Goal: Task Accomplishment & Management: Complete application form

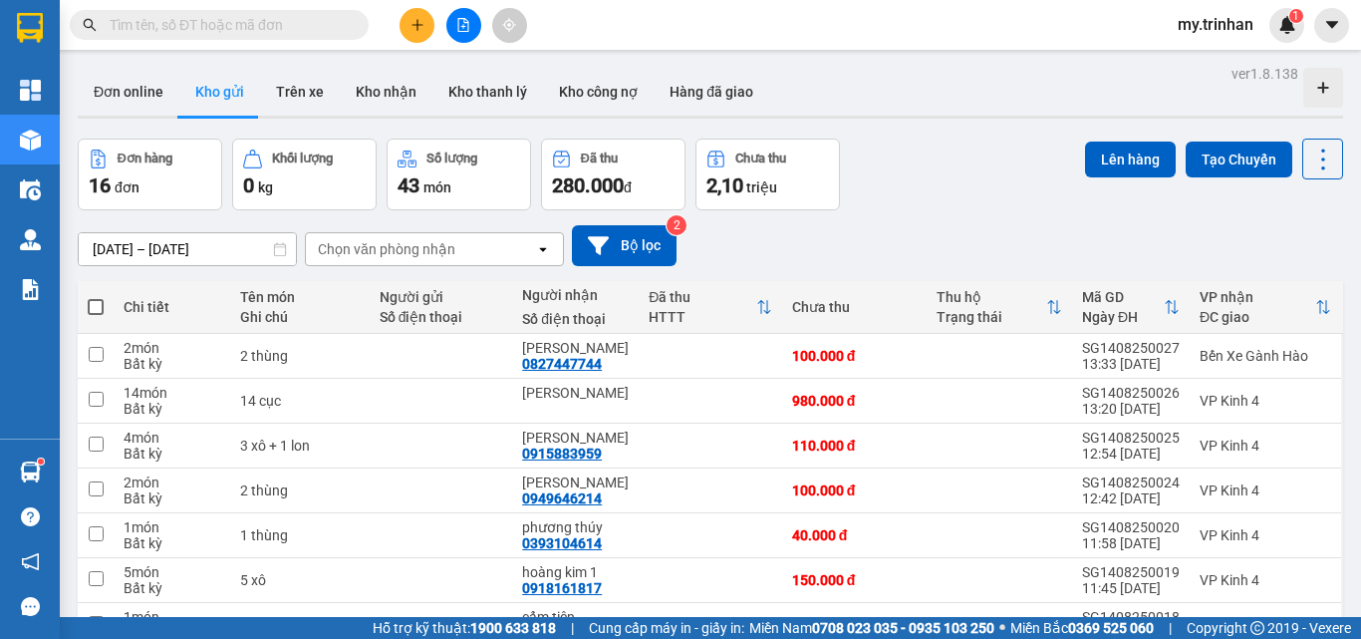
click at [414, 22] on icon "plus" at bounding box center [417, 25] width 14 height 14
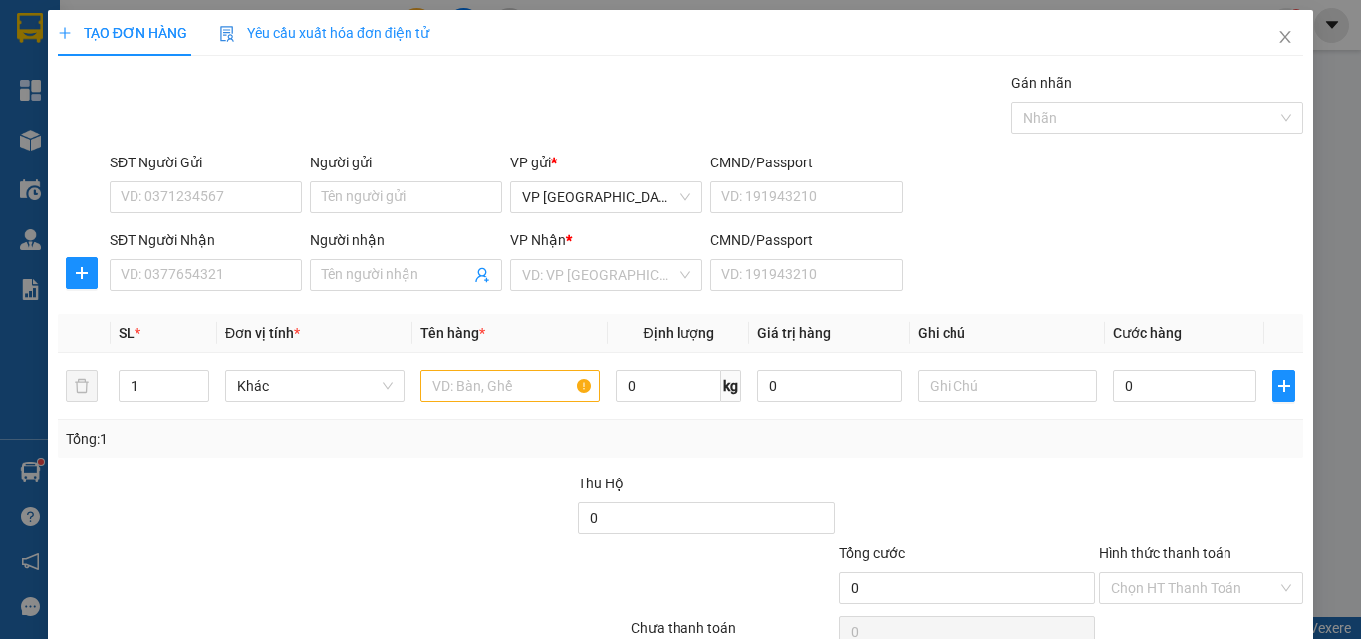
click at [245, 294] on div "SĐT Người Nhận VD: 0377654321" at bounding box center [206, 264] width 192 height 70
click at [258, 280] on input "SĐT Người Nhận" at bounding box center [206, 275] width 192 height 32
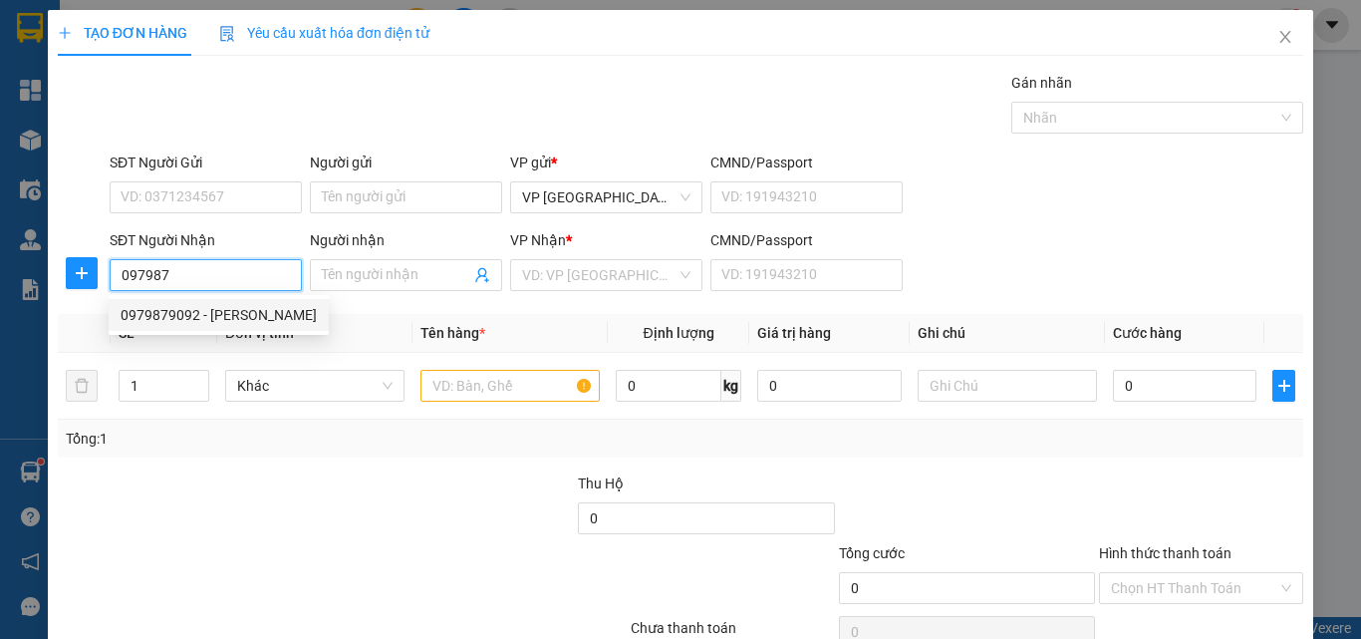
click at [241, 317] on div "0979879092 - [PERSON_NAME]" at bounding box center [219, 315] width 196 height 22
type input "0979879092"
type input "liễu"
type input "80.000"
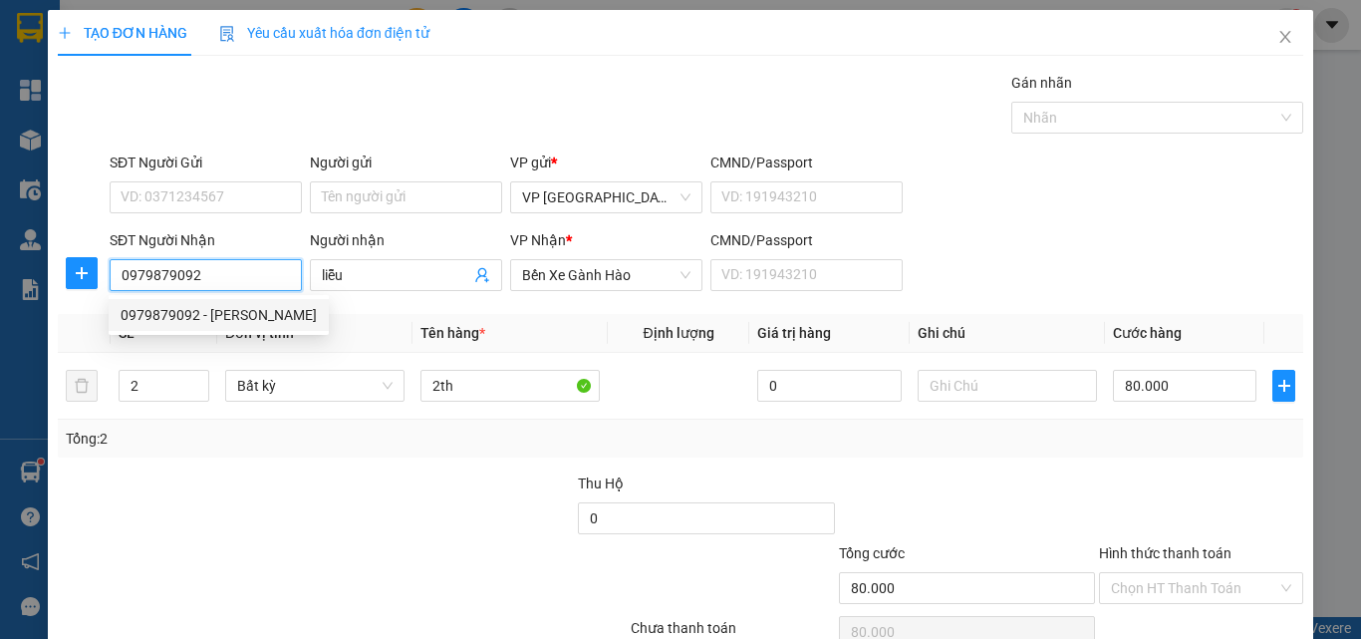
drag, startPoint x: 225, startPoint y: 282, endPoint x: 167, endPoint y: 286, distance: 57.9
click at [167, 286] on input "0979879092" at bounding box center [206, 275] width 192 height 32
click at [178, 275] on input "097987" at bounding box center [206, 275] width 192 height 32
click at [223, 316] on div "0979810280 - tuyên" at bounding box center [203, 315] width 165 height 22
type input "0979810280"
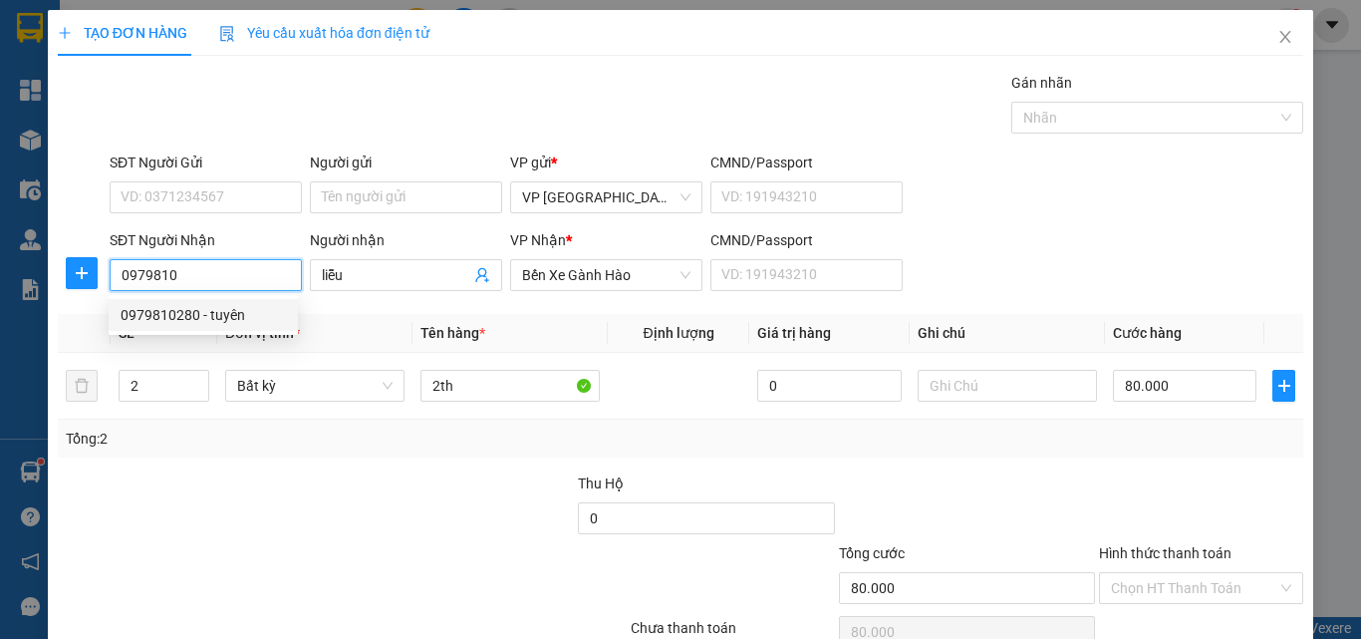
type input "tuyên"
type input "30.000"
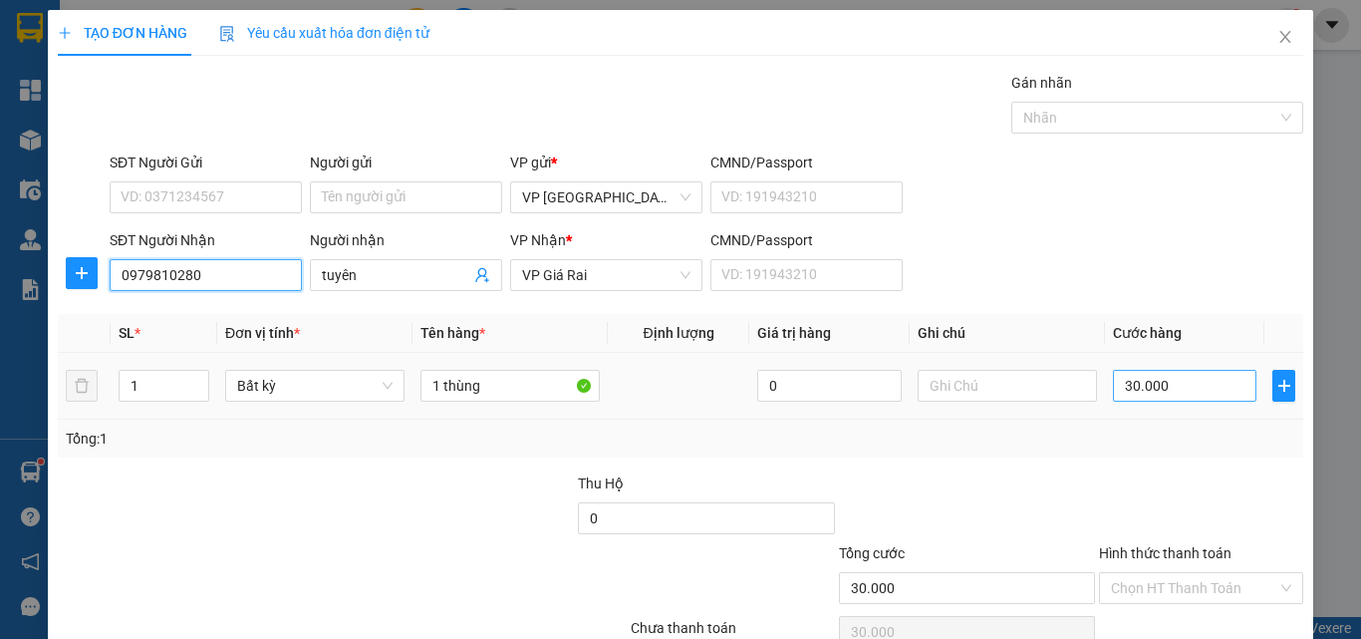
type input "0979810280"
click at [1196, 390] on input "30.000" at bounding box center [1184, 386] width 143 height 32
type input "4"
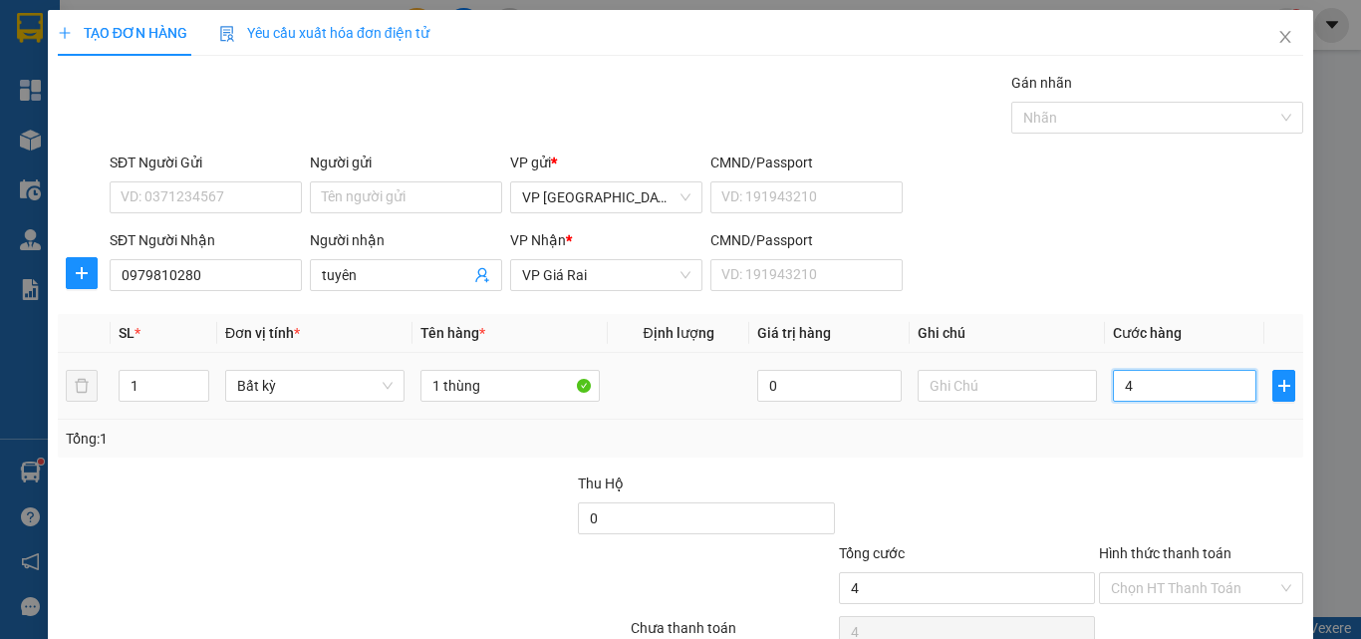
type input "40"
type input "40.000"
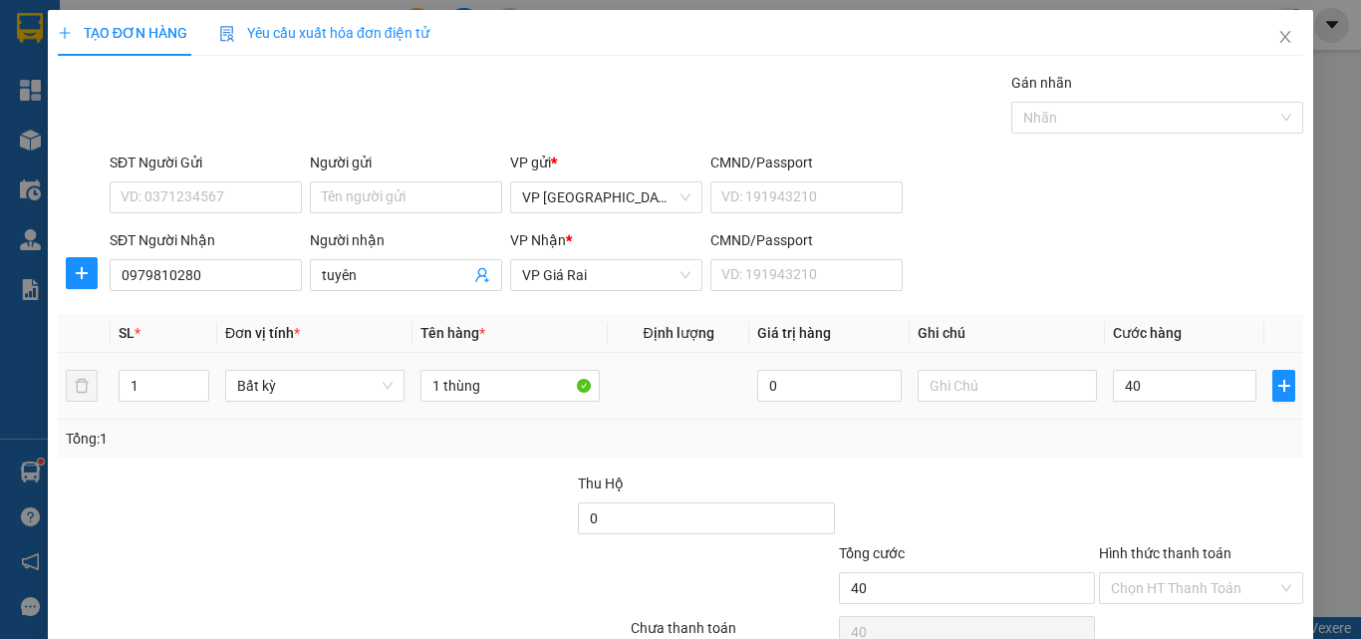
type input "40.000"
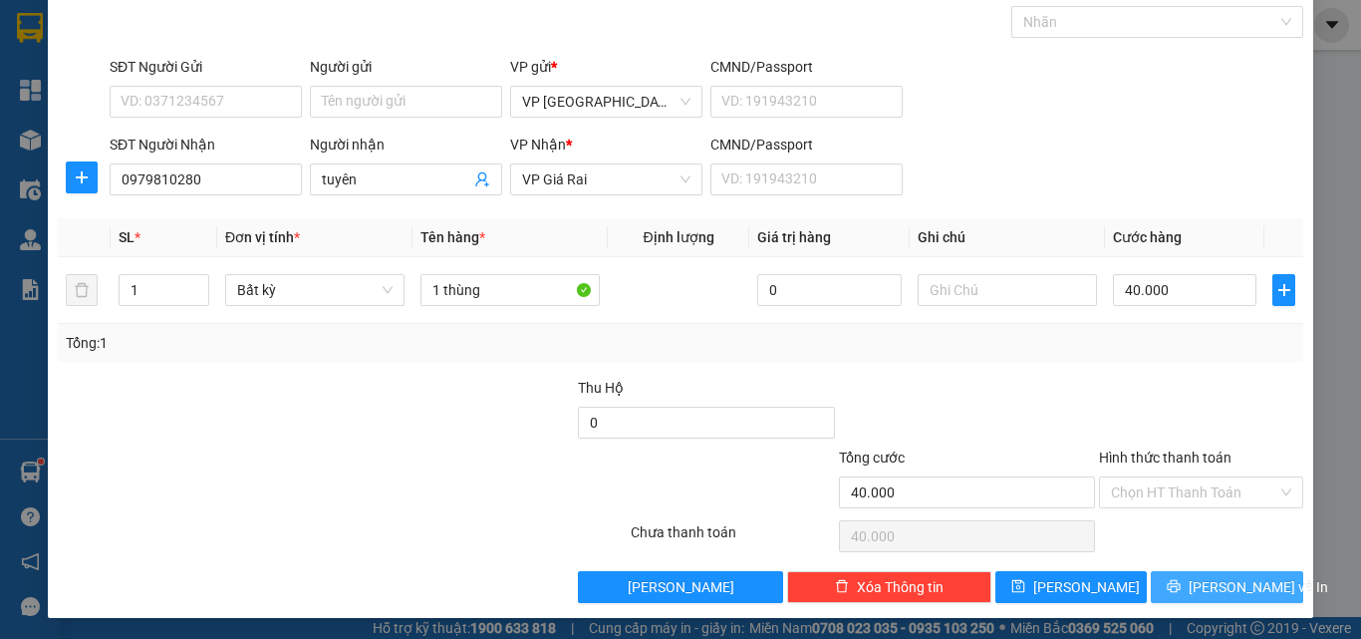
click at [1221, 585] on span "[PERSON_NAME] và In" at bounding box center [1257, 587] width 139 height 22
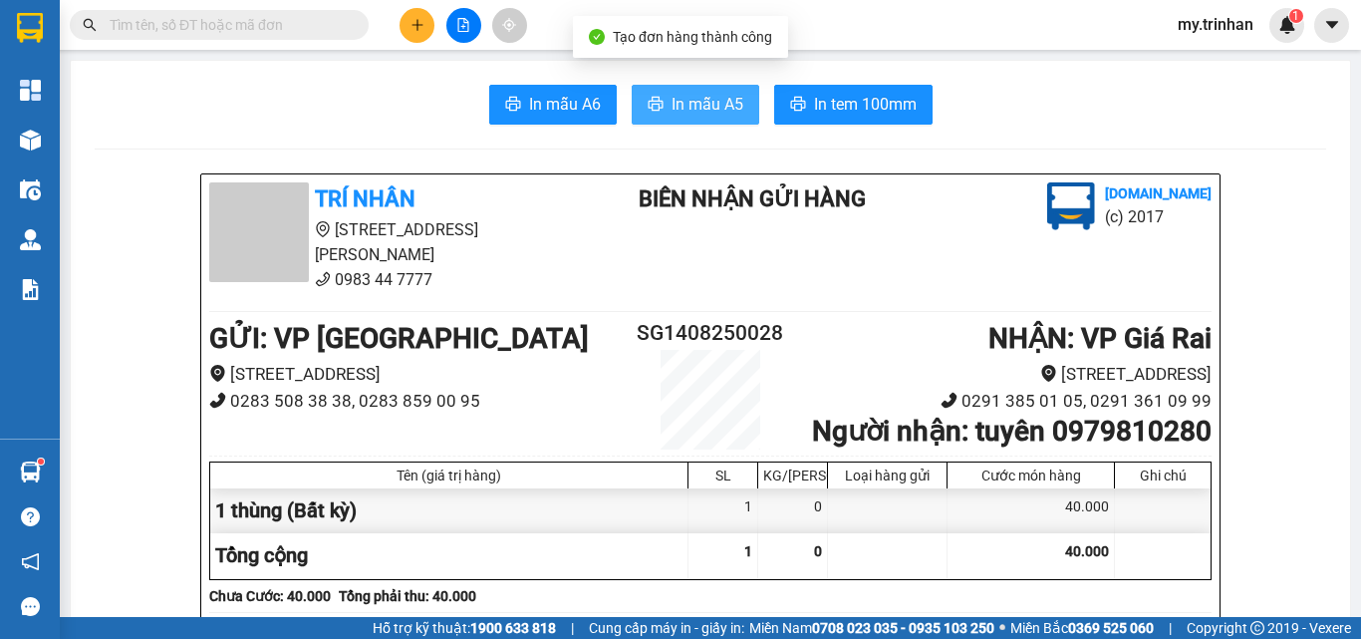
click at [721, 111] on span "In mẫu A5" at bounding box center [707, 104] width 72 height 25
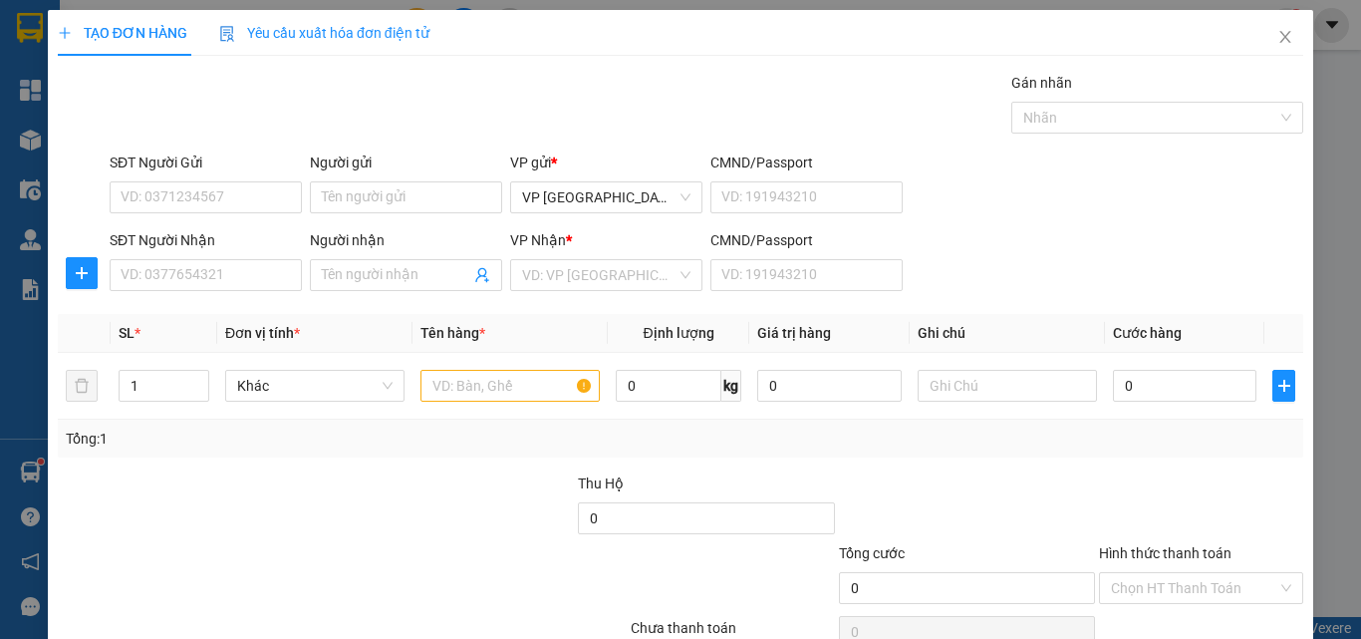
click at [981, 230] on div "SĐT Người Nhận VD: 0377654321 Người nhận Tên người nhận VP Nhận * VD: VP Sài Gò…" at bounding box center [706, 264] width 1201 height 70
click at [234, 281] on input "SĐT Người Nhận" at bounding box center [206, 275] width 192 height 32
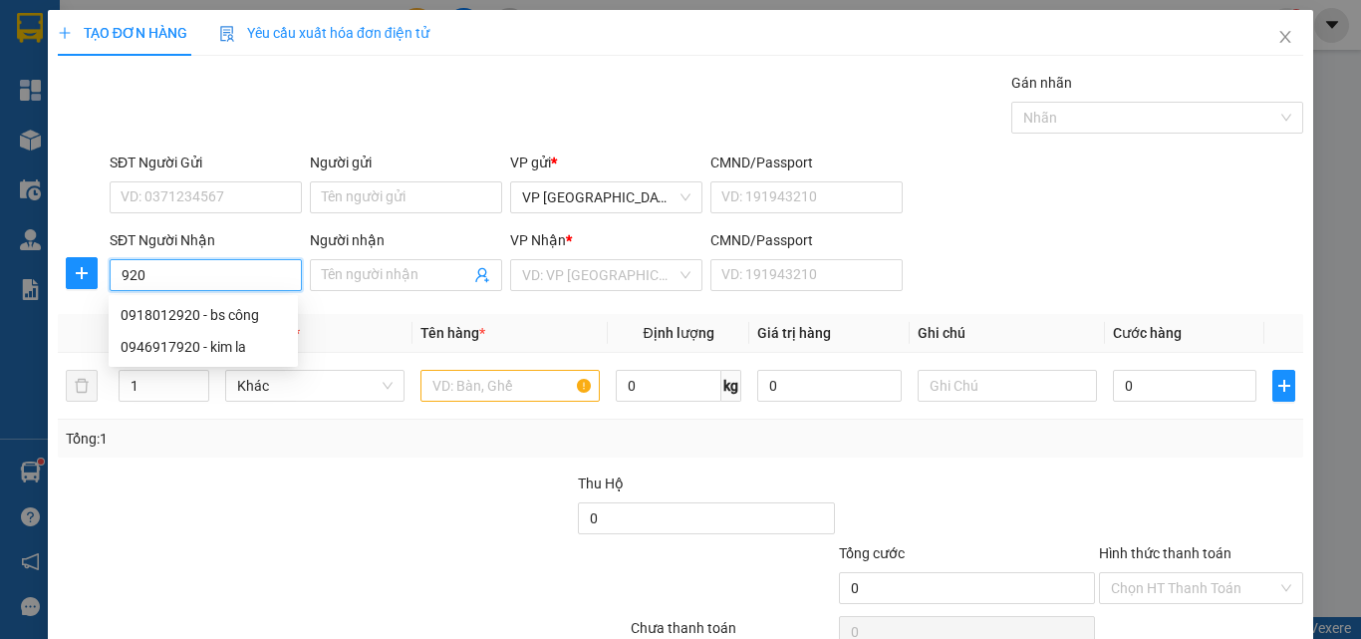
click at [252, 272] on input "920" at bounding box center [206, 275] width 192 height 32
click at [240, 321] on div "0918012920 - bs công" at bounding box center [203, 315] width 165 height 22
type input "0918012920"
type input "bs công"
type input "30.000"
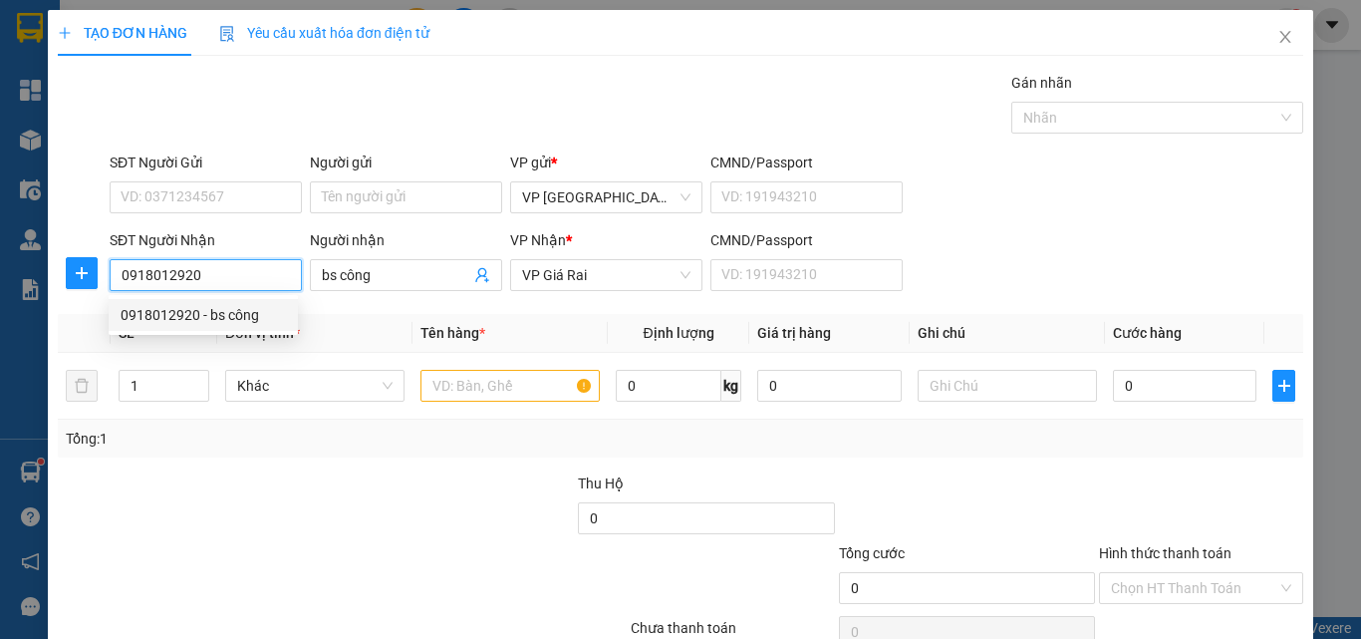
type input "30.000"
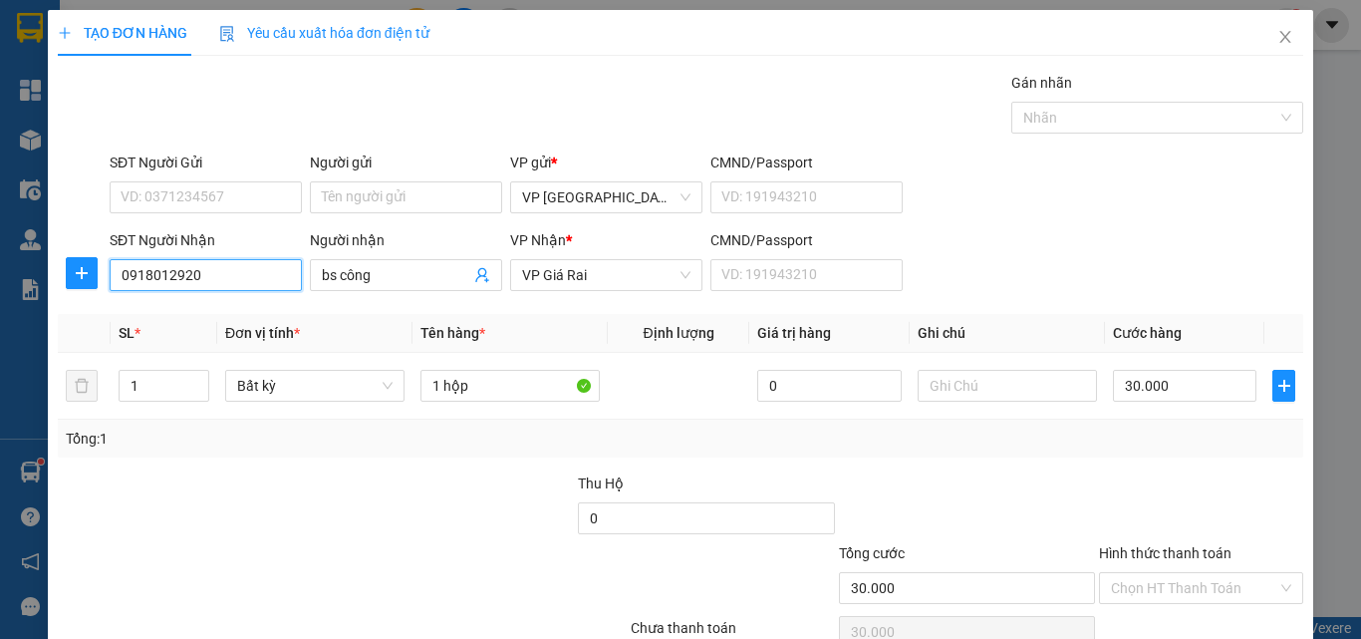
type input "0918012920"
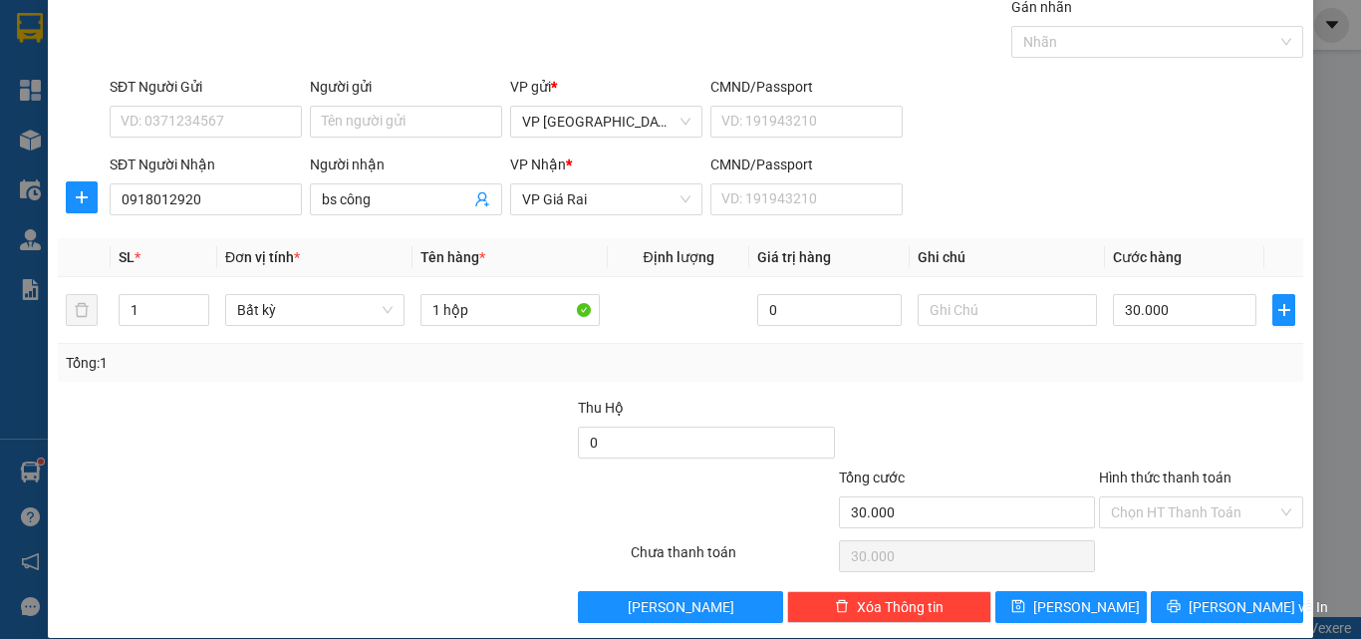
scroll to position [99, 0]
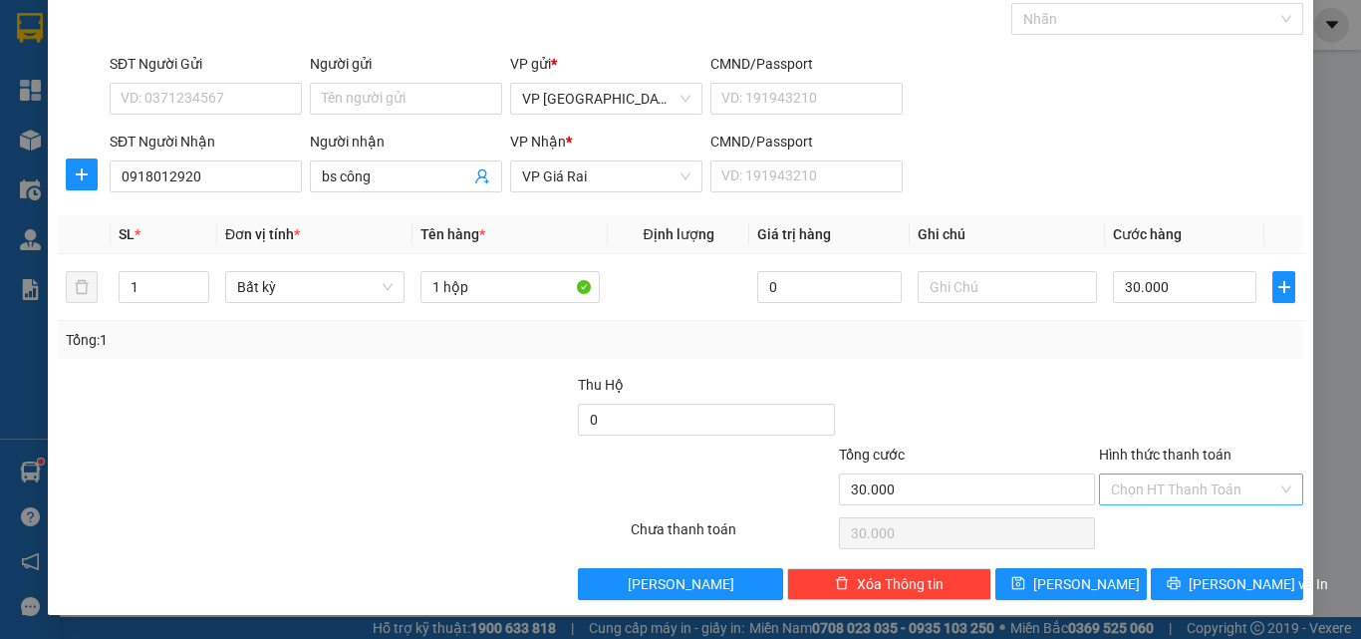
drag, startPoint x: 1178, startPoint y: 478, endPoint x: 1178, endPoint y: 496, distance: 17.9
click at [1180, 478] on input "Hình thức thanh toán" at bounding box center [1194, 489] width 166 height 30
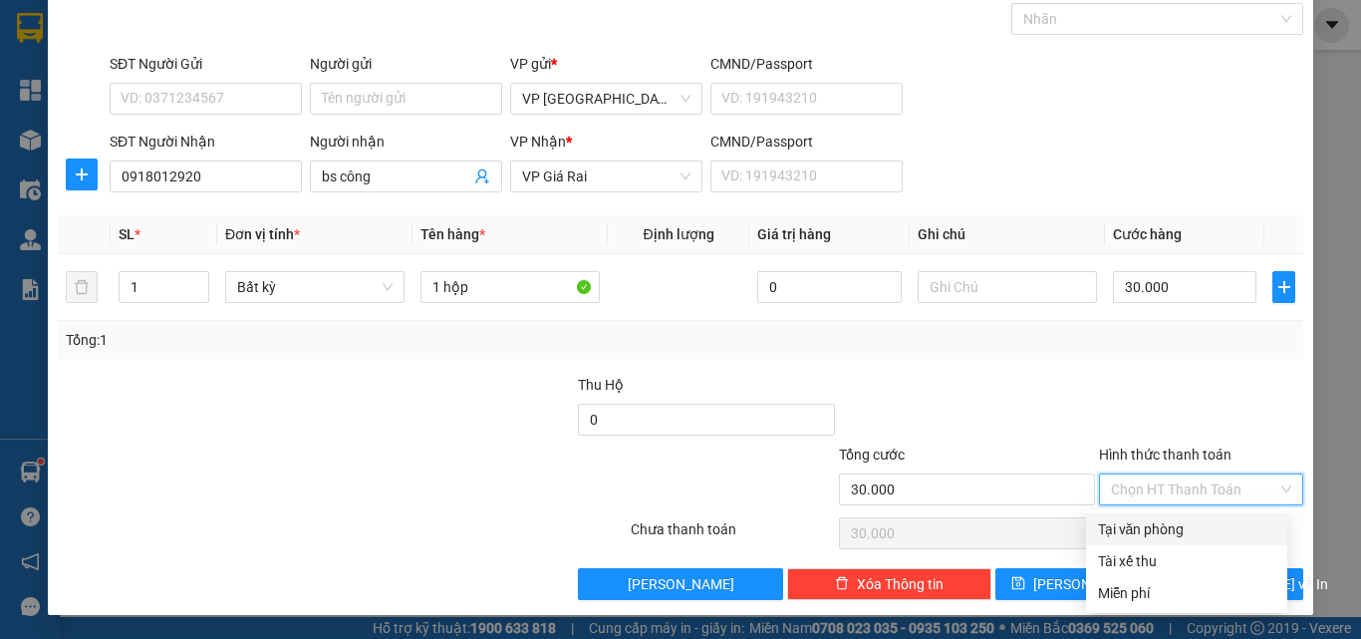
click at [1179, 521] on div "Tại văn phòng" at bounding box center [1186, 529] width 177 height 22
type input "0"
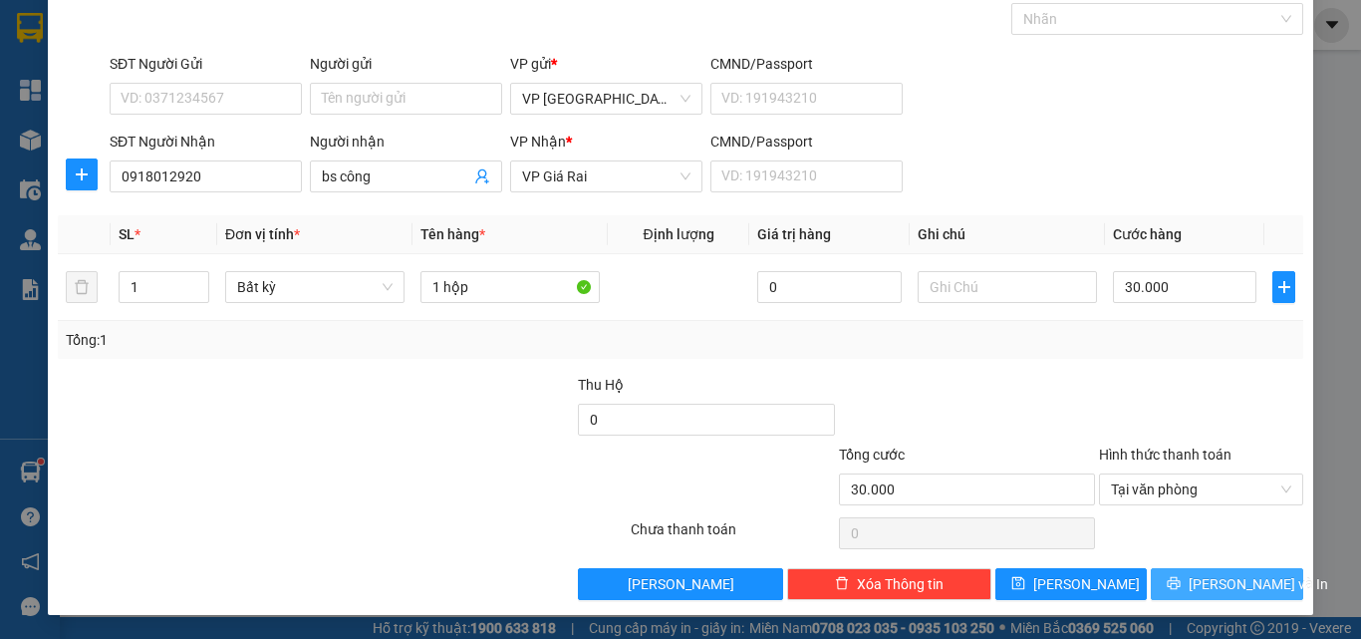
click at [1173, 574] on button "[PERSON_NAME] và In" at bounding box center [1227, 584] width 152 height 32
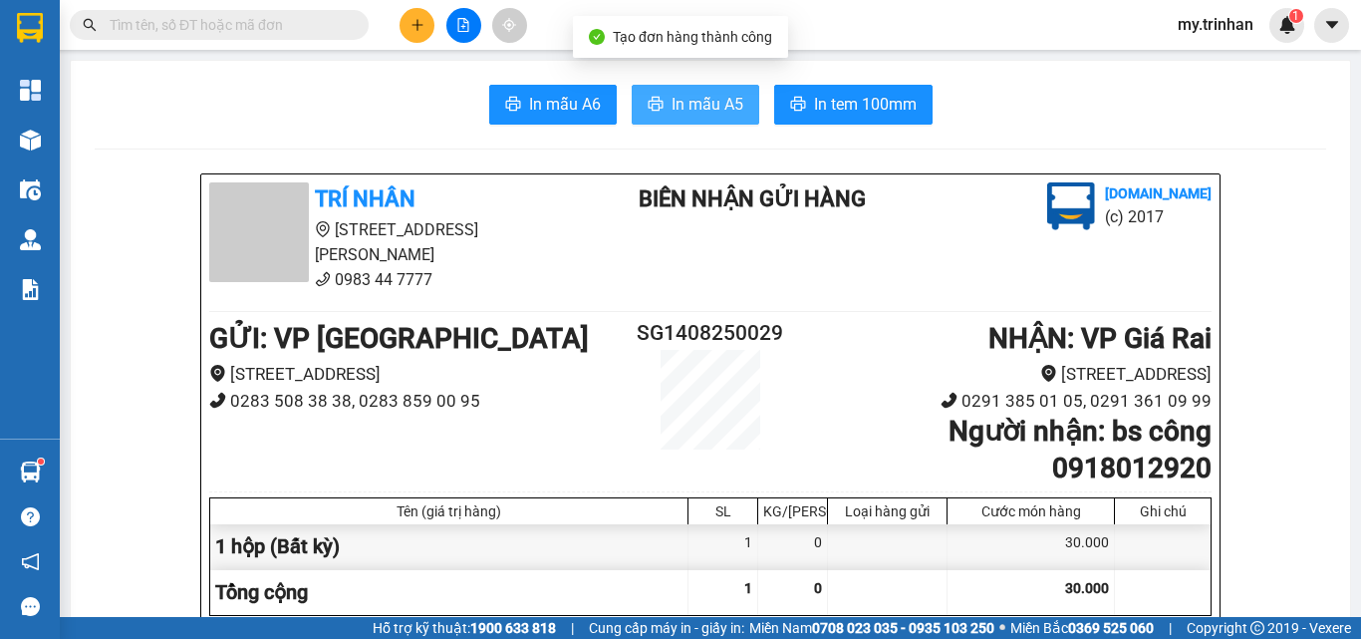
click at [707, 116] on span "In mẫu A5" at bounding box center [707, 104] width 72 height 25
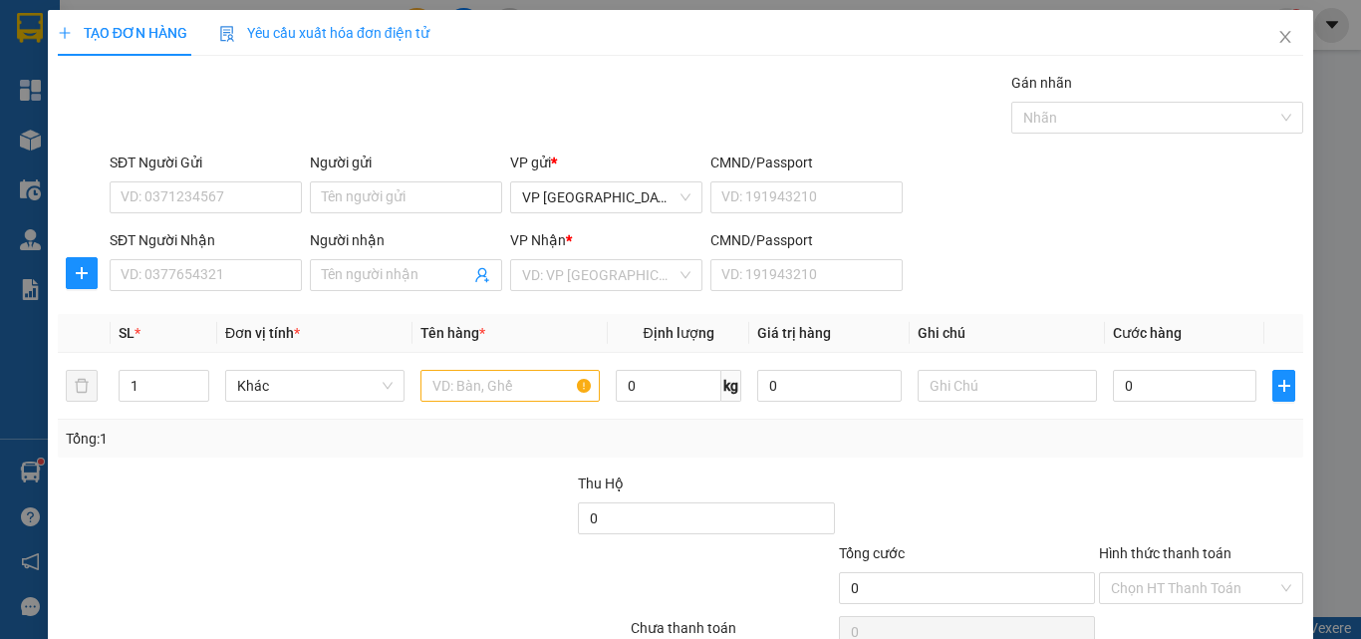
click at [974, 253] on div "SĐT Người Nhận VD: 0377654321 Người nhận Tên người nhận VP Nhận * VD: VP Sài Gò…" at bounding box center [706, 264] width 1201 height 70
click at [1277, 41] on icon "close" at bounding box center [1285, 37] width 16 height 16
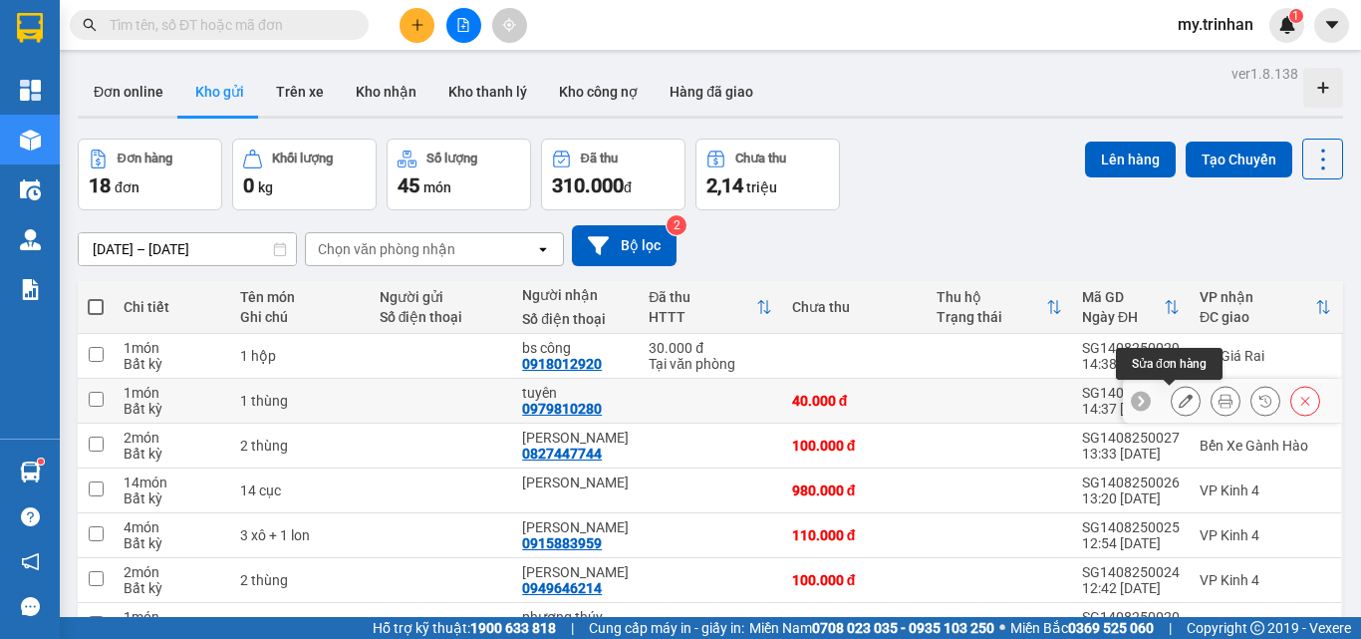
click at [1175, 398] on button at bounding box center [1186, 401] width 28 height 35
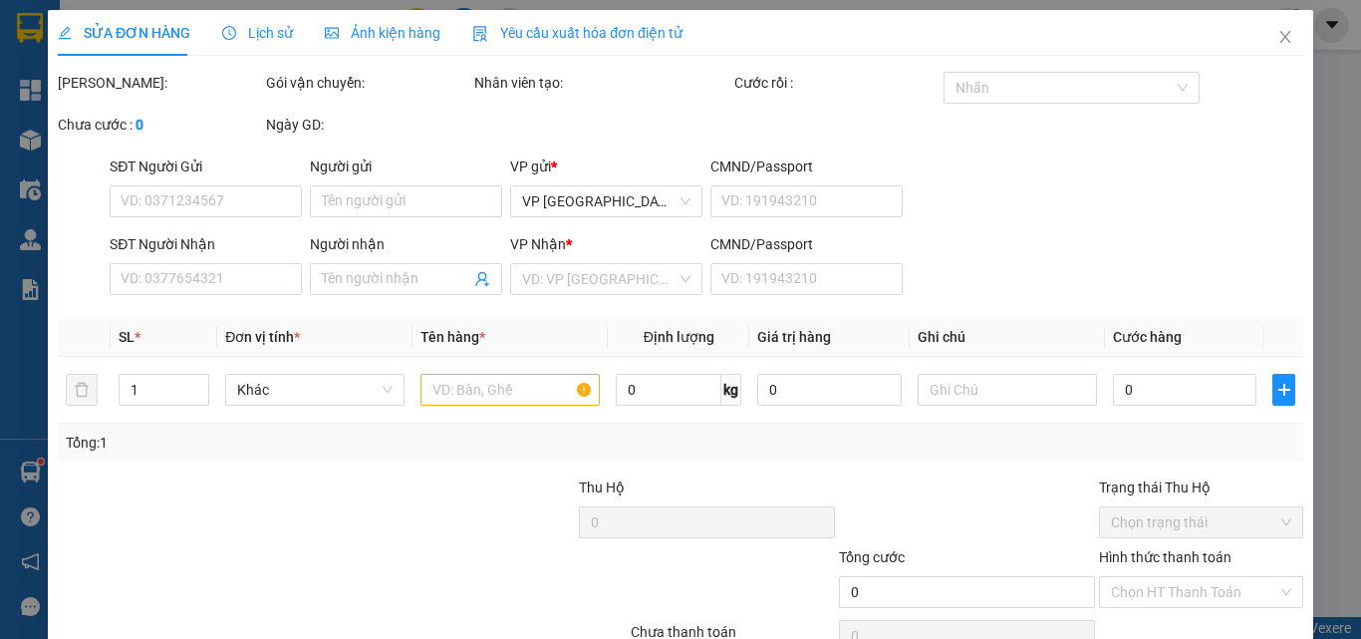
type input "0979810280"
type input "tuyên"
type input "40.000"
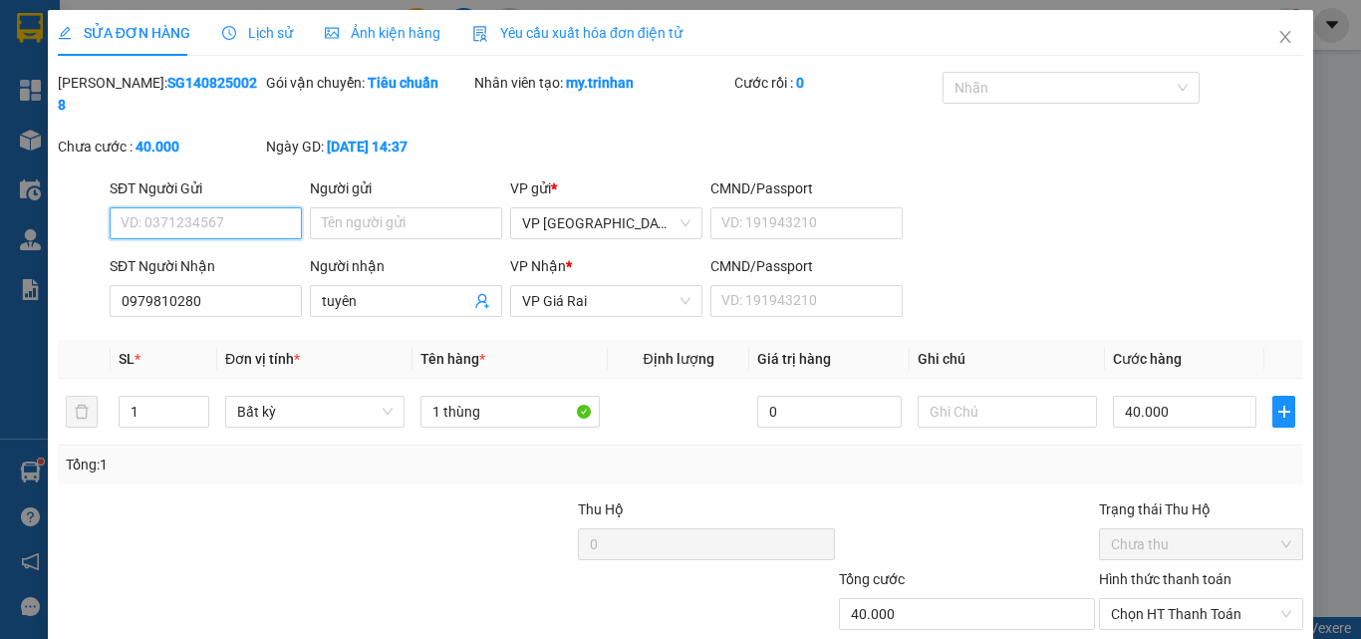
scroll to position [76, 0]
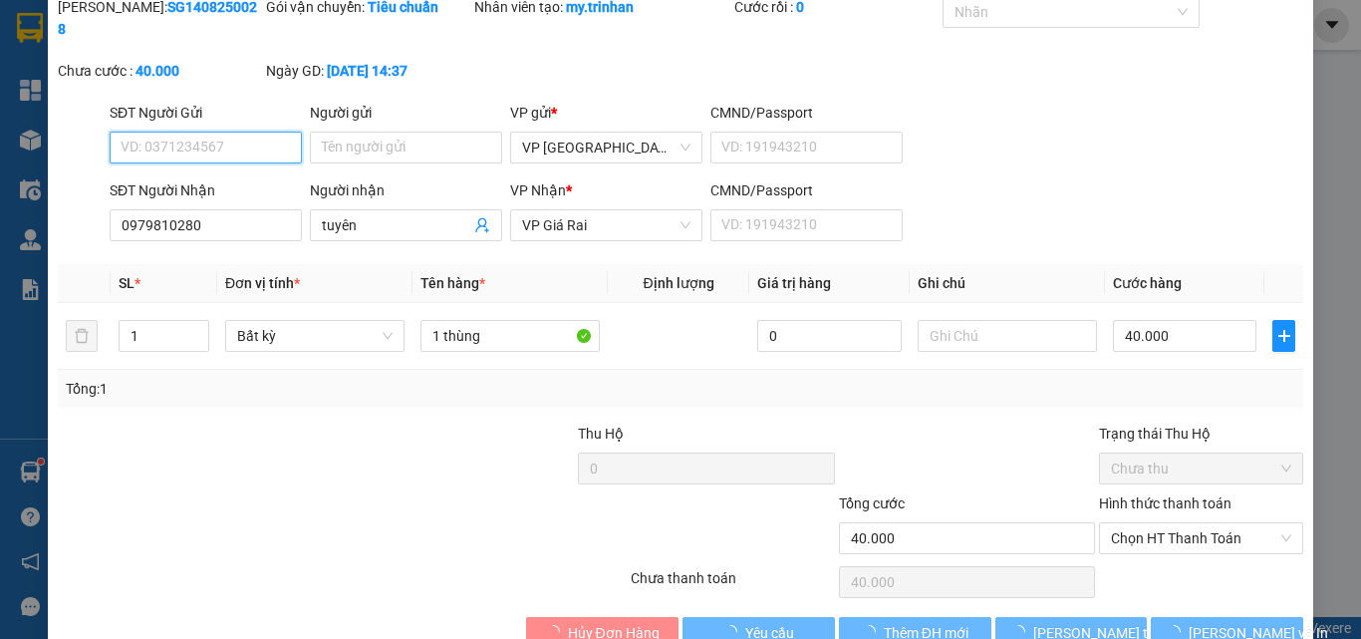
drag, startPoint x: 1197, startPoint y: 517, endPoint x: 1186, endPoint y: 546, distance: 30.9
click at [1196, 523] on span "Chọn HT Thanh Toán" at bounding box center [1201, 538] width 180 height 30
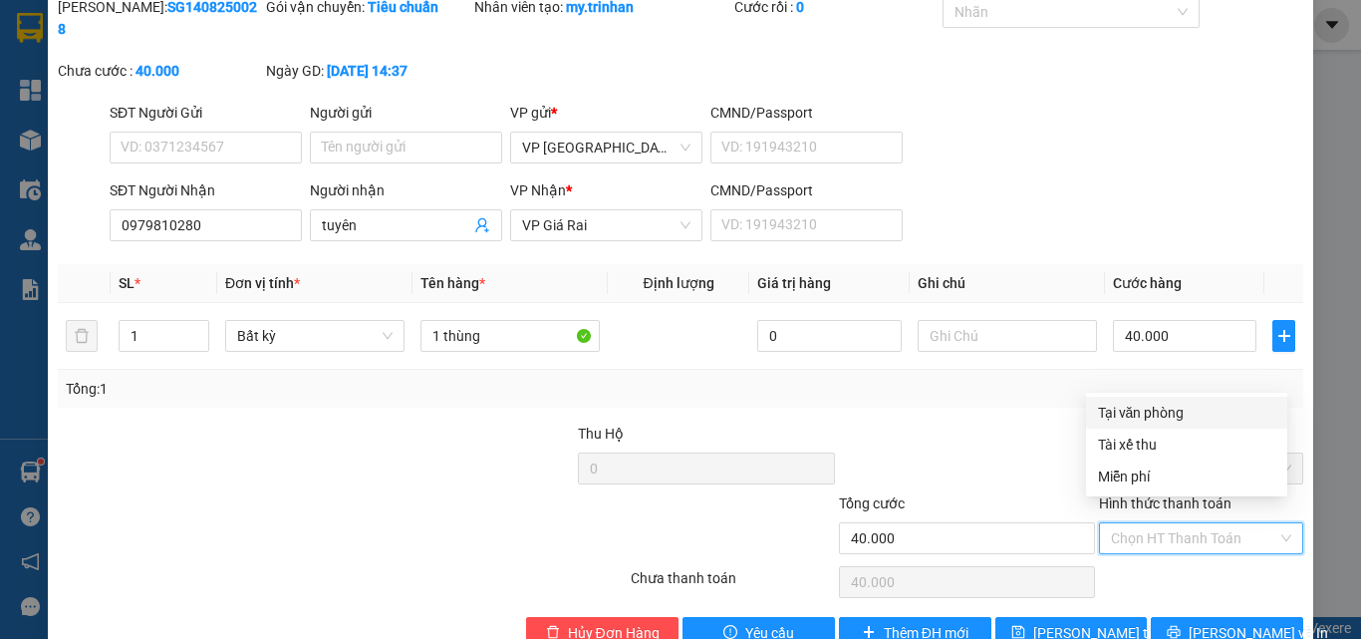
click at [1175, 416] on div "Tại văn phòng" at bounding box center [1186, 412] width 177 height 22
type input "0"
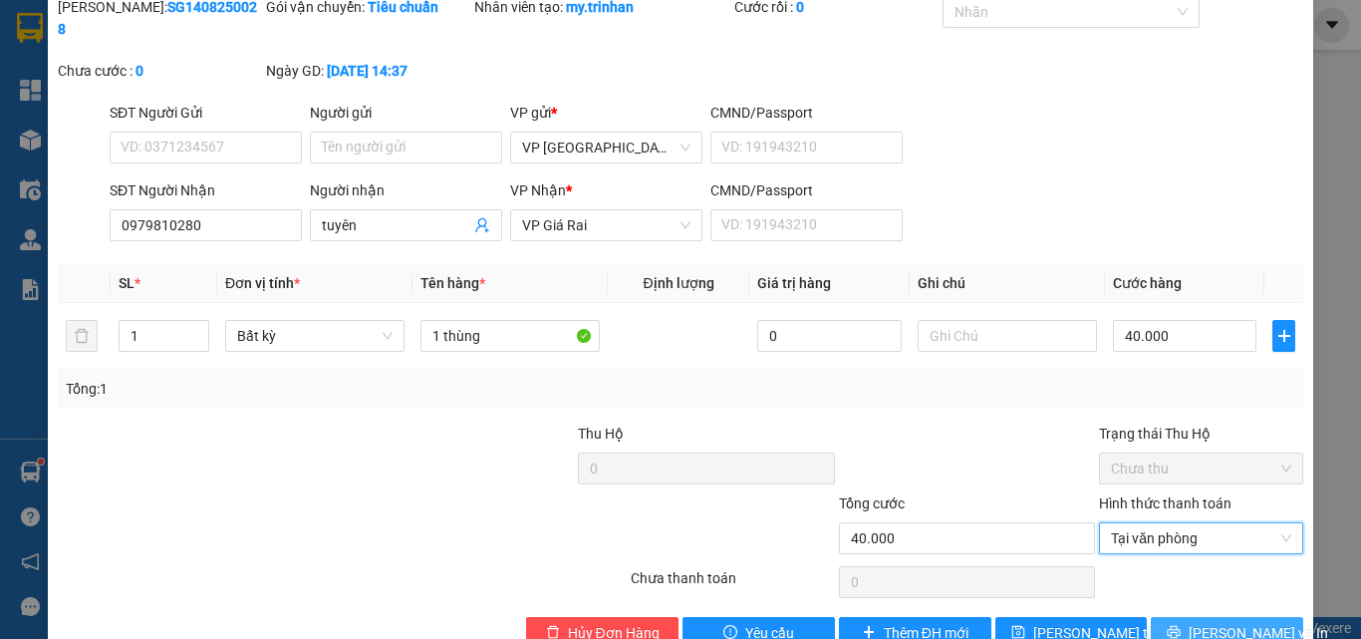
click at [1181, 625] on icon "printer" at bounding box center [1174, 632] width 14 height 14
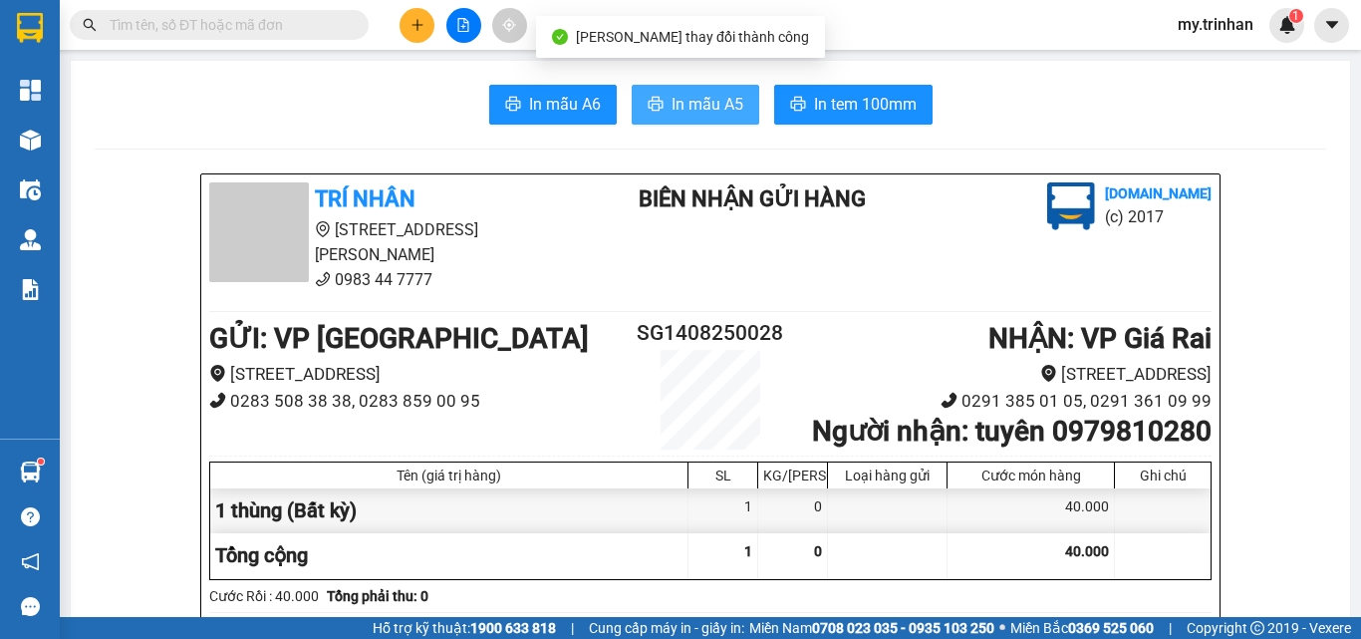
click at [689, 118] on button "In mẫu A5" at bounding box center [696, 105] width 128 height 40
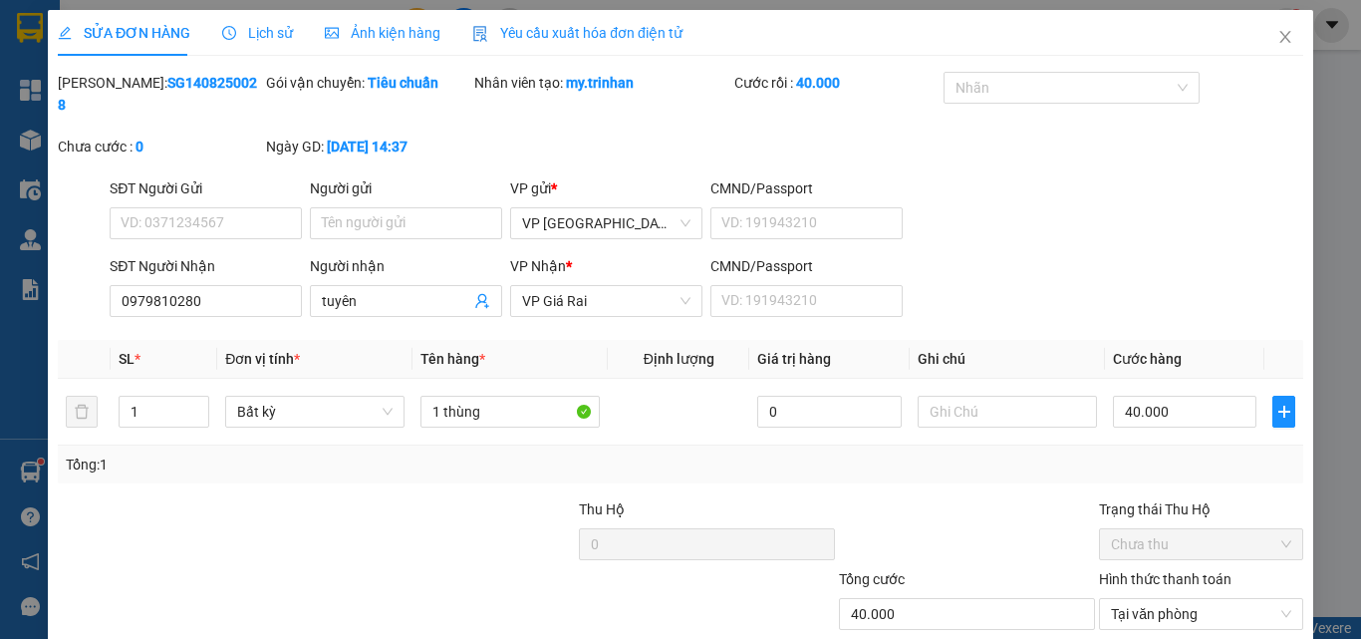
type input "0979810280"
type input "tuyên"
type input "40.000"
click at [1277, 43] on icon "close" at bounding box center [1285, 37] width 16 height 16
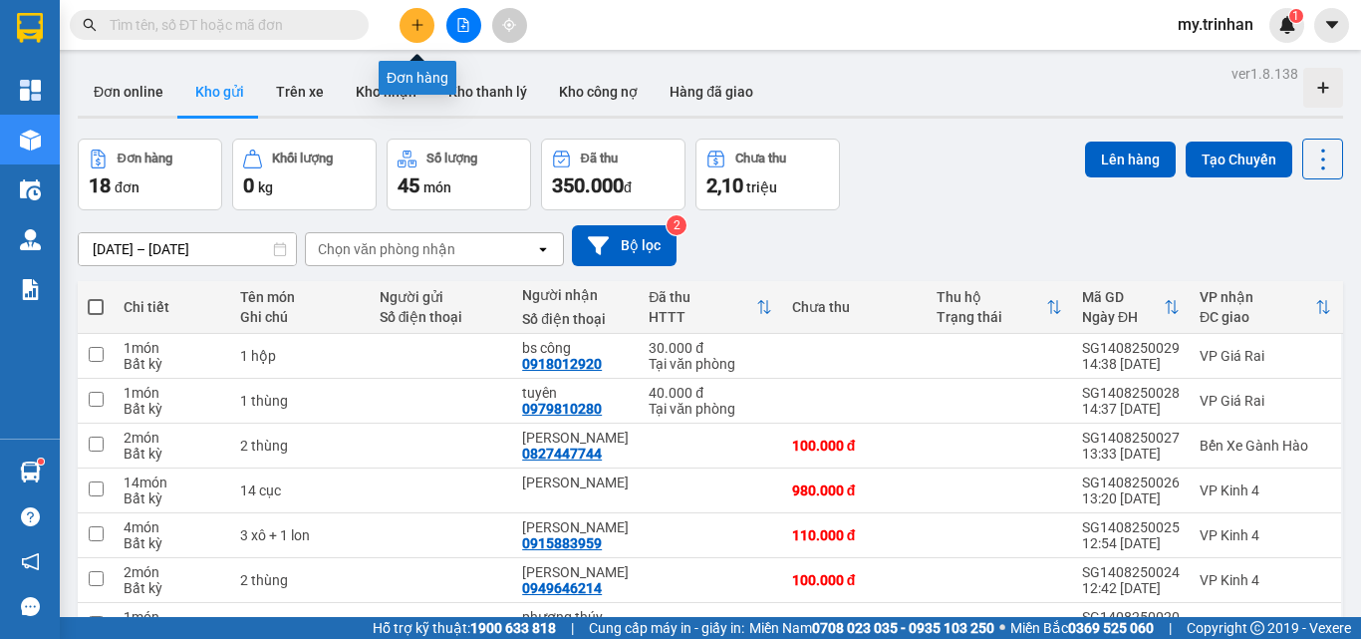
click at [423, 25] on icon "plus" at bounding box center [417, 25] width 14 height 14
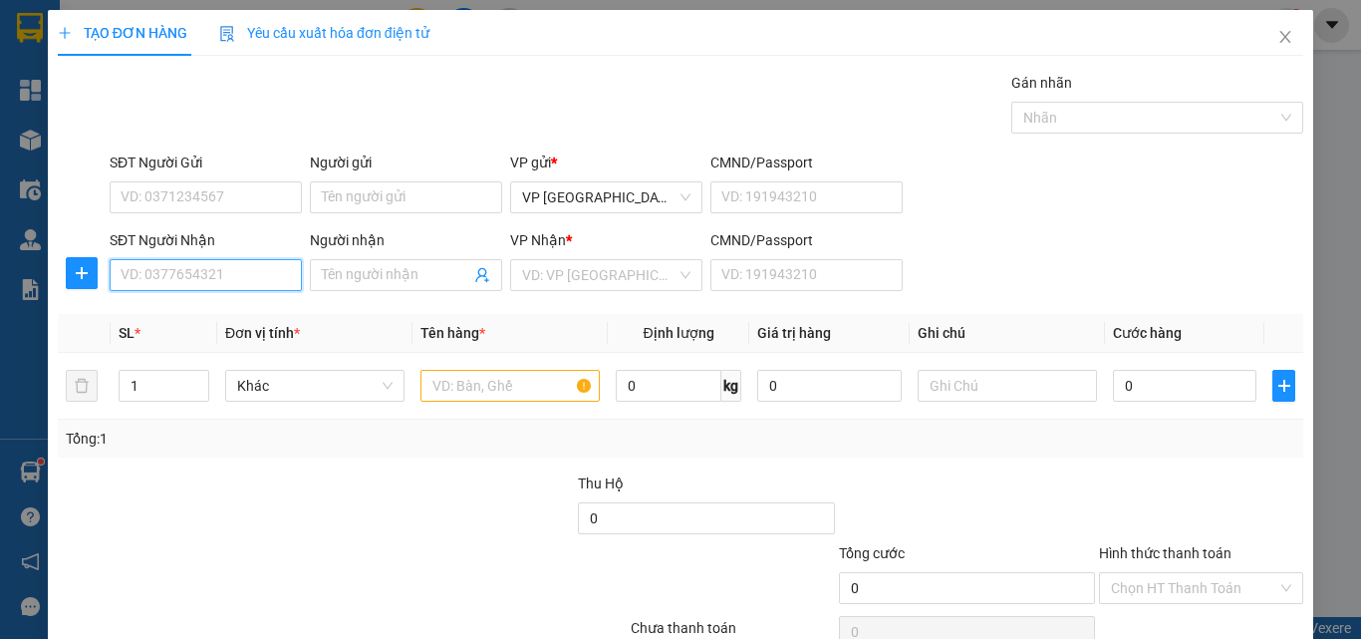
click at [226, 281] on input "SĐT Người Nhận" at bounding box center [206, 275] width 192 height 32
click at [245, 317] on div "0946687272 - bích" at bounding box center [203, 315] width 165 height 22
type input "0946687272"
type input "bích"
type input "80.000"
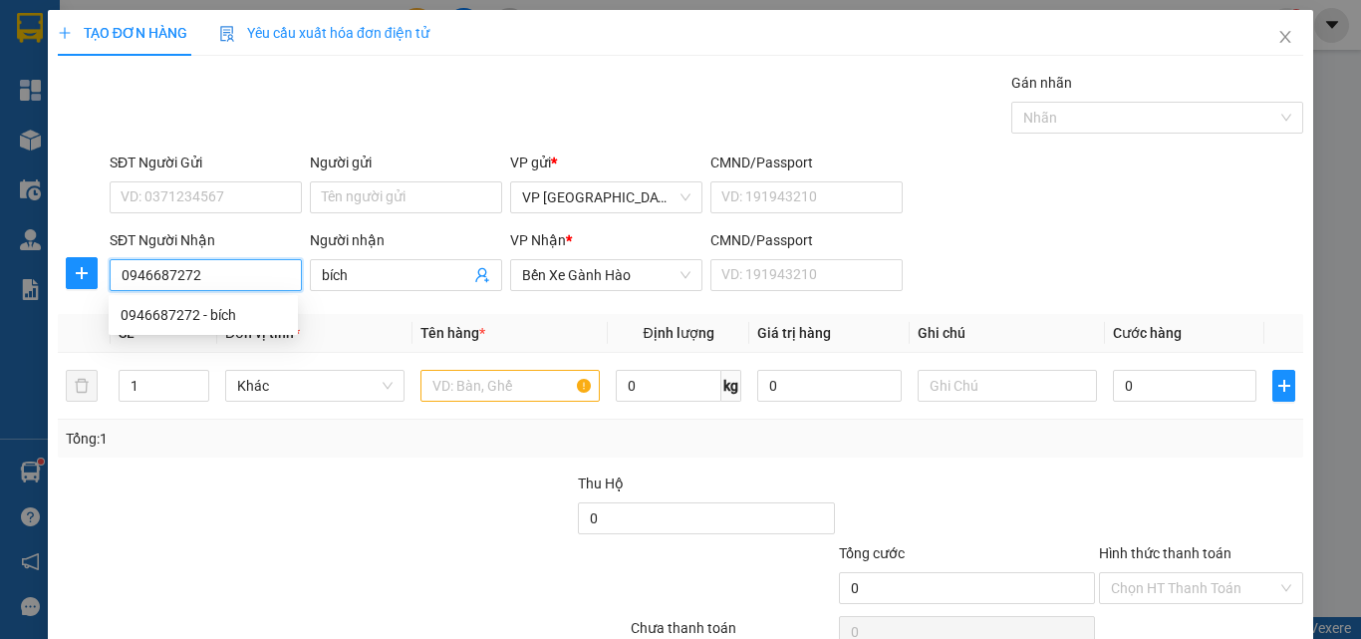
type input "80.000"
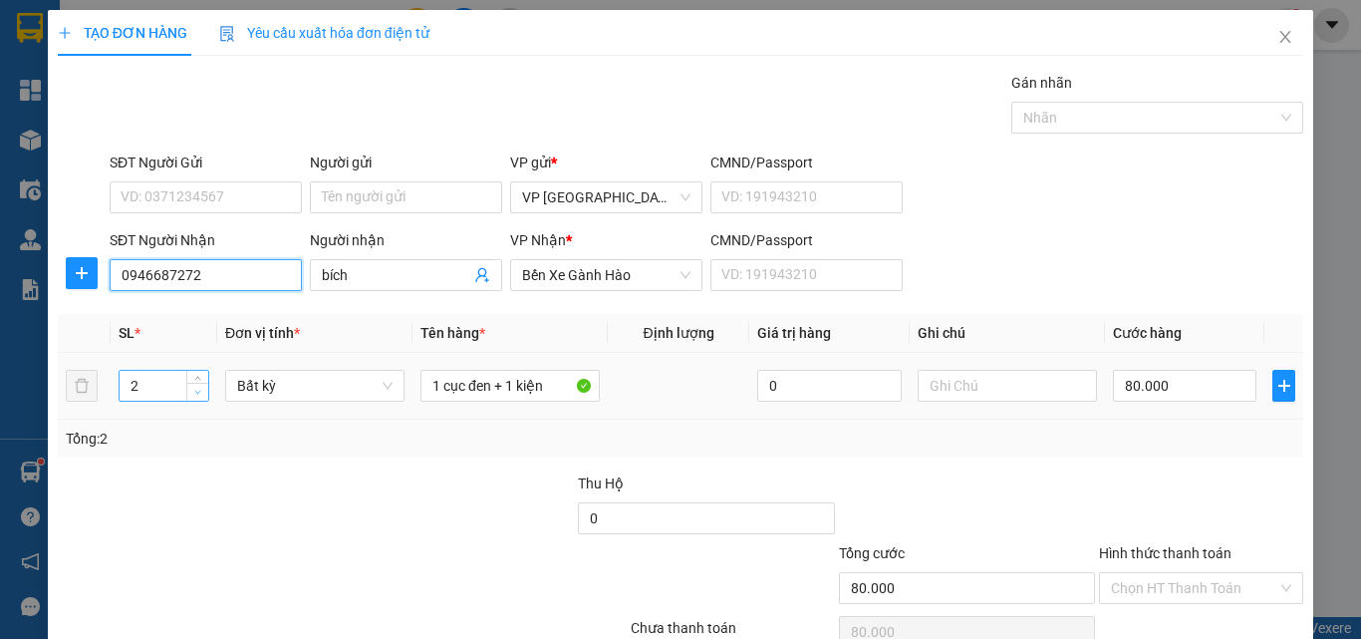
type input "0946687272"
type input "1"
click at [195, 394] on icon "down" at bounding box center [197, 392] width 7 height 7
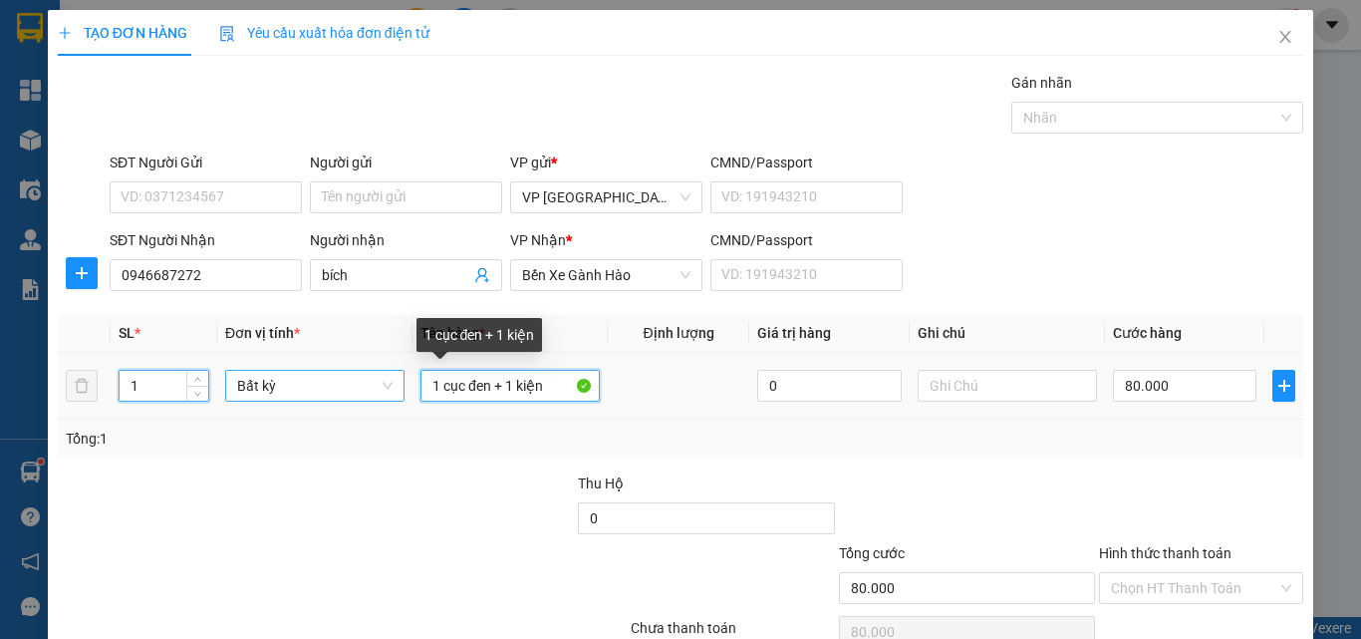
click at [388, 375] on tr "1 Bất kỳ 1 cục đen + 1 kiện 0 80.000" at bounding box center [680, 386] width 1245 height 67
type input "0"
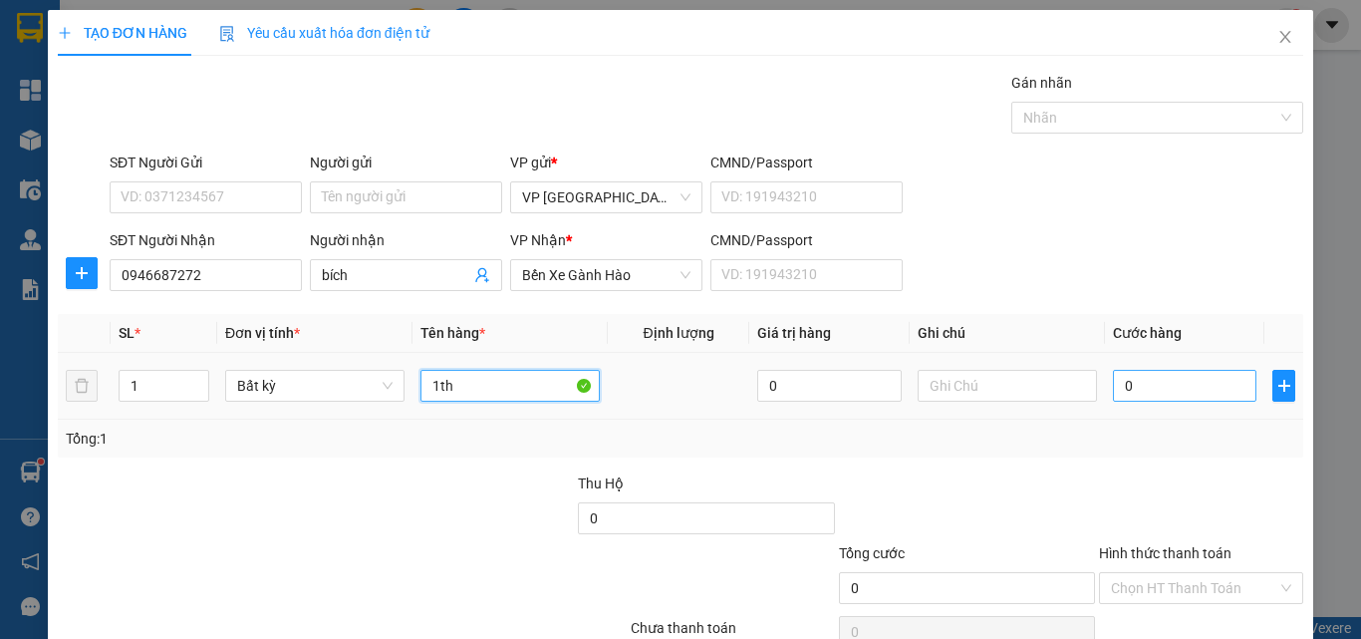
type input "1th"
click at [1157, 377] on input "0" at bounding box center [1184, 386] width 143 height 32
type input "5"
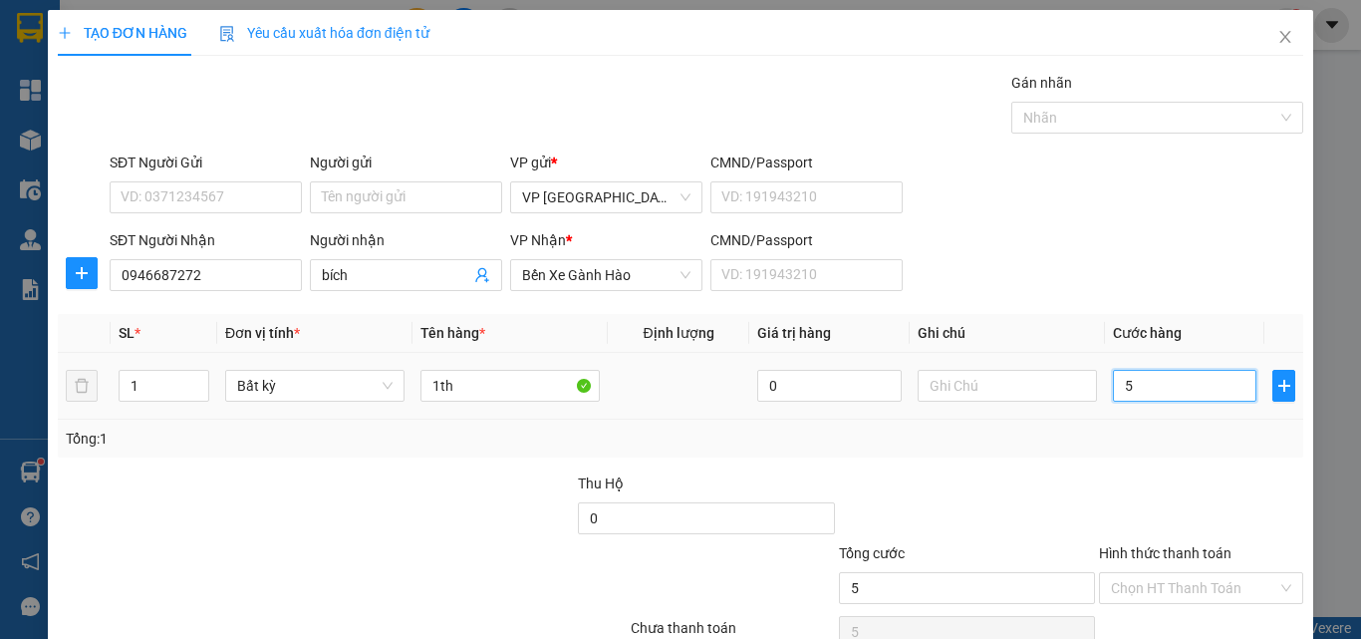
type input "50"
type input "50.000"
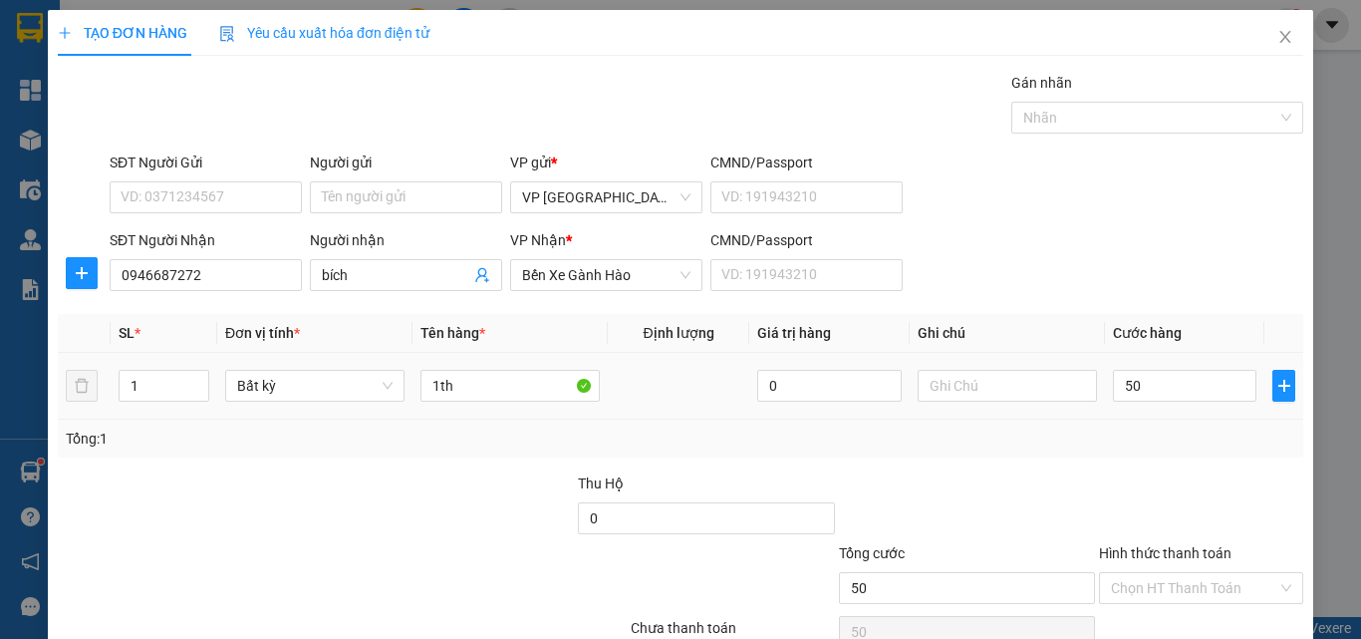
type input "50.000"
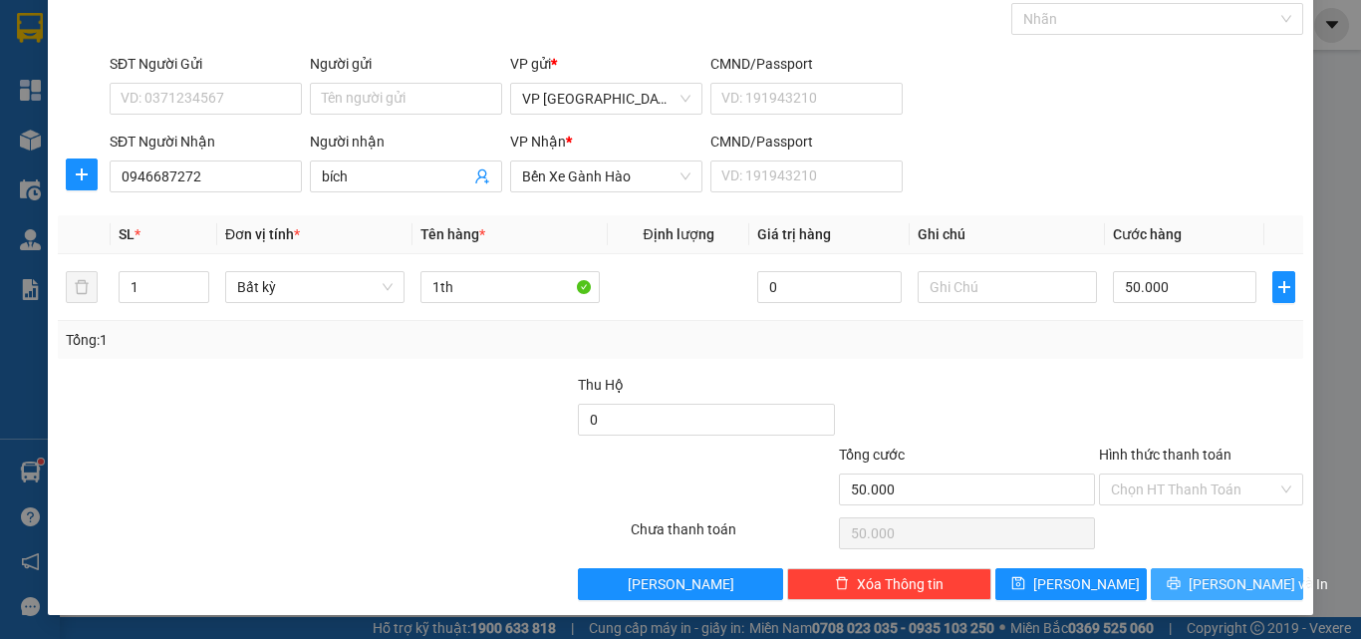
click at [1185, 575] on button "[PERSON_NAME] và In" at bounding box center [1227, 584] width 152 height 32
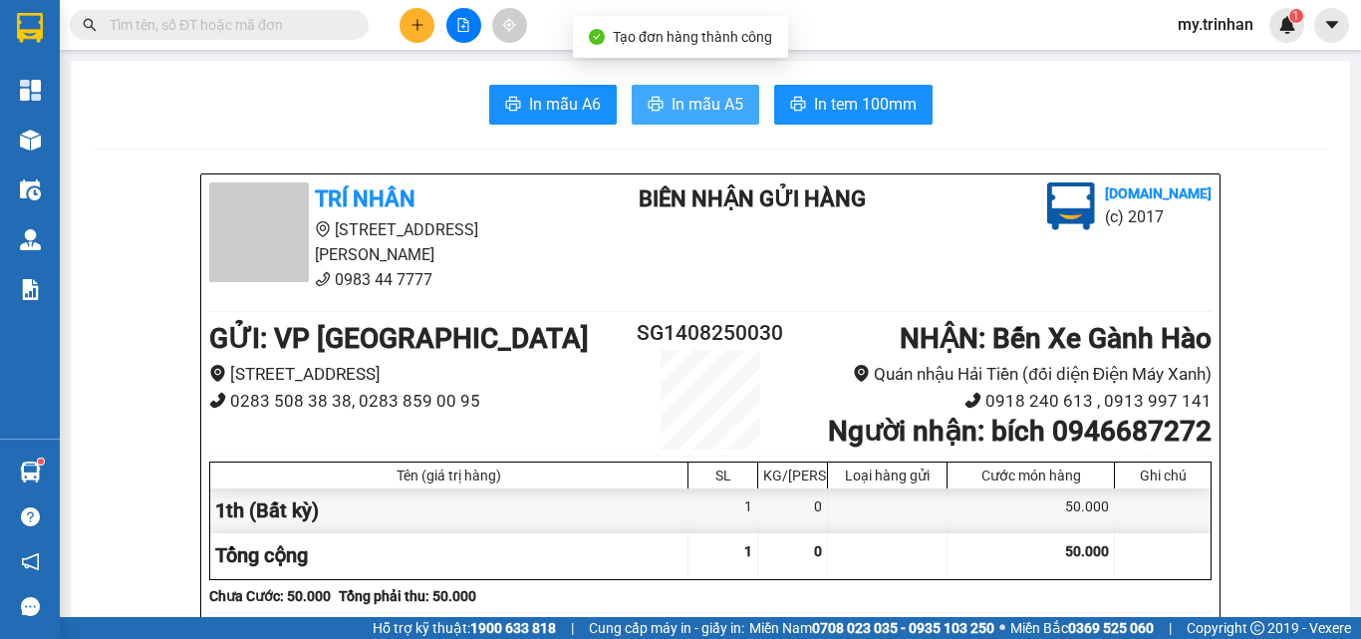
click at [693, 111] on span "In mẫu A5" at bounding box center [707, 104] width 72 height 25
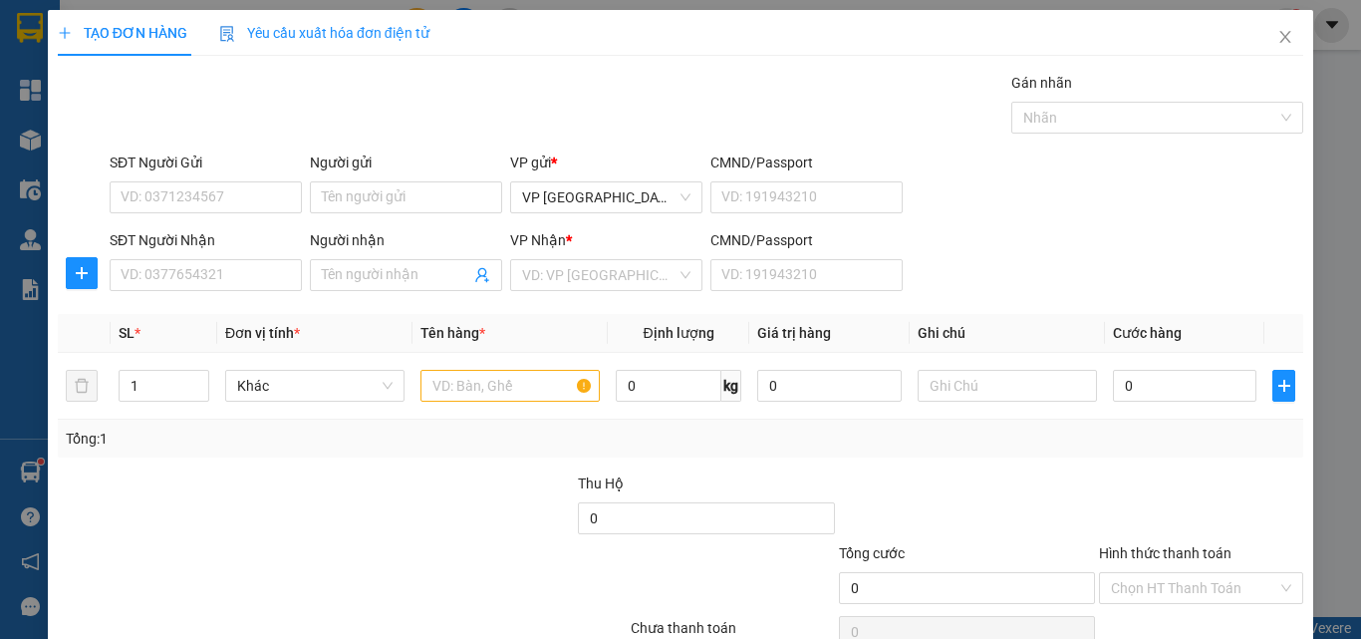
click at [852, 332] on th "Giá trị hàng" at bounding box center [828, 333] width 159 height 39
click at [1257, 40] on span "Close" at bounding box center [1285, 38] width 56 height 56
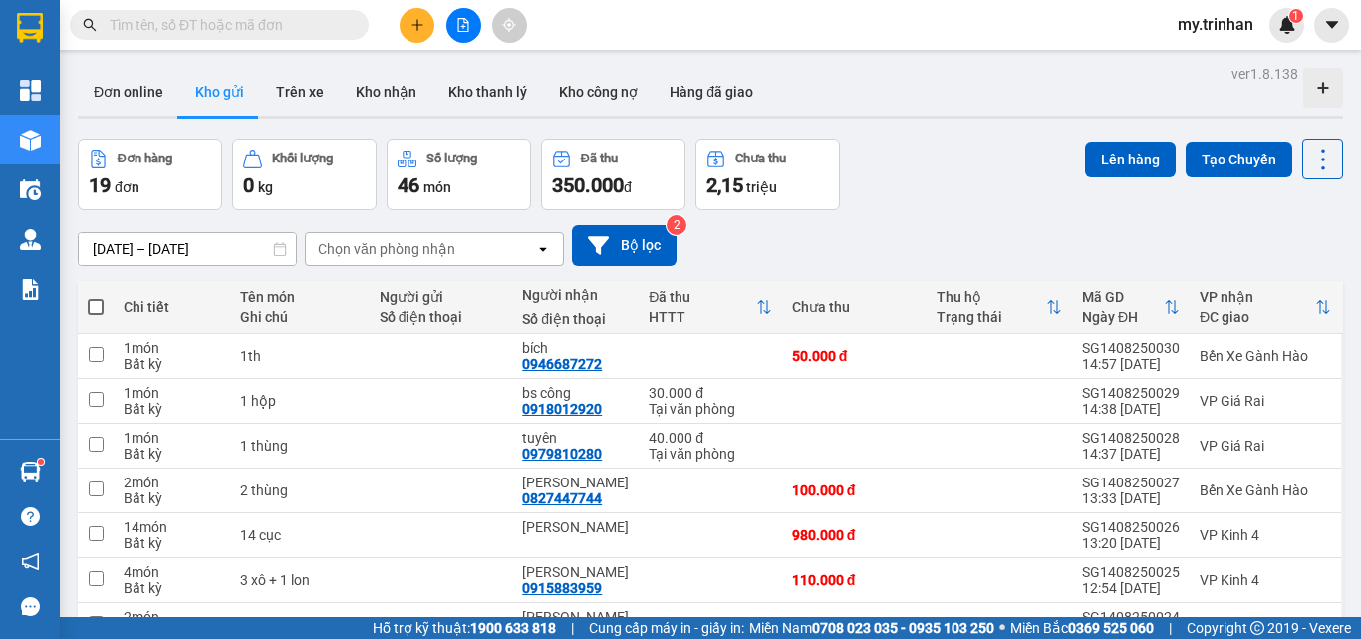
click at [770, 240] on div "[DATE] – [DATE] Press the down arrow key to interact with the calendar and sele…" at bounding box center [710, 245] width 1265 height 41
click at [860, 232] on div "[DATE] – [DATE] Press the down arrow key to interact with the calendar and sele…" at bounding box center [710, 245] width 1265 height 41
click at [815, 220] on div "[DATE] – [DATE] Press the down arrow key to interact with the calendar and sele…" at bounding box center [710, 245] width 1265 height 71
click at [922, 213] on div "[DATE] – [DATE] Press the down arrow key to interact with the calendar and sele…" at bounding box center [710, 245] width 1265 height 71
click at [895, 233] on div "[DATE] – [DATE] Press the down arrow key to interact with the calendar and sele…" at bounding box center [710, 245] width 1265 height 41
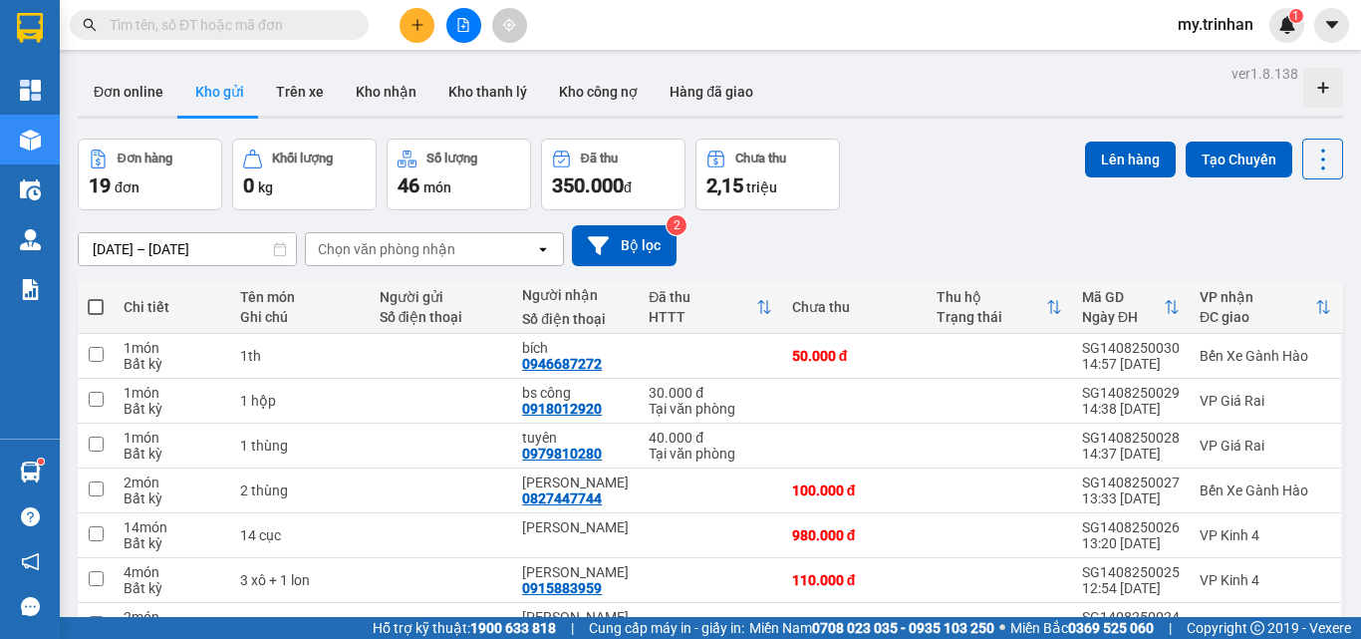
click at [894, 234] on div "[DATE] – [DATE] Press the down arrow key to interact with the calendar and sele…" at bounding box center [710, 245] width 1265 height 41
click at [895, 234] on div "[DATE] – [DATE] Press the down arrow key to interact with the calendar and sele…" at bounding box center [710, 245] width 1265 height 41
click at [427, 27] on button at bounding box center [416, 25] width 35 height 35
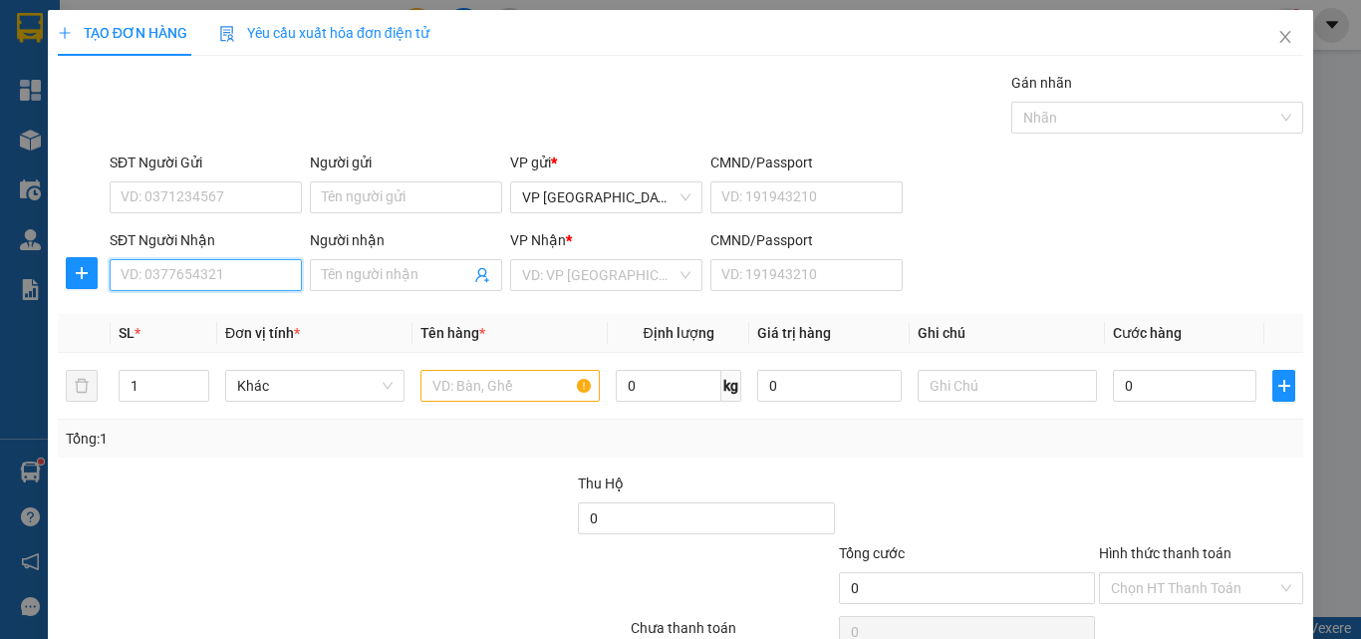
click at [208, 271] on input "SĐT Người Nhận" at bounding box center [206, 275] width 192 height 32
click at [220, 273] on input "572" at bounding box center [206, 275] width 192 height 32
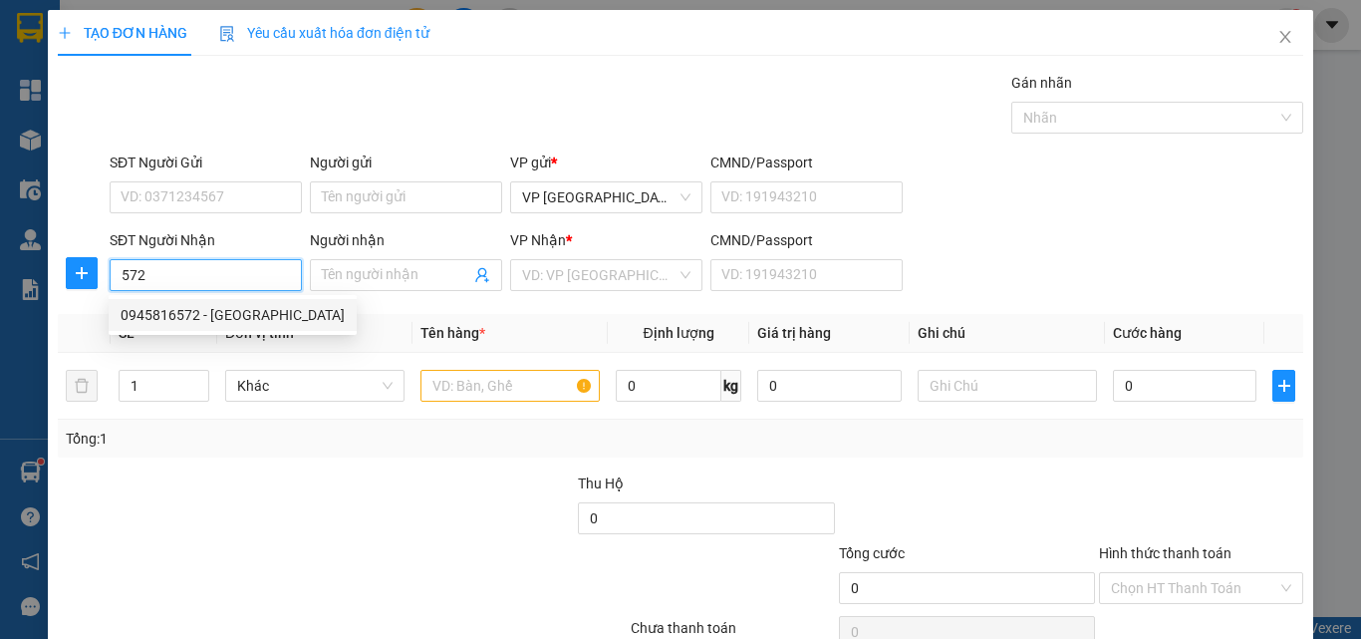
click at [240, 321] on div "0945816572 - [GEOGRAPHIC_DATA]" at bounding box center [233, 315] width 224 height 22
type input "0945816572"
type input "cẩm tiên"
type input "40.000"
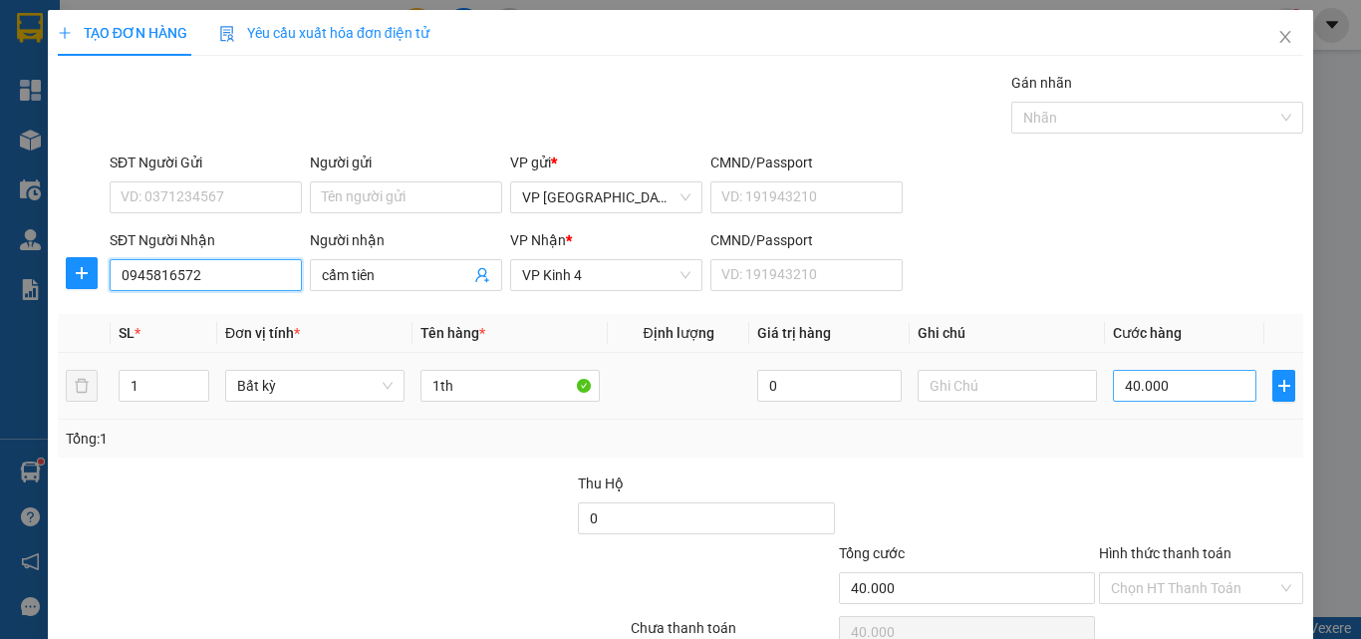
type input "0945816572"
click at [1172, 388] on input "40.000" at bounding box center [1184, 386] width 143 height 32
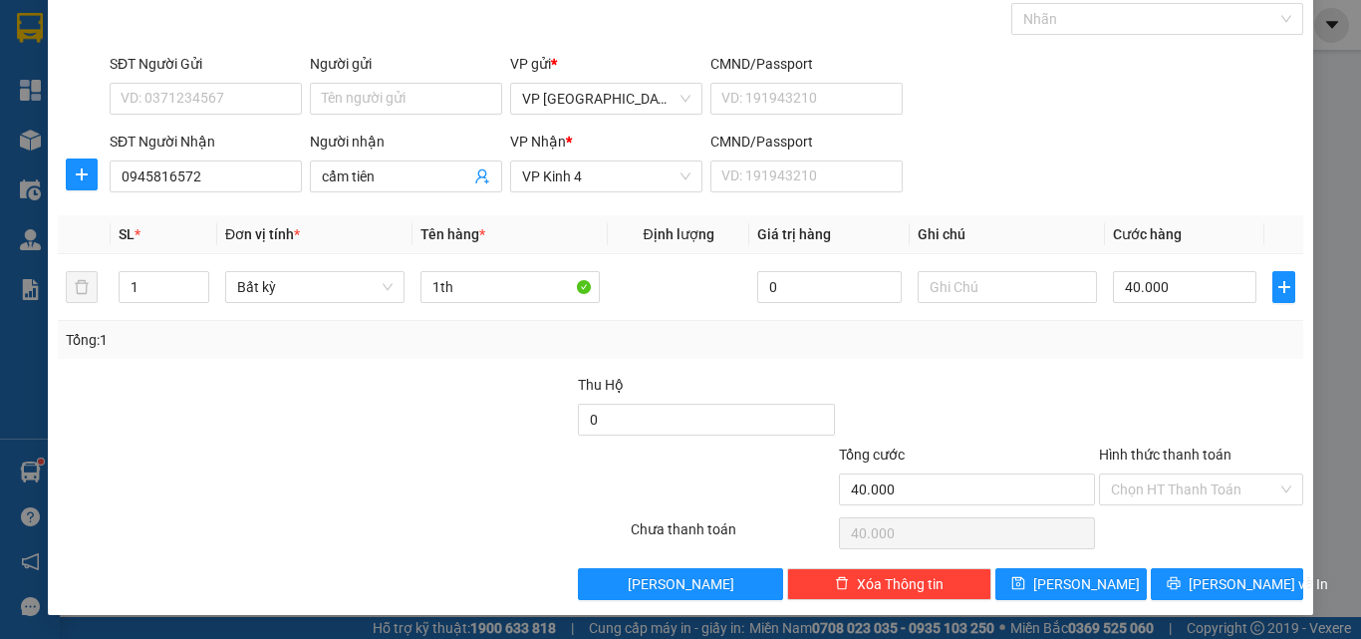
click at [1228, 566] on div "Transit Pickup Surcharge Ids Transit Deliver Surcharge Ids Transit Deliver Surc…" at bounding box center [680, 286] width 1245 height 627
click at [1221, 577] on span "[PERSON_NAME] và In" at bounding box center [1257, 584] width 139 height 22
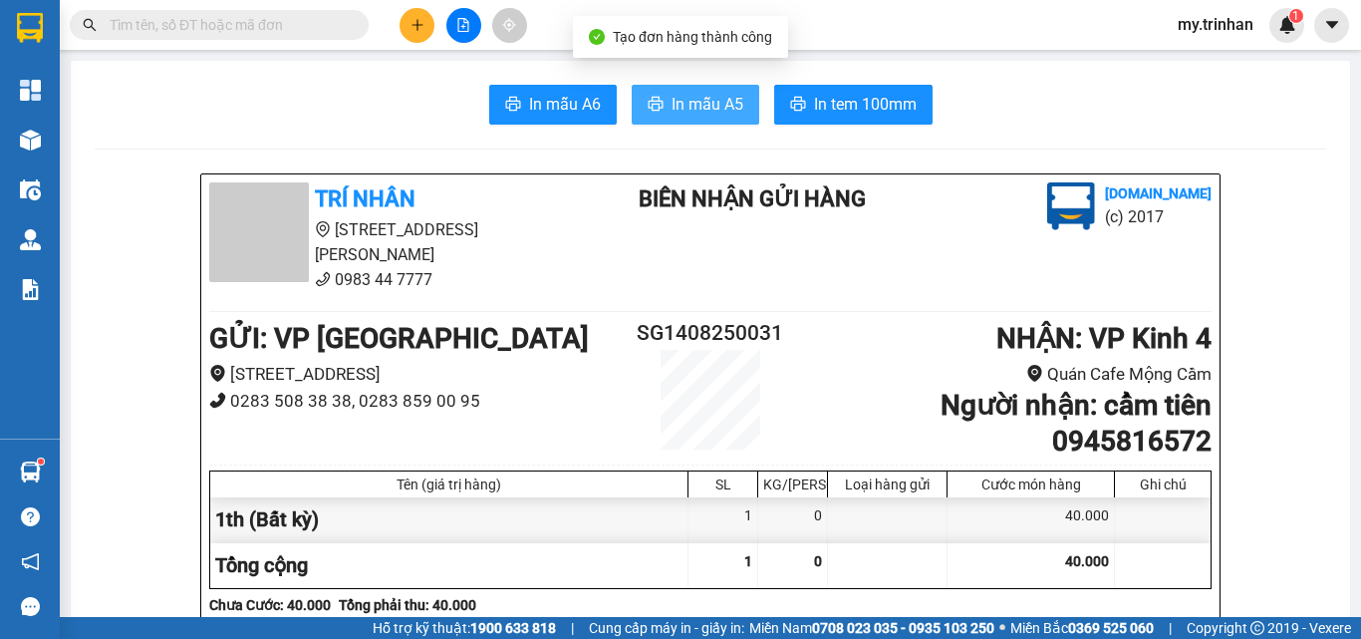
click at [668, 91] on button "In mẫu A5" at bounding box center [696, 105] width 128 height 40
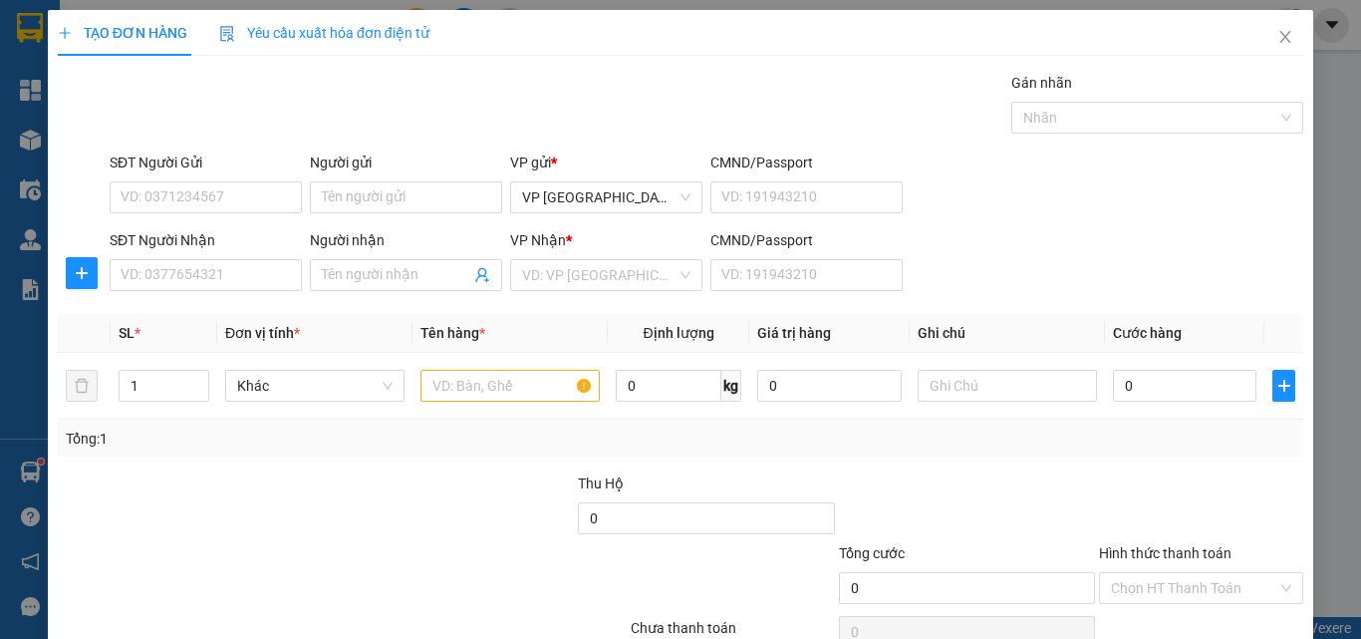
drag, startPoint x: 1089, startPoint y: 263, endPoint x: 286, endPoint y: 252, distance: 803.0
click at [1086, 263] on div "SĐT Người Nhận VD: 0377654321 Người nhận Tên người nhận VP Nhận * VD: VP Sài Gò…" at bounding box center [706, 264] width 1201 height 70
click at [231, 269] on input "SĐT Người Nhận" at bounding box center [206, 275] width 192 height 32
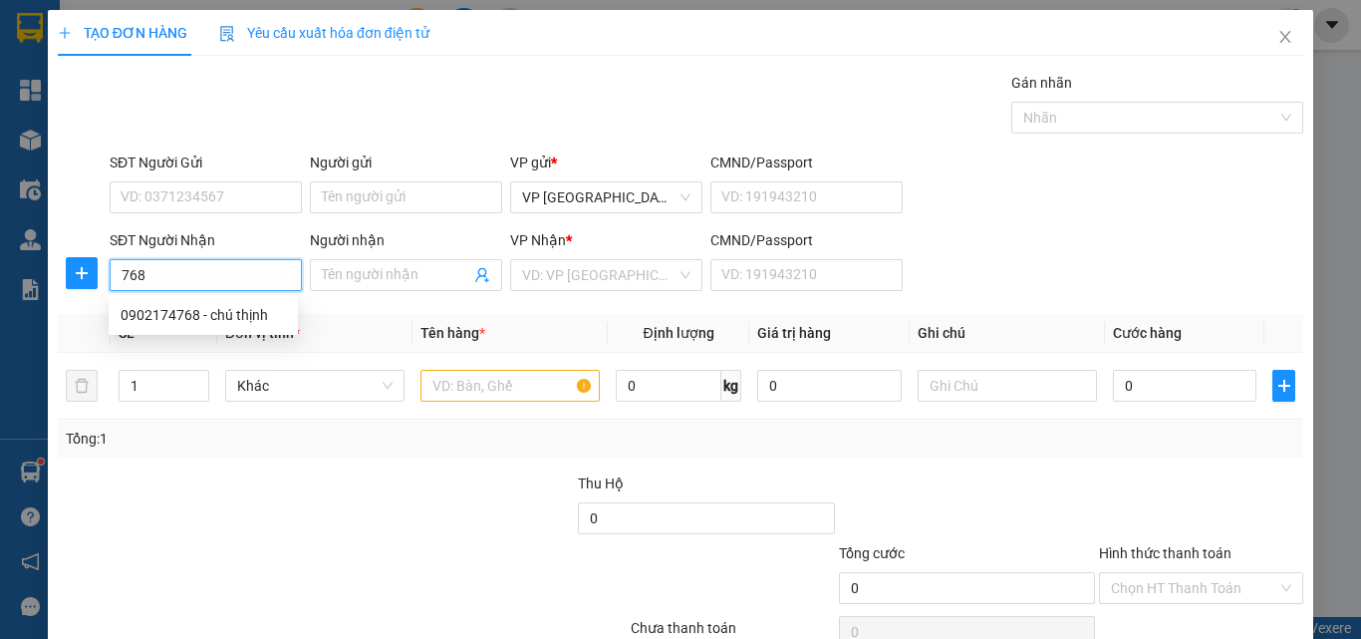
click at [254, 271] on input "768" at bounding box center [206, 275] width 192 height 32
click at [265, 307] on div "0902174768 - chú thịnh" at bounding box center [203, 315] width 165 height 22
type input "0902174768"
type input "chú thịnh"
type input "30.000"
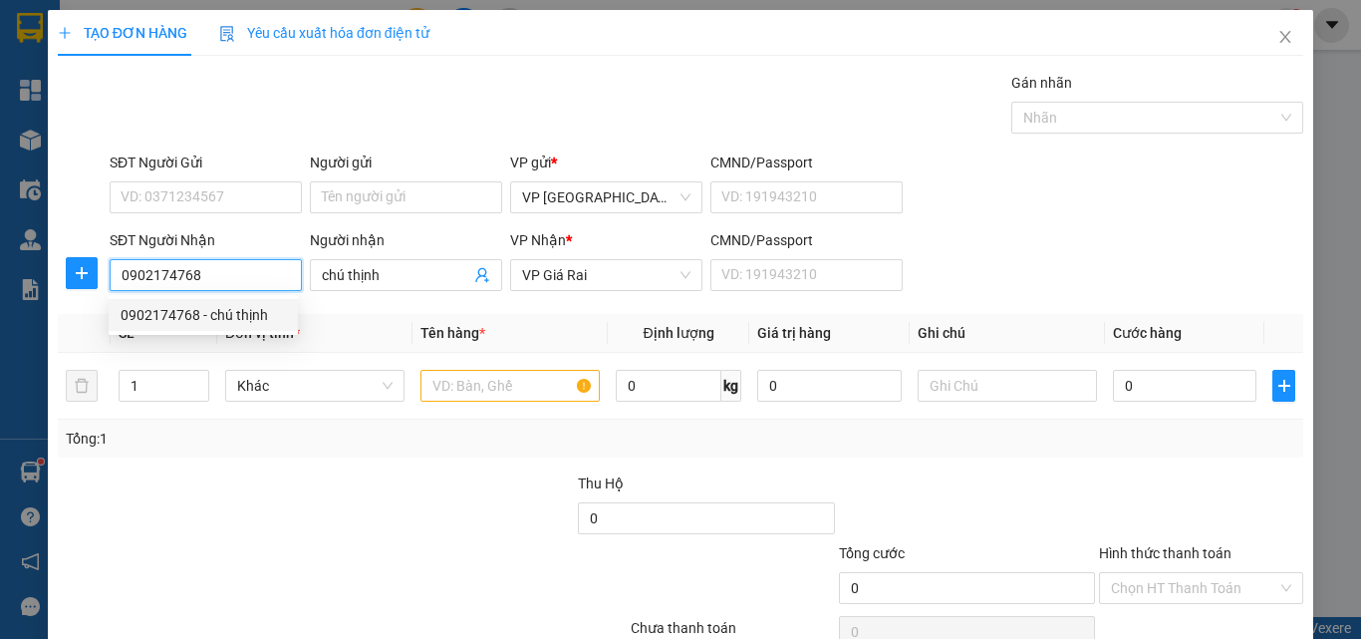
type input "30.000"
type input "0902174768"
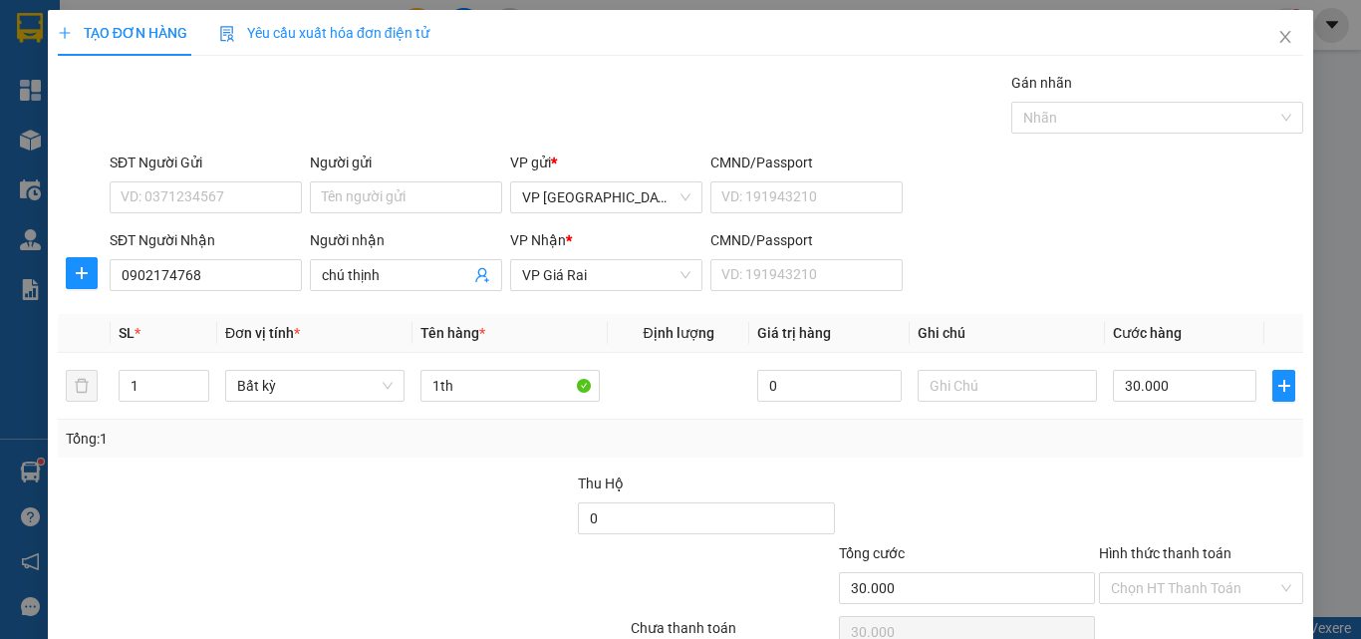
scroll to position [99, 0]
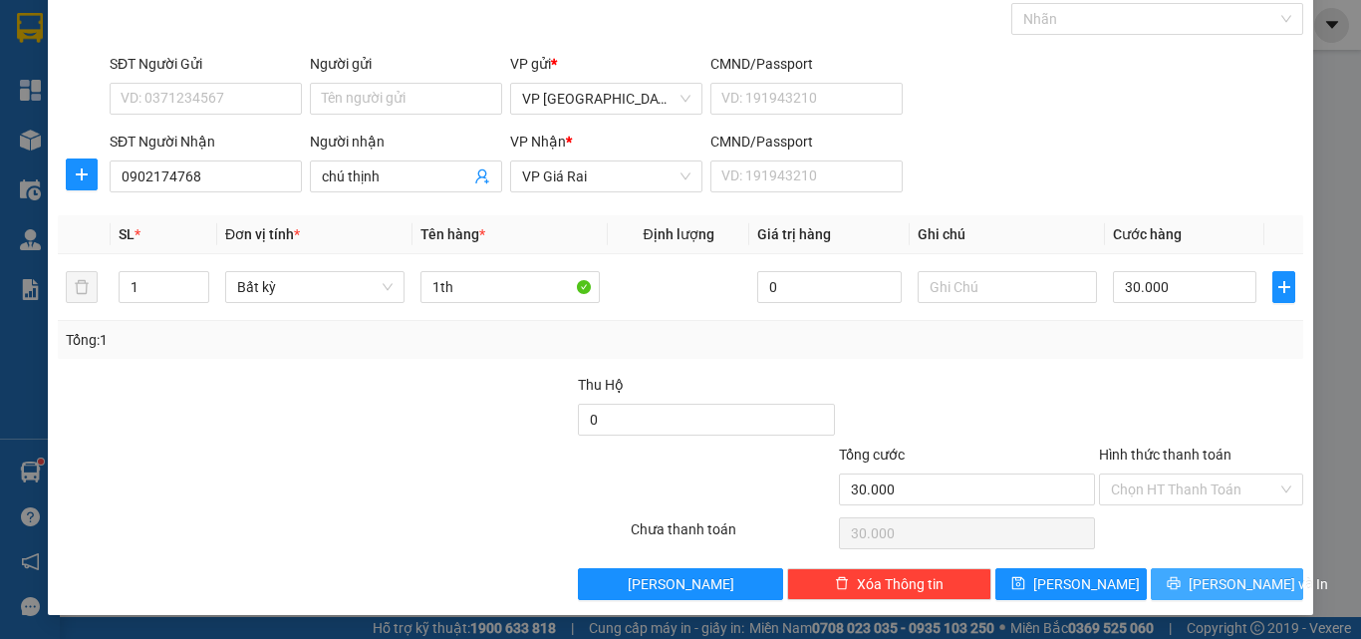
click at [1216, 592] on span "[PERSON_NAME] và In" at bounding box center [1257, 584] width 139 height 22
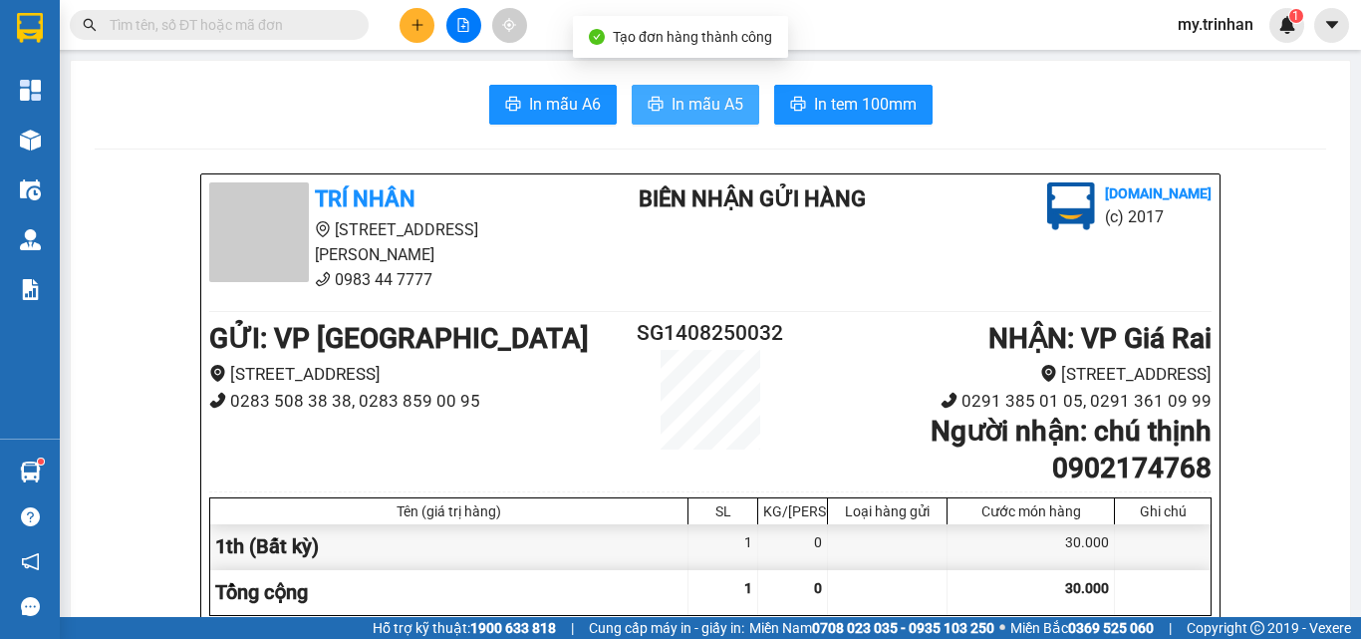
click at [691, 96] on span "In mẫu A5" at bounding box center [707, 104] width 72 height 25
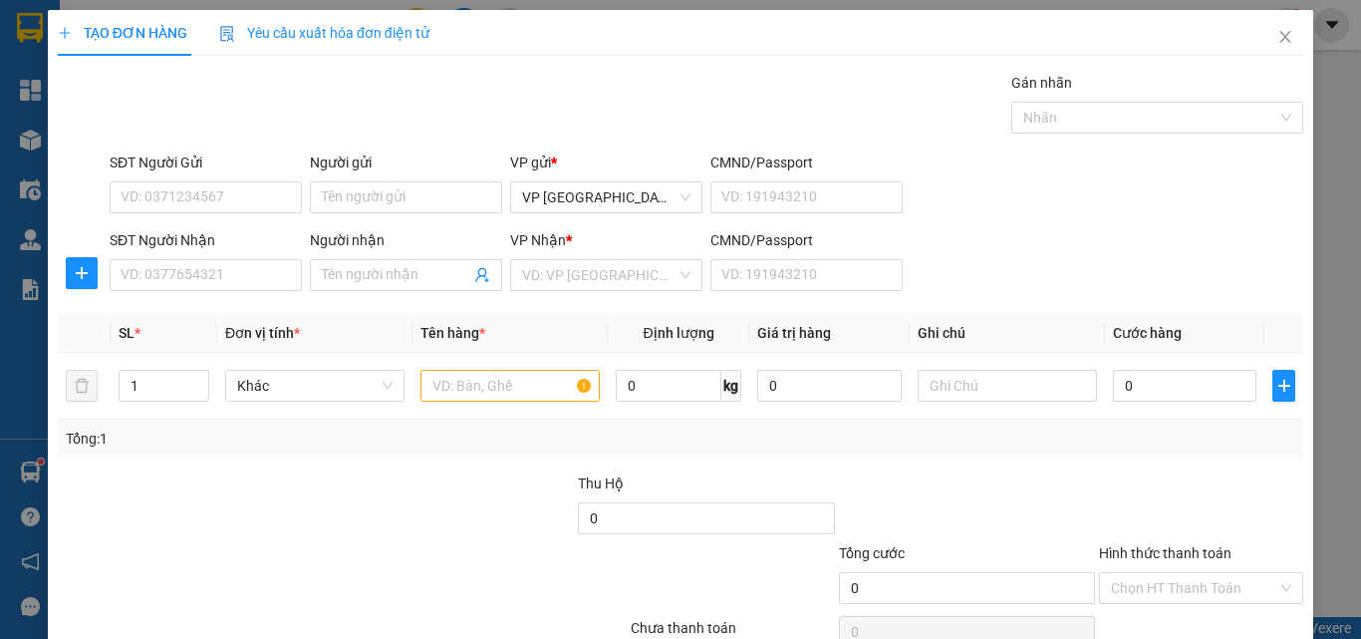
drag, startPoint x: 1079, startPoint y: 311, endPoint x: 725, endPoint y: 216, distance: 366.1
click at [1071, 309] on div "Transit Pickup Surcharge Ids Transit Deliver Surcharge Ids Transit Deliver Surc…" at bounding box center [680, 385] width 1245 height 627
click at [254, 267] on input "SĐT Người Nhận" at bounding box center [206, 275] width 192 height 32
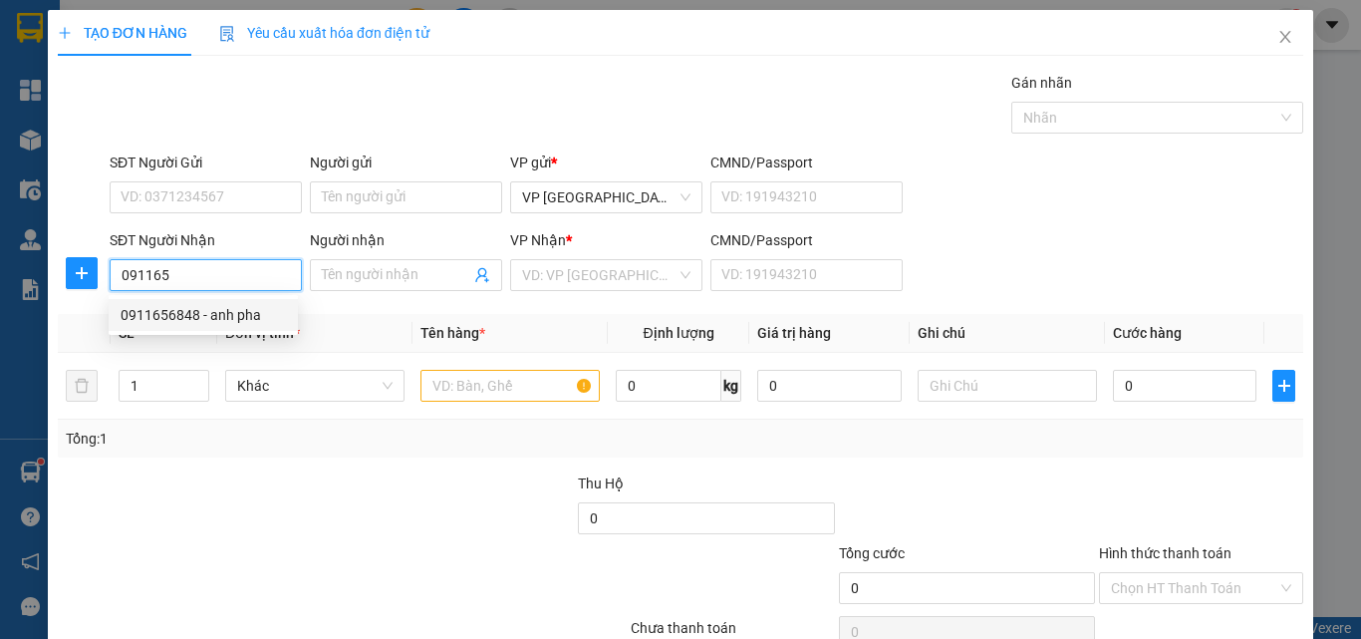
click at [239, 318] on div "0911656848 - anh pha" at bounding box center [203, 315] width 165 height 22
type input "0911656848"
type input "anh pha"
type input "30.000"
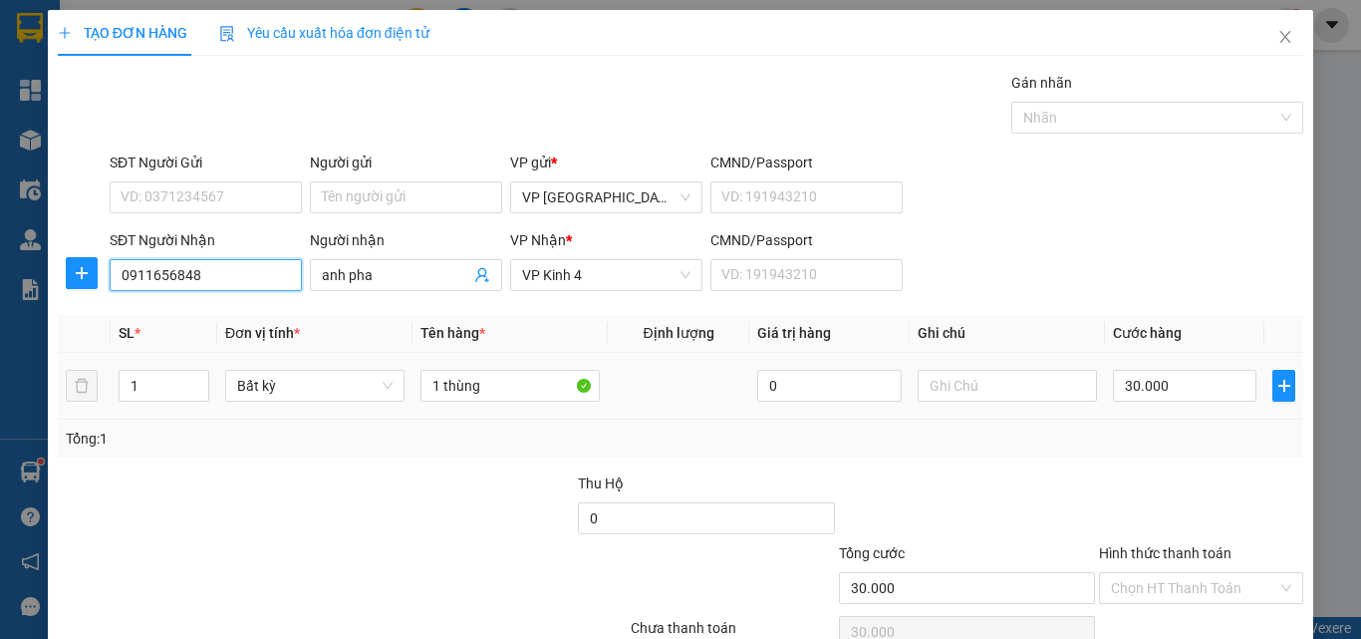
type input "0911656848"
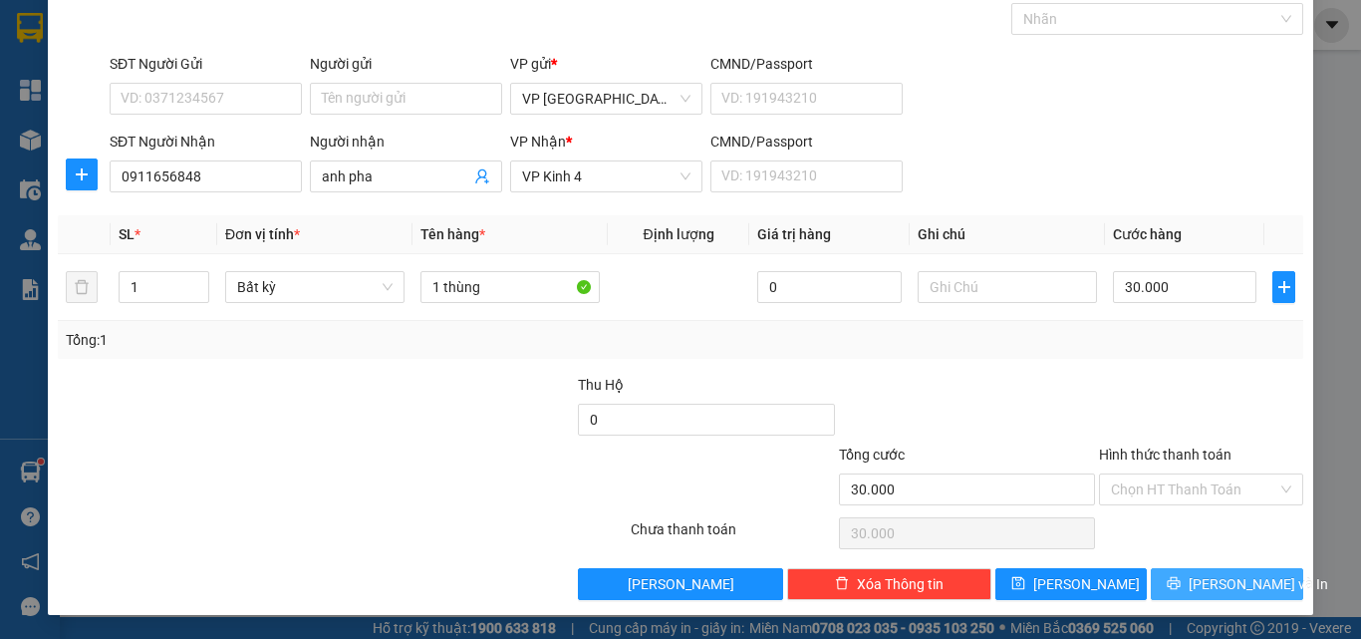
click at [1213, 576] on span "[PERSON_NAME] và In" at bounding box center [1257, 584] width 139 height 22
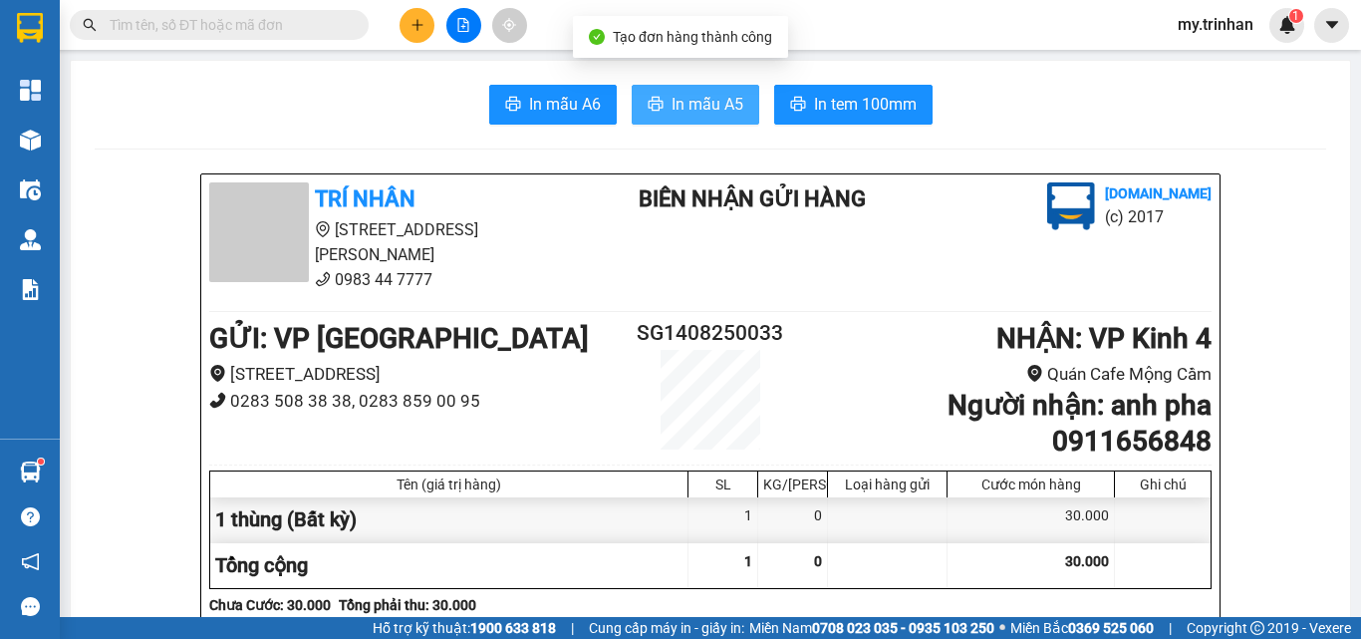
click at [671, 116] on span "In mẫu A5" at bounding box center [707, 104] width 72 height 25
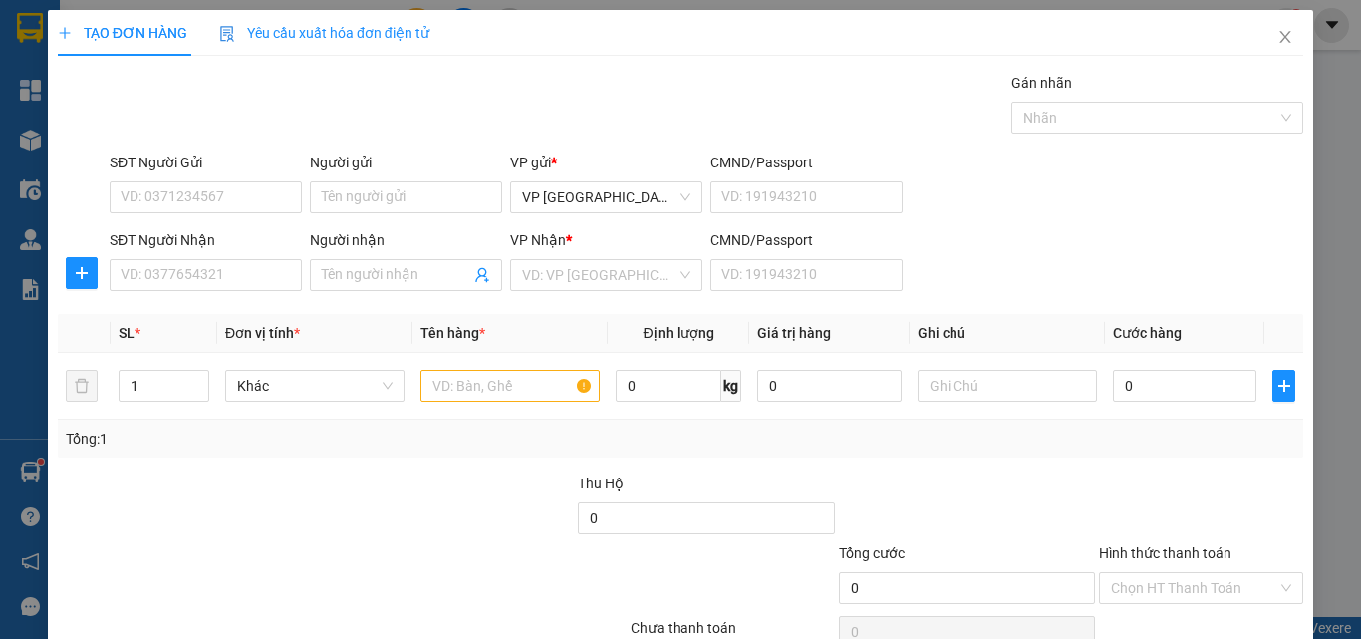
drag, startPoint x: 1076, startPoint y: 210, endPoint x: 836, endPoint y: 245, distance: 242.6
click at [1069, 216] on div "SĐT Người Gửi VD: 0371234567 Người gửi Tên người gửi VP gửi * VP [GEOGRAPHIC_DA…" at bounding box center [706, 186] width 1201 height 70
click at [282, 272] on input "SĐT Người Nhận" at bounding box center [206, 275] width 192 height 32
click at [275, 272] on input "SĐT Người Nhận" at bounding box center [206, 275] width 192 height 32
click at [249, 276] on input "431" at bounding box center [206, 275] width 192 height 32
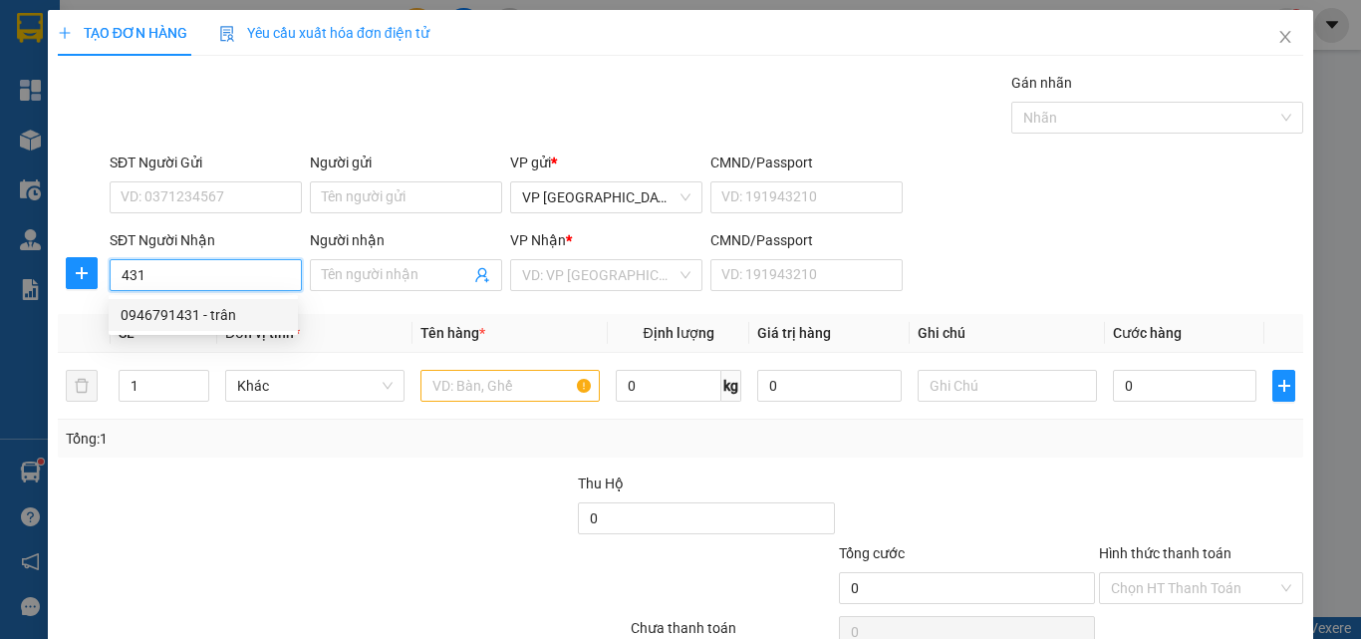
click at [259, 314] on div "0946791431 - trân" at bounding box center [203, 315] width 165 height 22
type input "0946791431"
type input "trân"
type input "40.000"
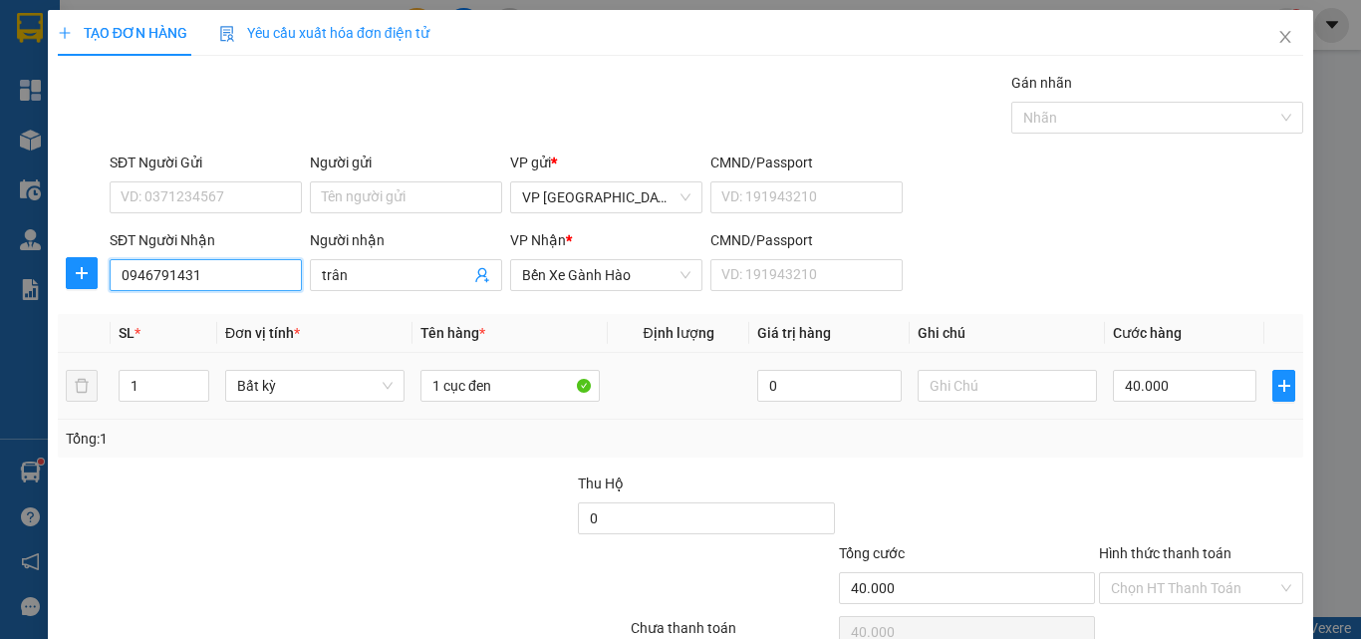
type input "0946791431"
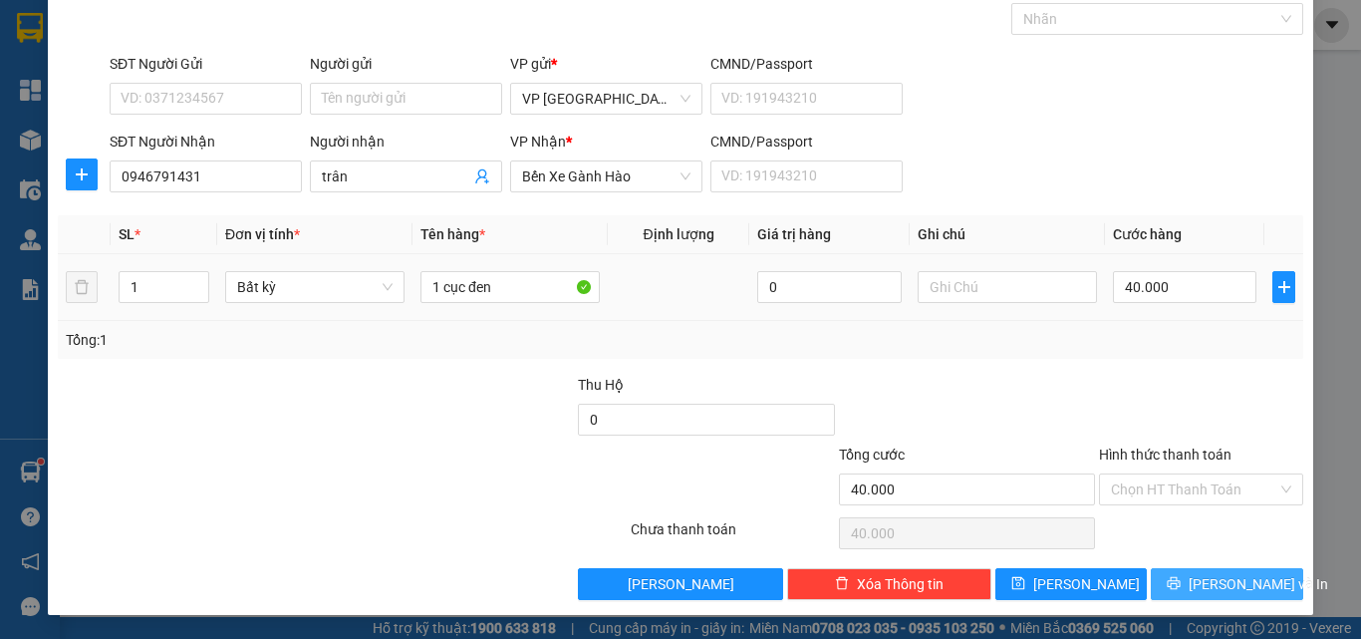
click at [1215, 568] on div "Transit Pickup Surcharge Ids Transit Deliver Surcharge Ids Transit Deliver Surc…" at bounding box center [680, 286] width 1245 height 627
click at [1216, 584] on span "[PERSON_NAME] và In" at bounding box center [1257, 584] width 139 height 22
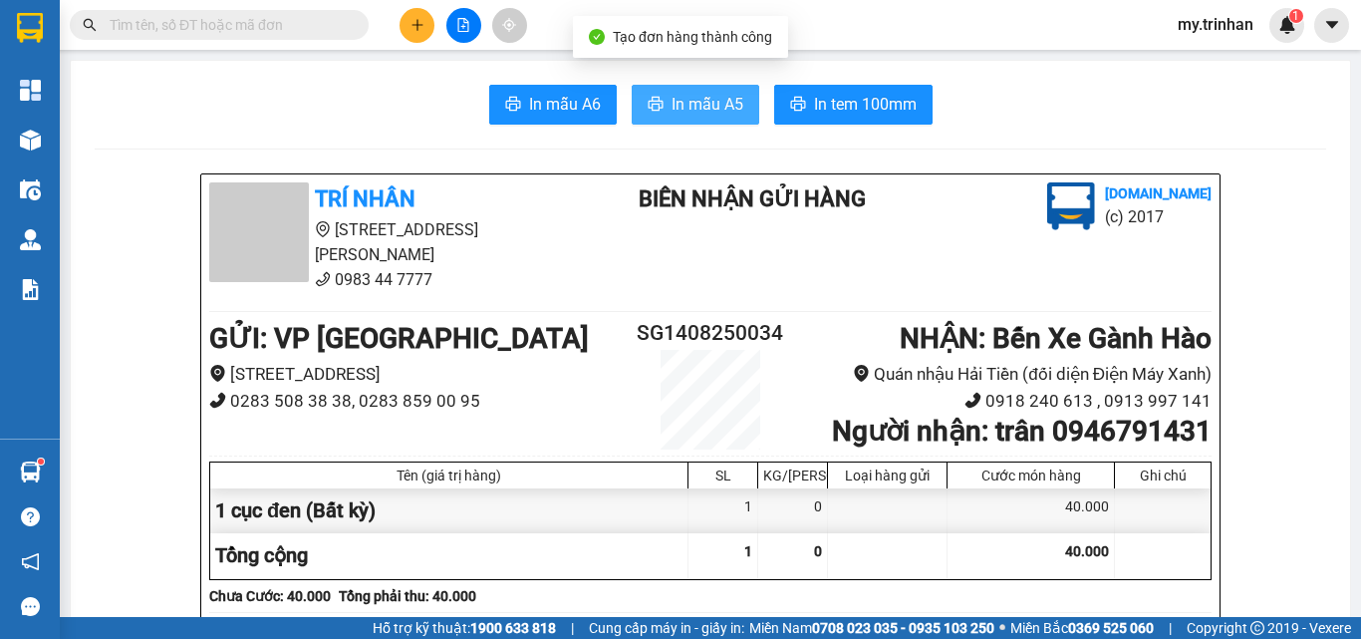
click at [703, 104] on span "In mẫu A5" at bounding box center [707, 104] width 72 height 25
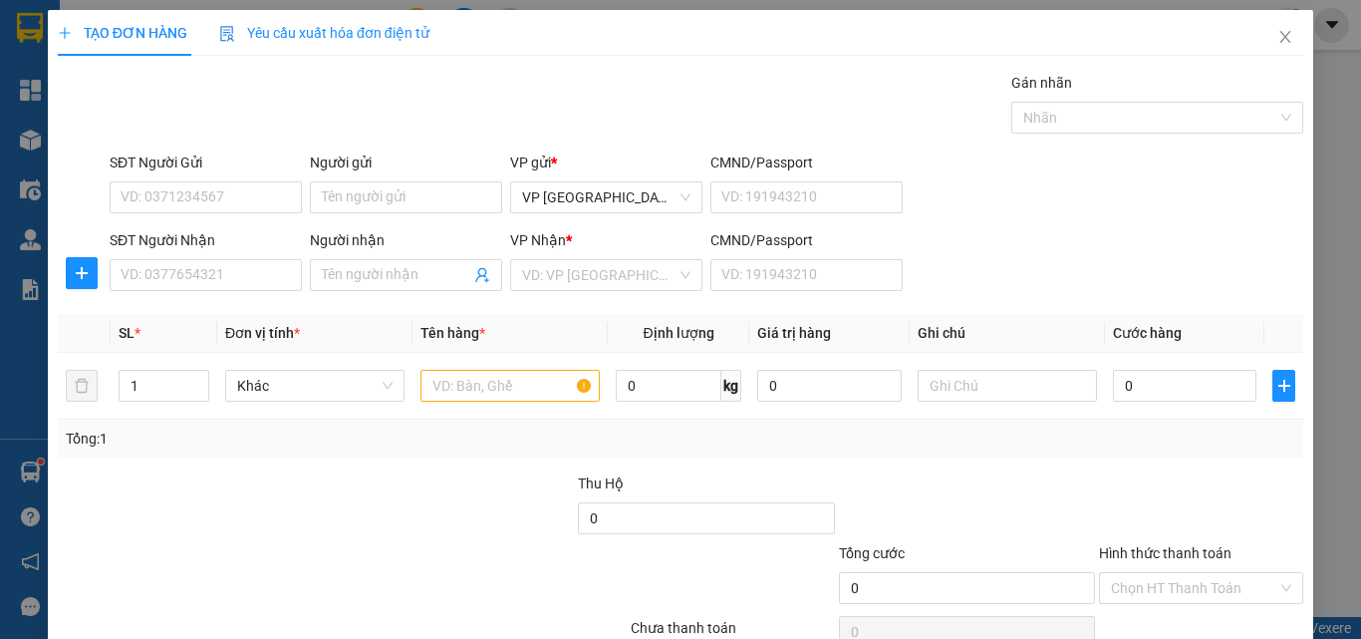
drag, startPoint x: 1034, startPoint y: 253, endPoint x: 902, endPoint y: 261, distance: 132.7
click at [1036, 252] on div "SĐT Người Nhận VD: 0377654321 Người nhận Tên người nhận VP Nhận * VD: VP Sài Gò…" at bounding box center [706, 264] width 1201 height 70
click at [1038, 282] on div "SĐT Người Nhận VD: 0377654321 Người nhận Tên người nhận VP Nhận * VD: VP Sài Gò…" at bounding box center [706, 264] width 1201 height 70
click at [257, 288] on input "SĐT Người Nhận" at bounding box center [206, 275] width 192 height 32
click at [258, 277] on input "SĐT Người Nhận" at bounding box center [206, 275] width 192 height 32
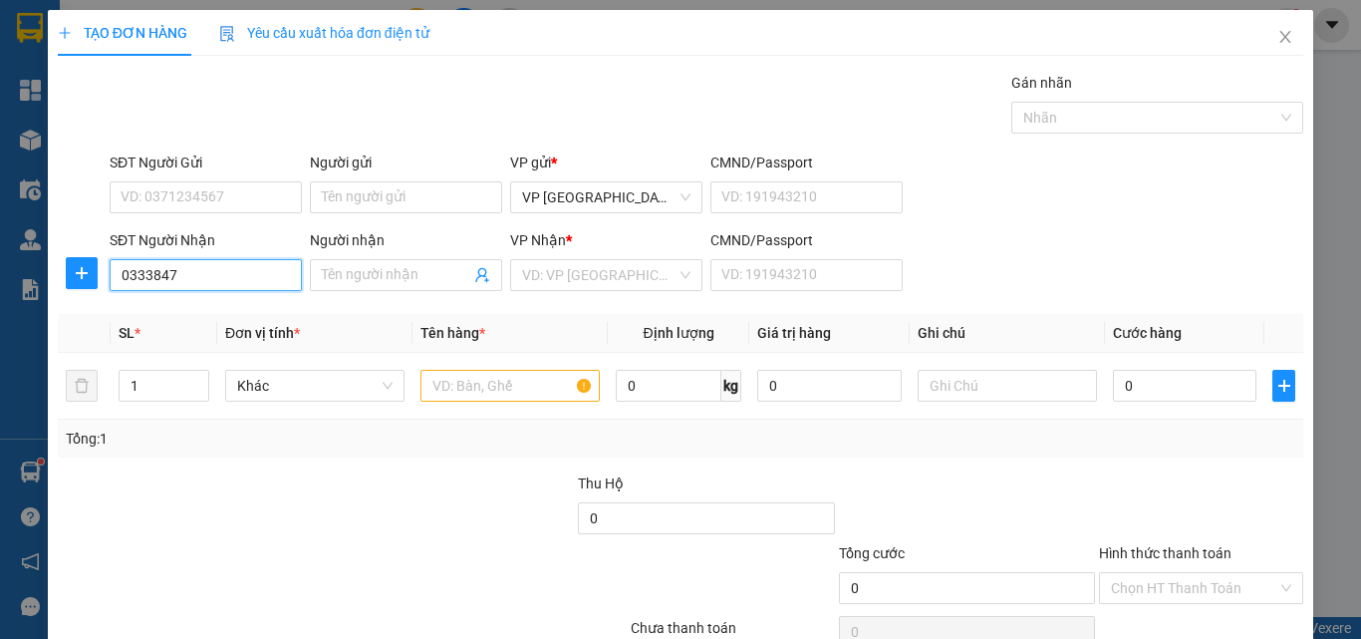
click at [257, 277] on input "0333847" at bounding box center [206, 275] width 192 height 32
drag, startPoint x: 182, startPoint y: 276, endPoint x: 92, endPoint y: 269, distance: 90.9
click at [92, 269] on div "SĐT Người Nhận 0333847 0333847 Người nhận Tên người nhận VP Nhận * VD: VP [GEOG…" at bounding box center [680, 264] width 1249 height 70
click at [208, 311] on div "0338473851 - [PERSON_NAME]" at bounding box center [219, 315] width 196 height 22
type input "0338473851"
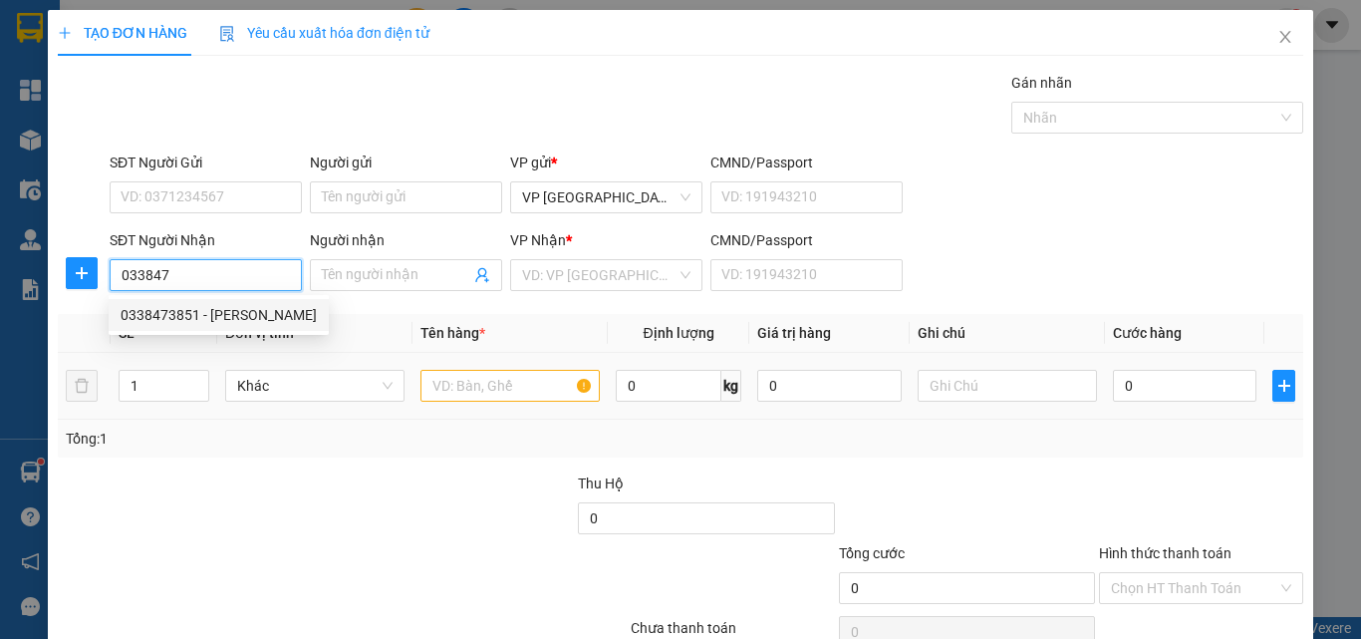
type input "thảo nguyên"
type input "40.000"
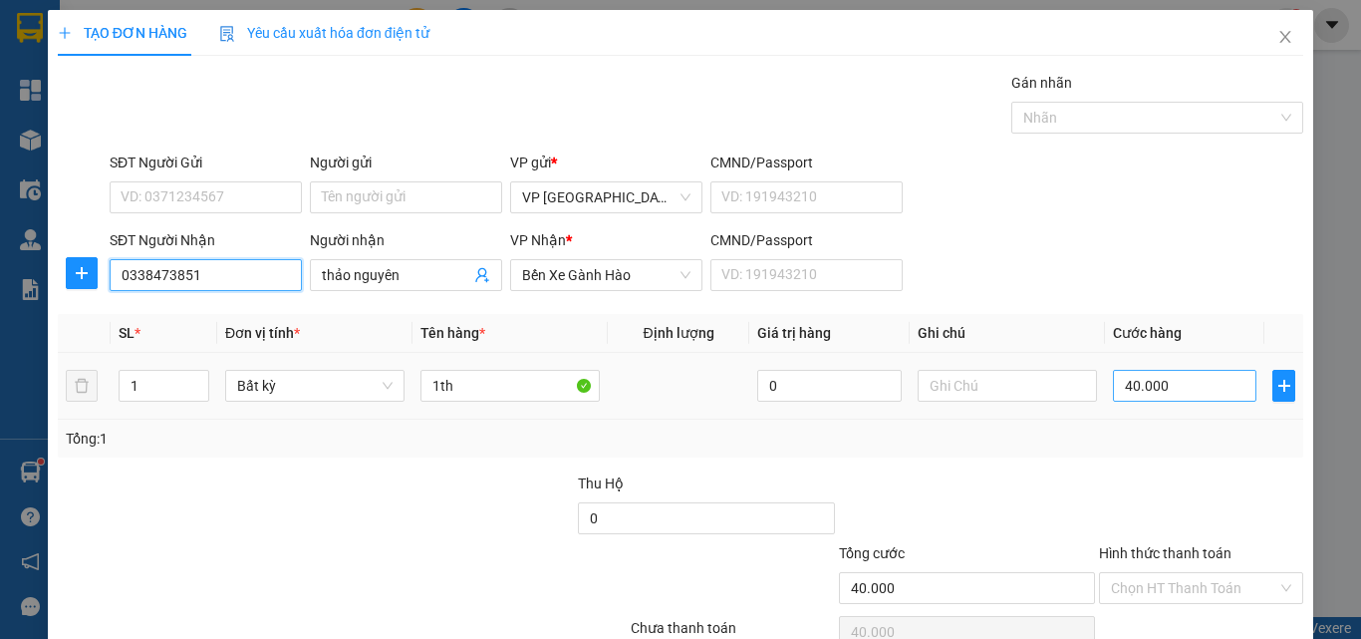
type input "0338473851"
click at [1173, 395] on input "40.000" at bounding box center [1184, 386] width 143 height 32
type input "6"
type input "60"
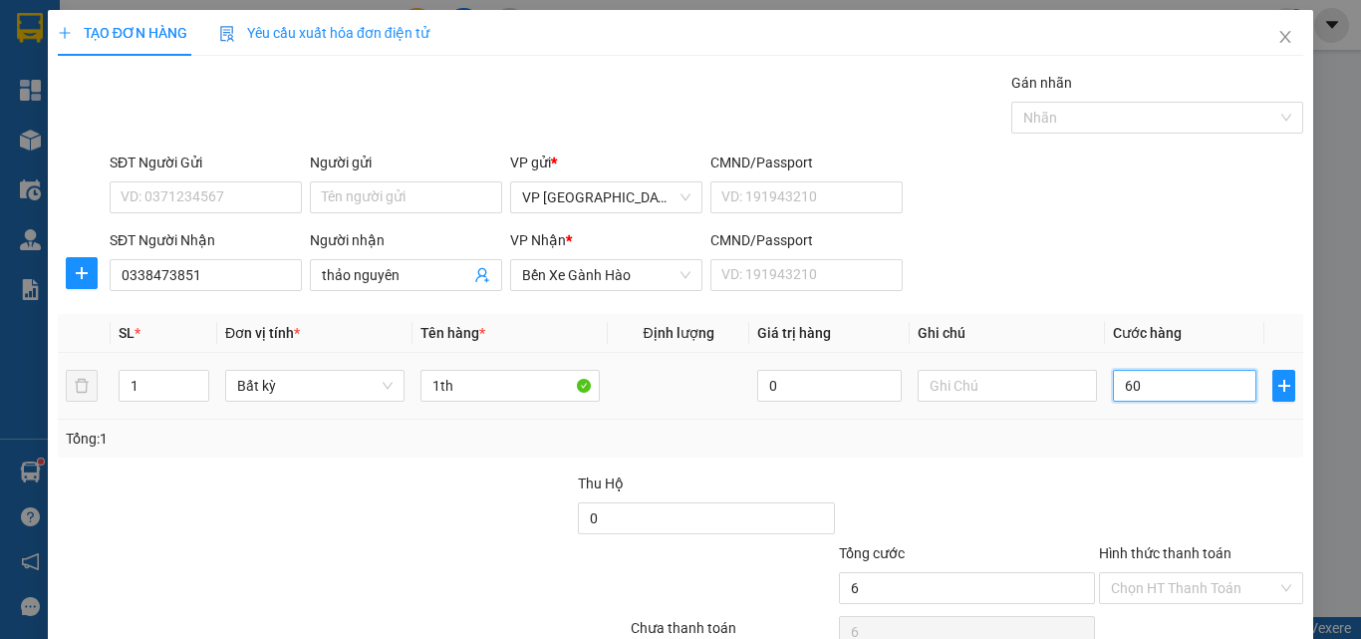
type input "60"
type input "60.000"
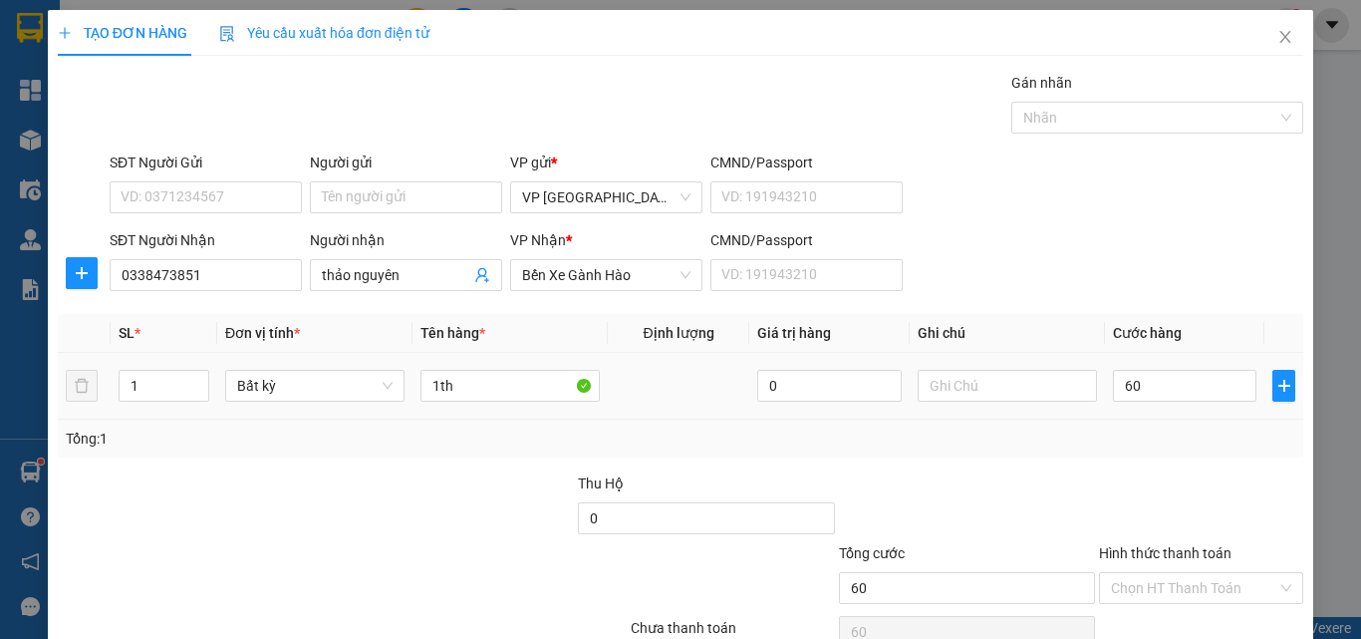
type input "60.000"
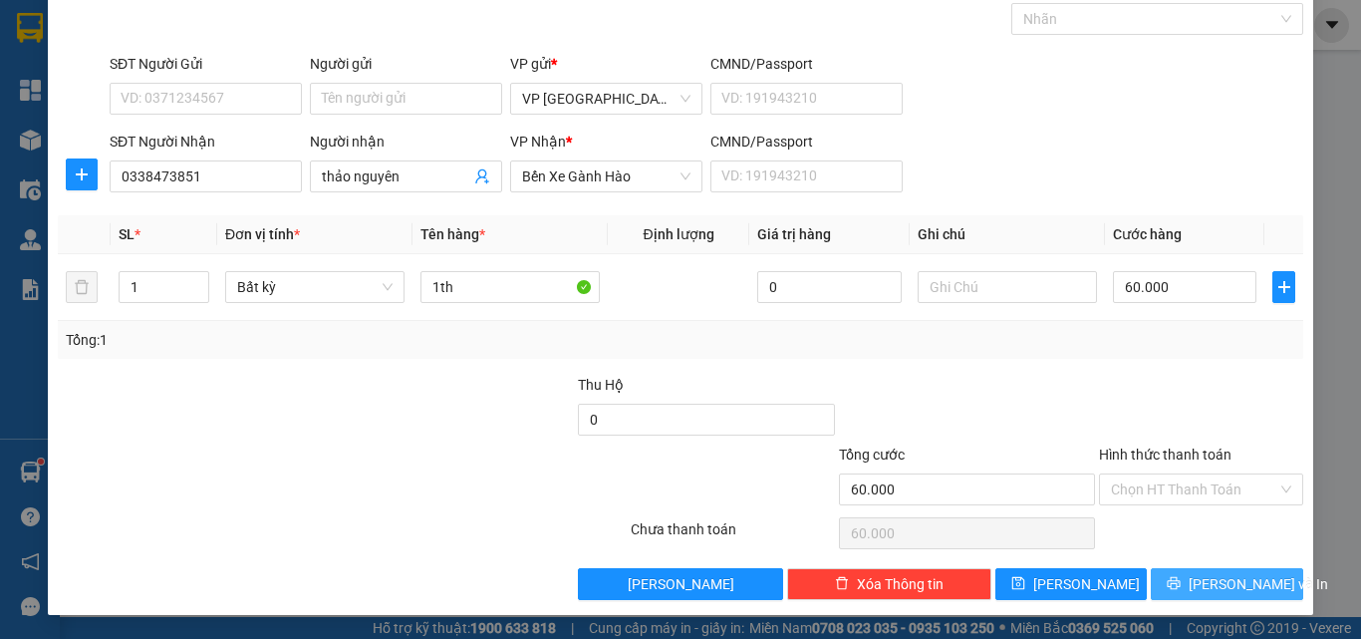
click at [1197, 567] on div "Transit Pickup Surcharge Ids Transit Deliver Surcharge Ids Transit Deliver Surc…" at bounding box center [680, 286] width 1245 height 627
click at [1202, 581] on span "[PERSON_NAME] và In" at bounding box center [1257, 584] width 139 height 22
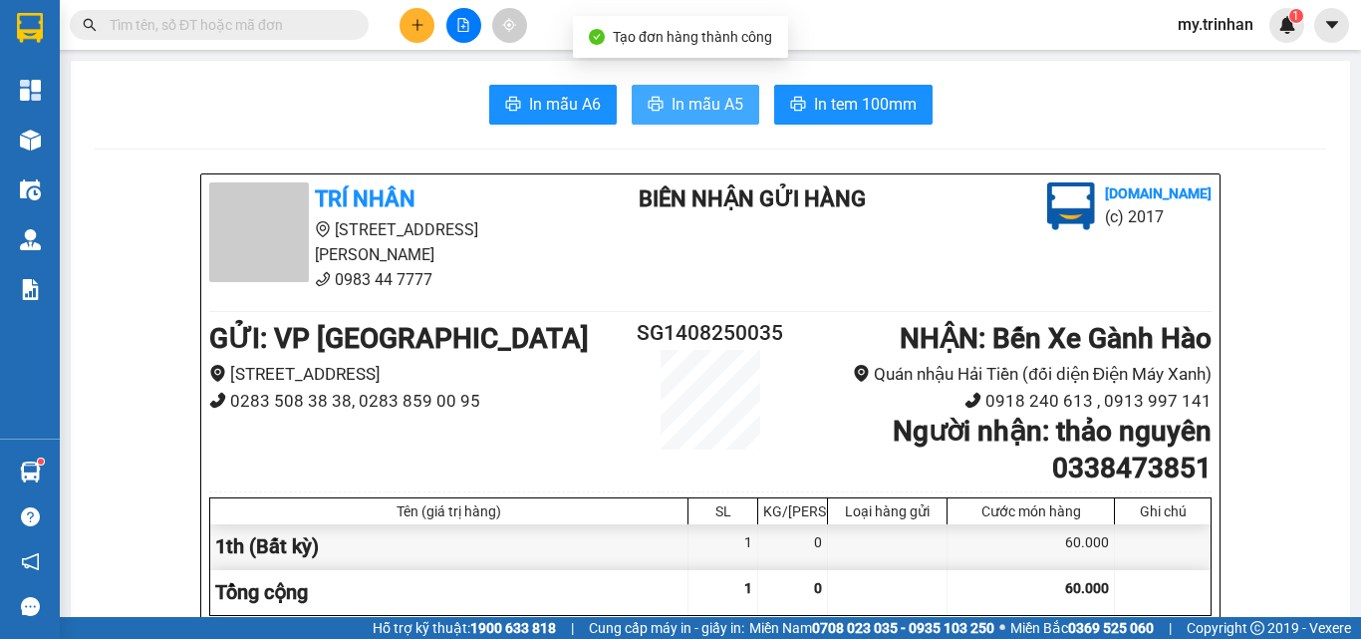
click at [697, 97] on span "In mẫu A5" at bounding box center [707, 104] width 72 height 25
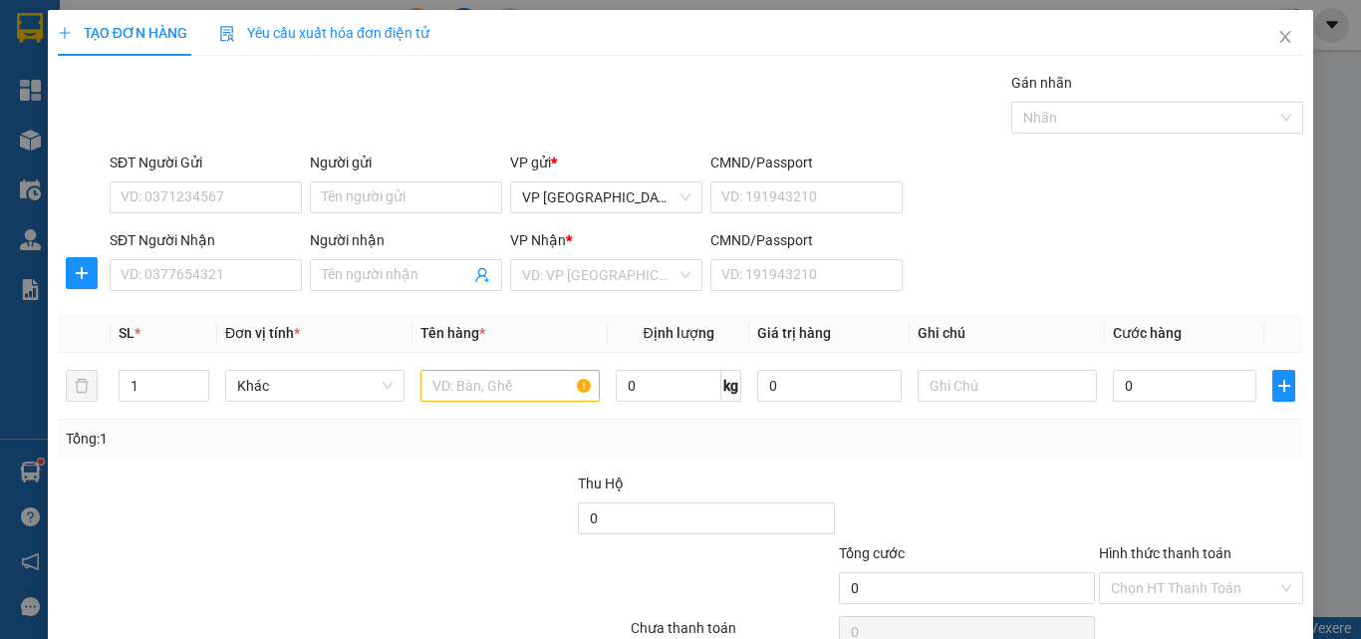
click at [1068, 275] on div "SĐT Người Nhận VD: 0377654321 Người nhận Tên người nhận VP Nhận * VD: VP Sài Gò…" at bounding box center [706, 264] width 1201 height 70
click at [1086, 243] on div "SĐT Người Nhận VD: 0377654321 Người nhận Tên người nhận VP Nhận * VD: VP Sài Gò…" at bounding box center [706, 264] width 1201 height 70
click at [1276, 45] on span "Close" at bounding box center [1285, 38] width 56 height 56
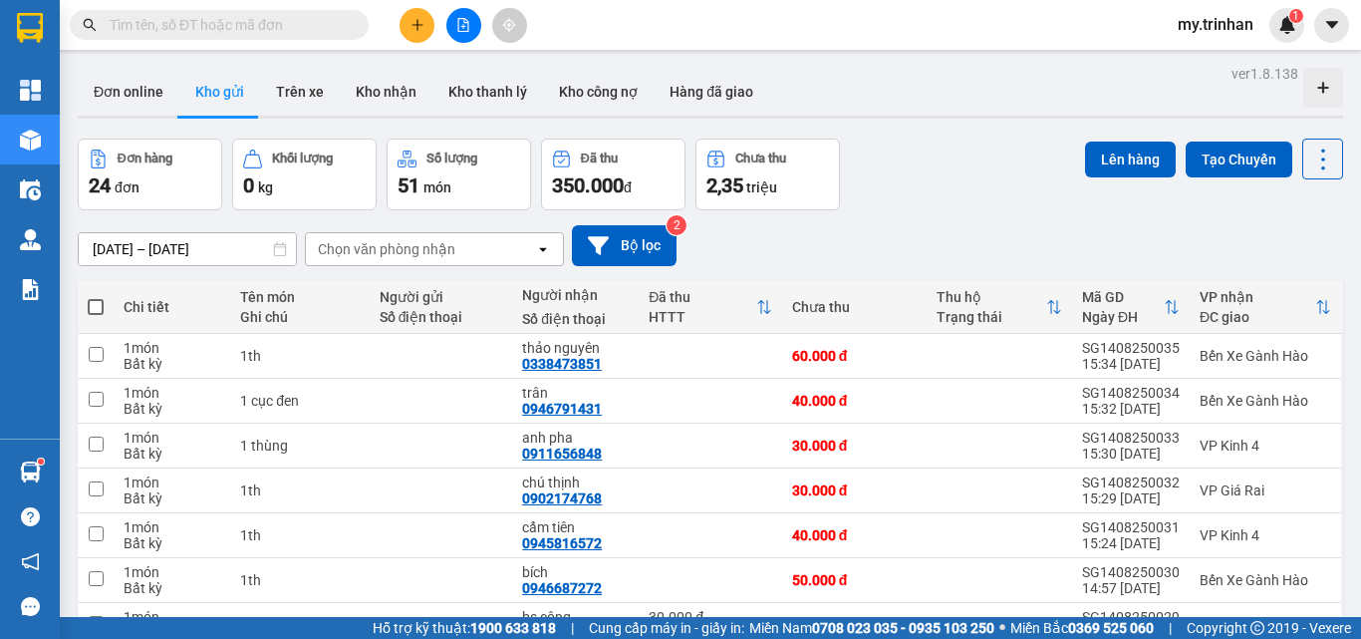
click at [506, 237] on div "Chọn văn phòng nhận" at bounding box center [420, 249] width 229 height 32
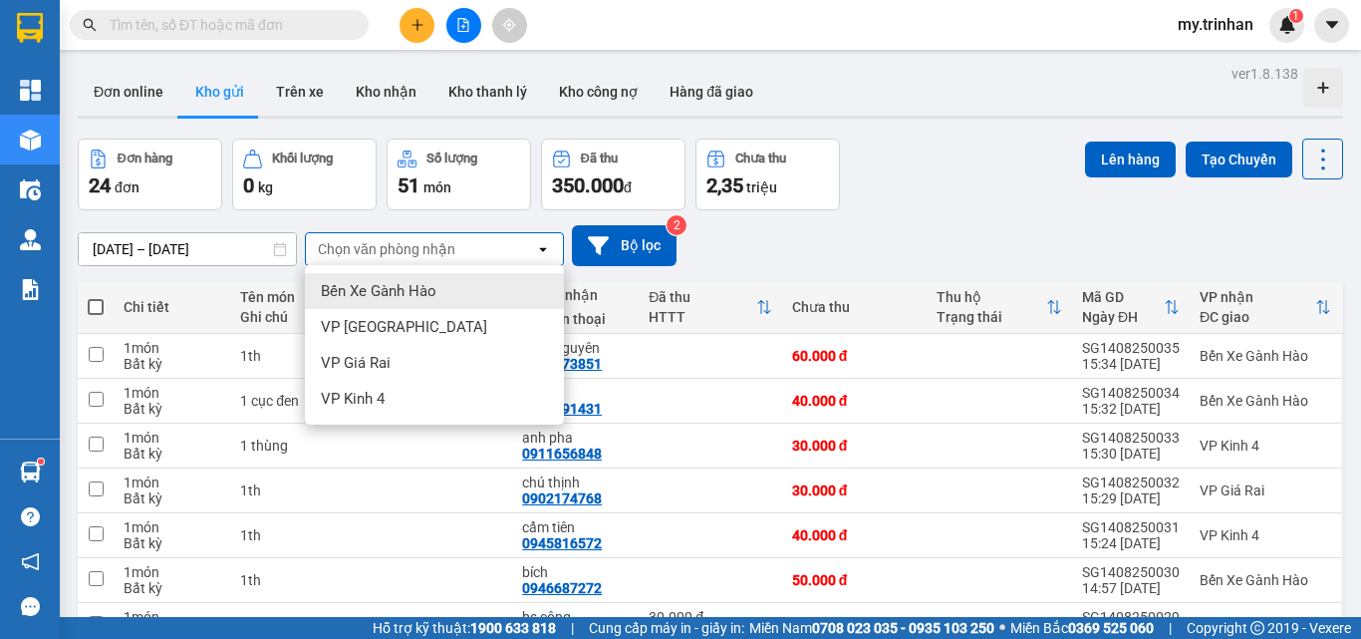
click at [747, 231] on div "[DATE] – [DATE] Press the down arrow key to interact with the calendar and sele…" at bounding box center [710, 245] width 1265 height 41
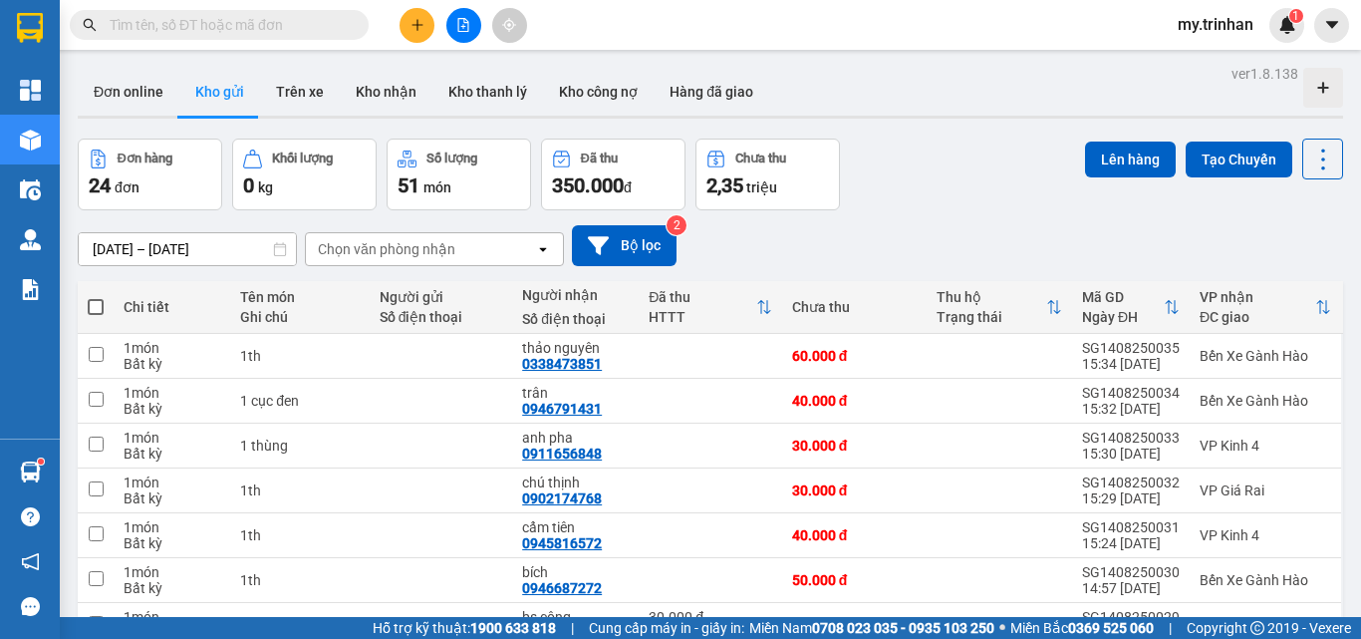
click at [736, 222] on div "[DATE] – [DATE] Press the down arrow key to interact with the calendar and sele…" at bounding box center [710, 245] width 1265 height 71
click at [466, 36] on button at bounding box center [463, 25] width 35 height 35
drag, startPoint x: 802, startPoint y: 249, endPoint x: 807, endPoint y: 264, distance: 15.8
click at [806, 254] on div "[DATE] – [DATE] Press the down arrow key to interact with the calendar and sele…" at bounding box center [710, 245] width 1265 height 41
click at [422, 23] on icon "plus" at bounding box center [417, 25] width 14 height 14
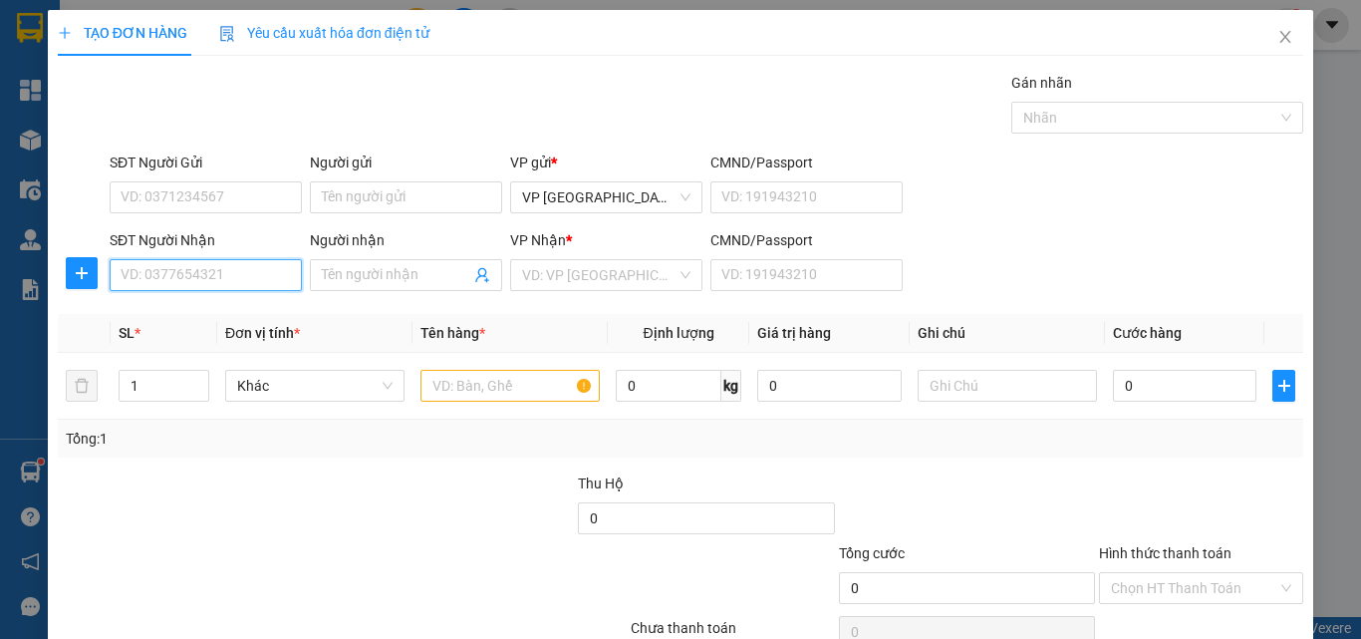
click at [219, 267] on input "SĐT Người Nhận" at bounding box center [206, 275] width 192 height 32
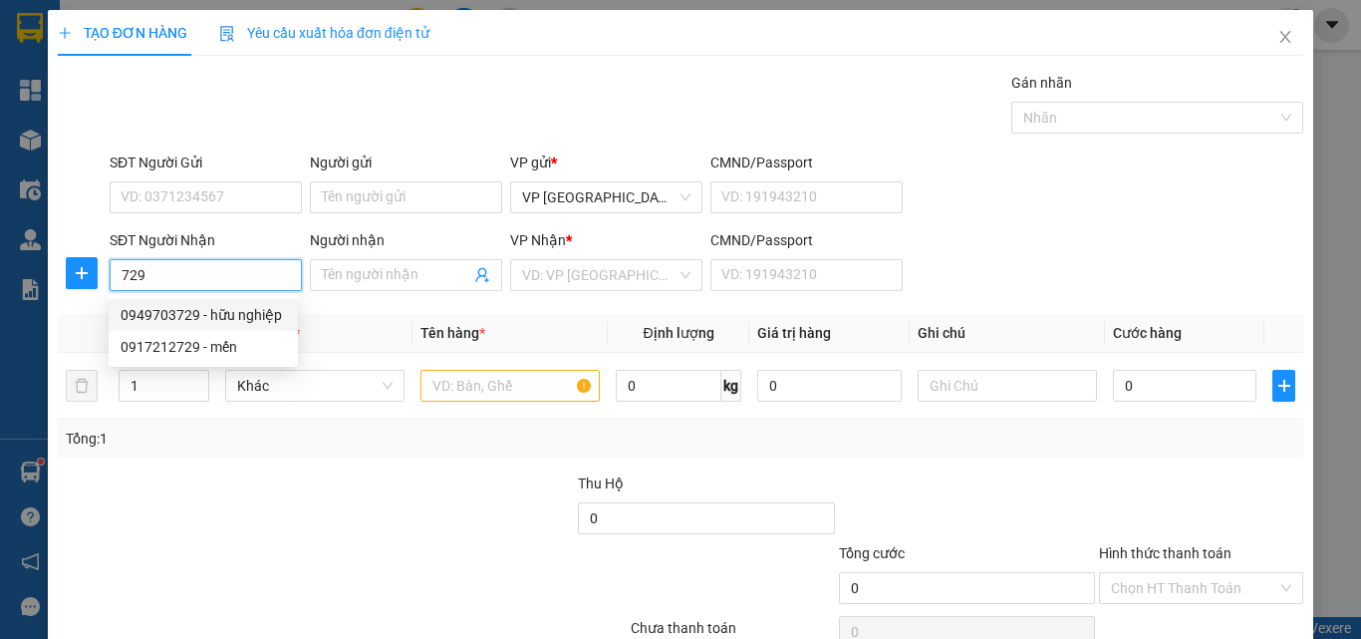
click at [253, 313] on div "0949703729 - hữu nghiệp" at bounding box center [203, 315] width 165 height 22
type input "0949703729"
type input "hữu nghiệp"
type input "50.000"
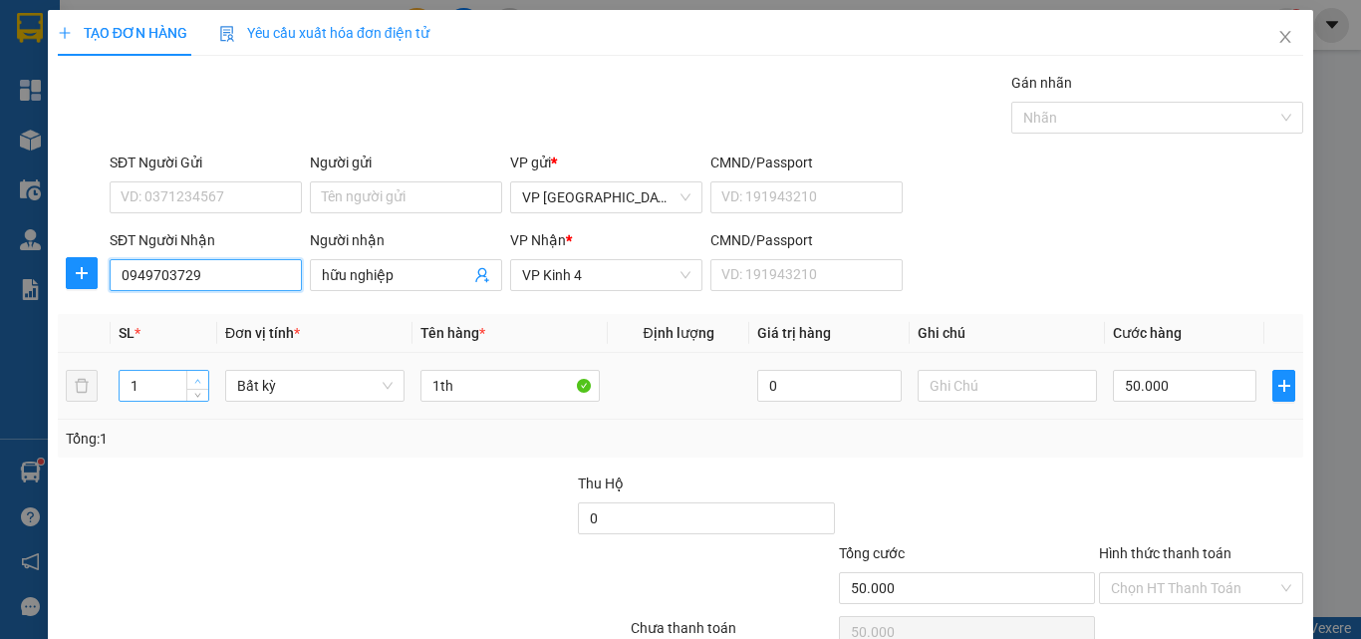
type input "0949703729"
type input "2"
click at [186, 380] on span "Increase Value" at bounding box center [197, 380] width 22 height 18
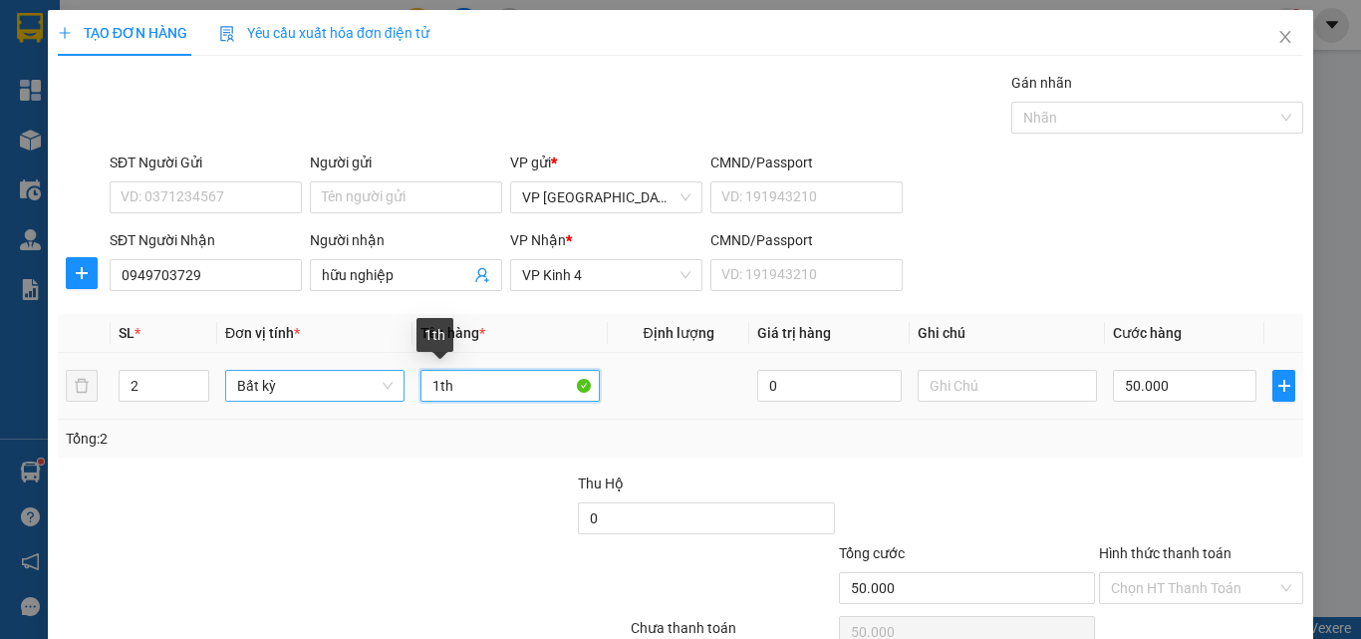
drag, startPoint x: 427, startPoint y: 386, endPoint x: 395, endPoint y: 386, distance: 31.9
click at [395, 386] on tr "2 Bất kỳ 1th 0 50.000" at bounding box center [680, 386] width 1245 height 67
type input "0"
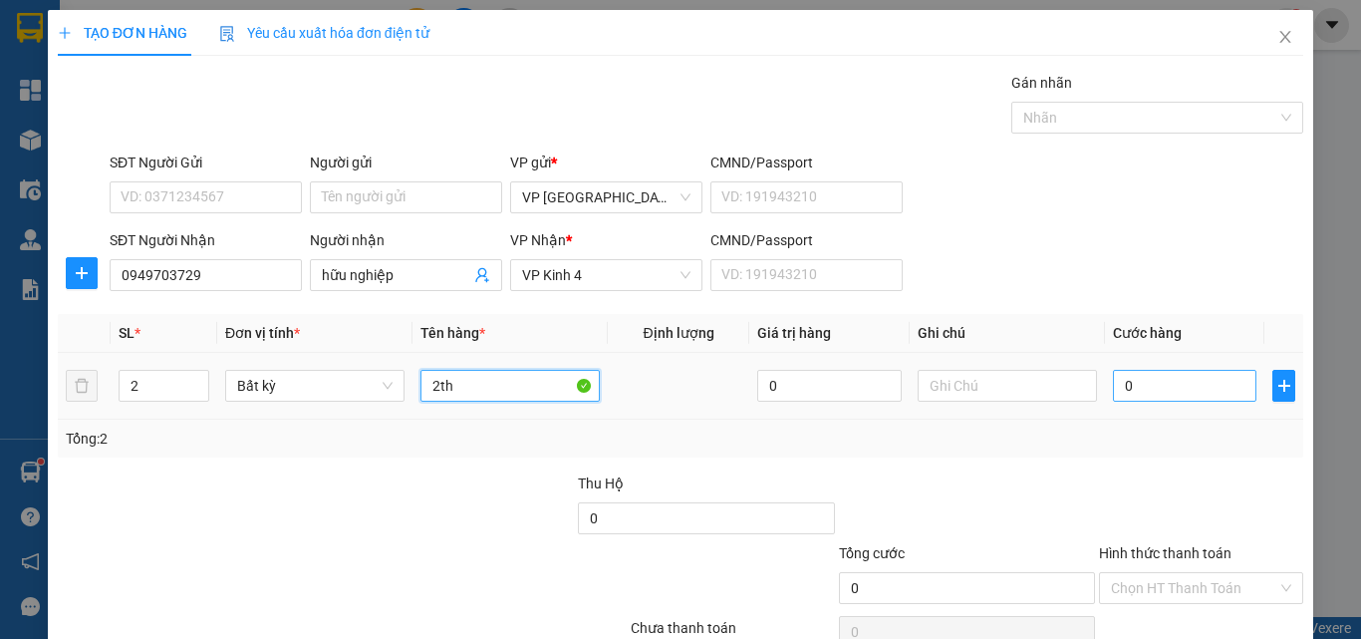
type input "2th"
click at [1119, 388] on input "0" at bounding box center [1184, 386] width 143 height 32
type input "8"
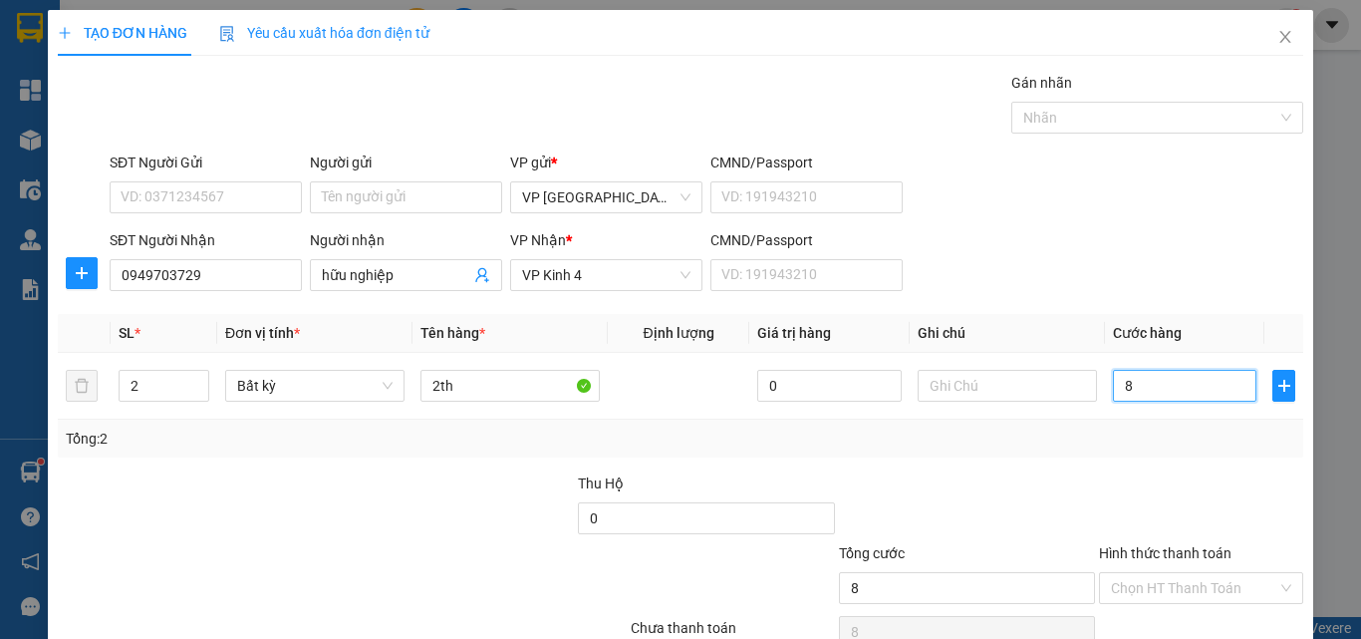
type input "80"
type input "80.000"
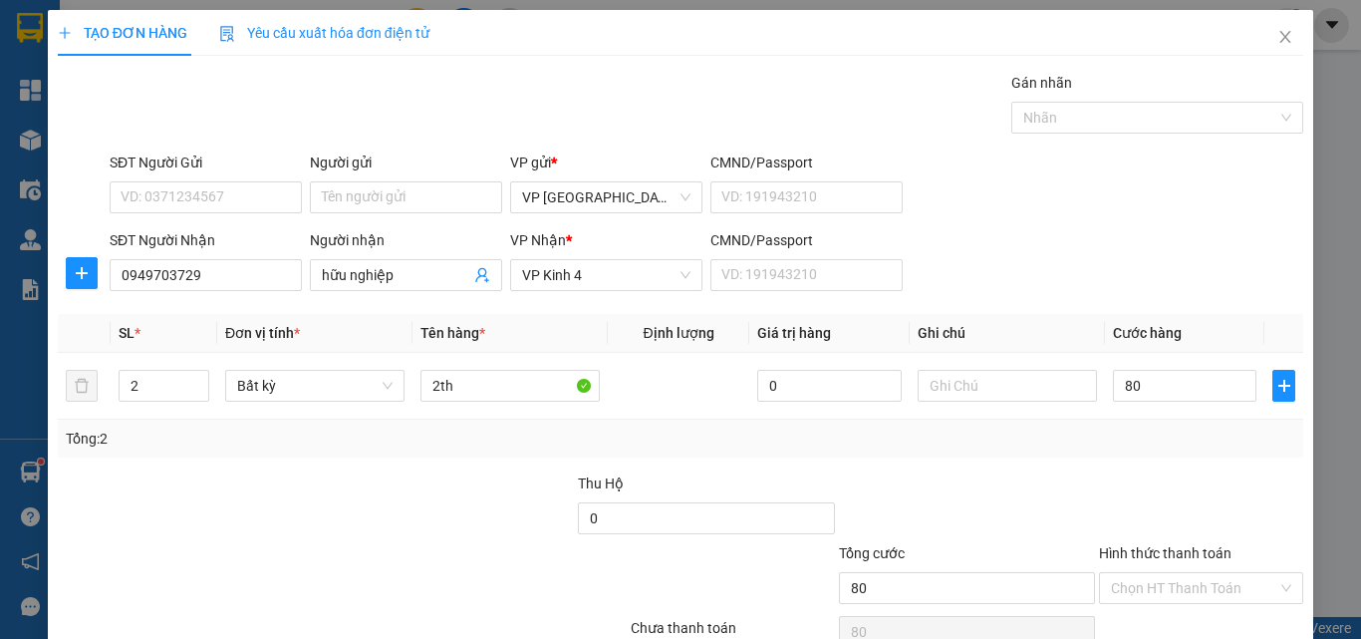
type input "80.000"
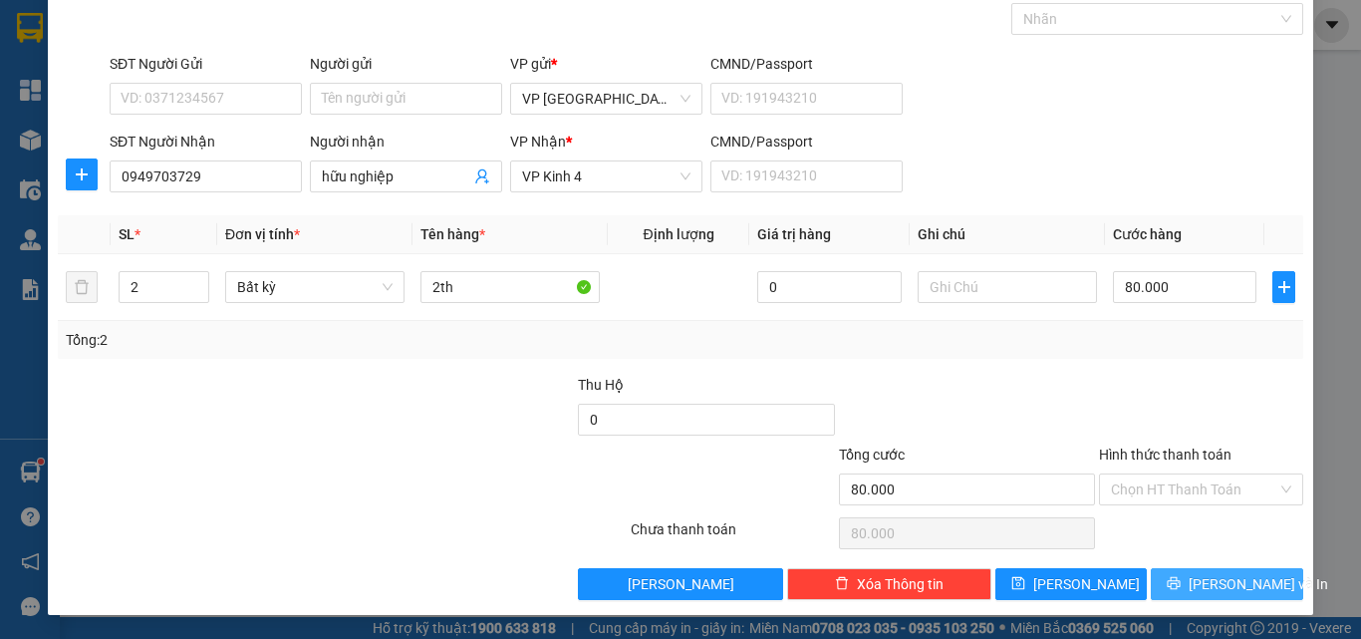
click at [1211, 584] on span "[PERSON_NAME] và In" at bounding box center [1257, 584] width 139 height 22
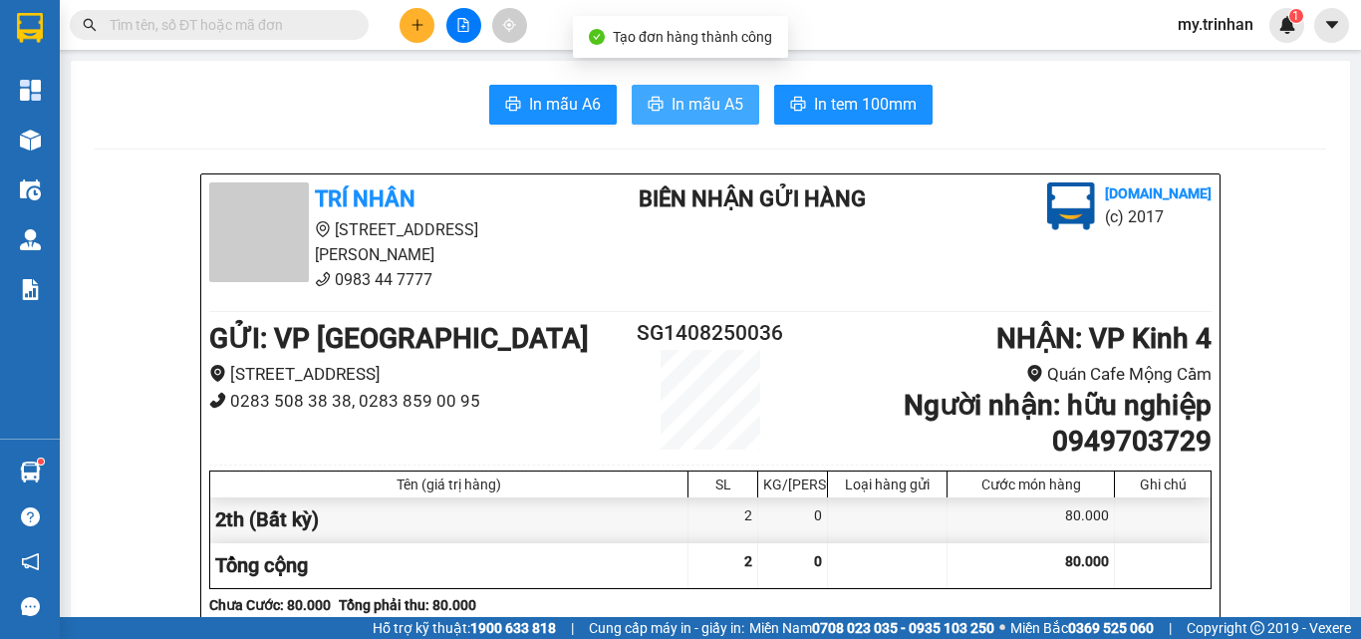
click at [697, 107] on span "In mẫu A5" at bounding box center [707, 104] width 72 height 25
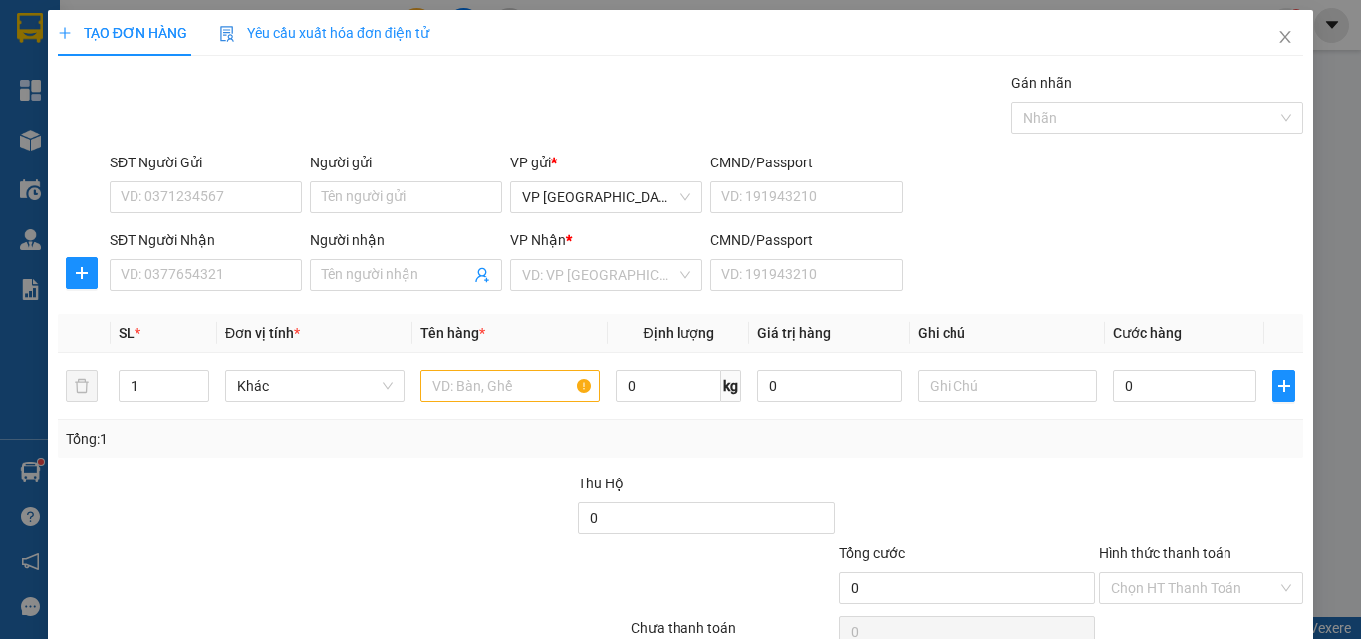
click at [1069, 288] on div "SĐT Người Nhận VD: 0377654321 Người nhận Tên người nhận VP Nhận * VD: VP Sài Gò…" at bounding box center [706, 264] width 1201 height 70
click at [1023, 250] on div "SĐT Người Nhận VD: 0377654321 Người nhận Tên người nhận VP Nhận * VD: VP Sài Gò…" at bounding box center [706, 264] width 1201 height 70
drag, startPoint x: 1023, startPoint y: 250, endPoint x: 1165, endPoint y: 154, distance: 170.8
click at [1022, 249] on div "SĐT Người Nhận VD: 0377654321 Người nhận Tên người nhận VP Nhận * VD: VP Sài Gò…" at bounding box center [706, 264] width 1201 height 70
click at [1277, 44] on icon "close" at bounding box center [1285, 37] width 16 height 16
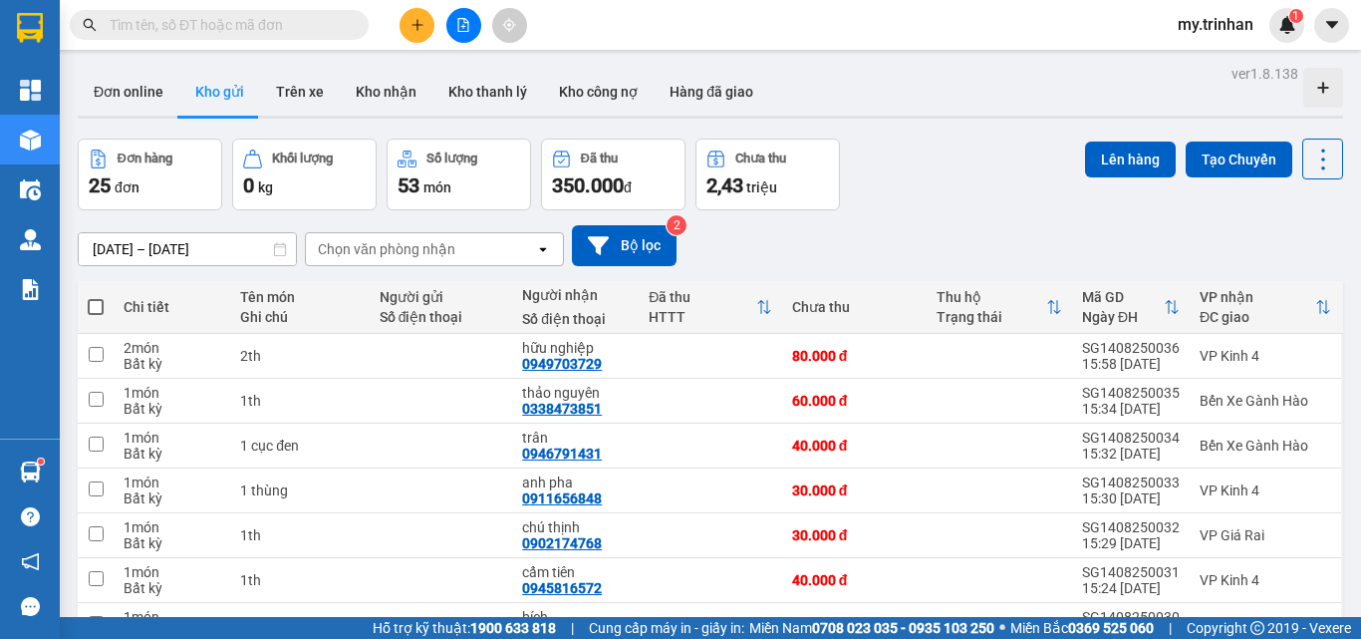
click at [523, 255] on div "Chọn văn phòng nhận" at bounding box center [420, 249] width 229 height 32
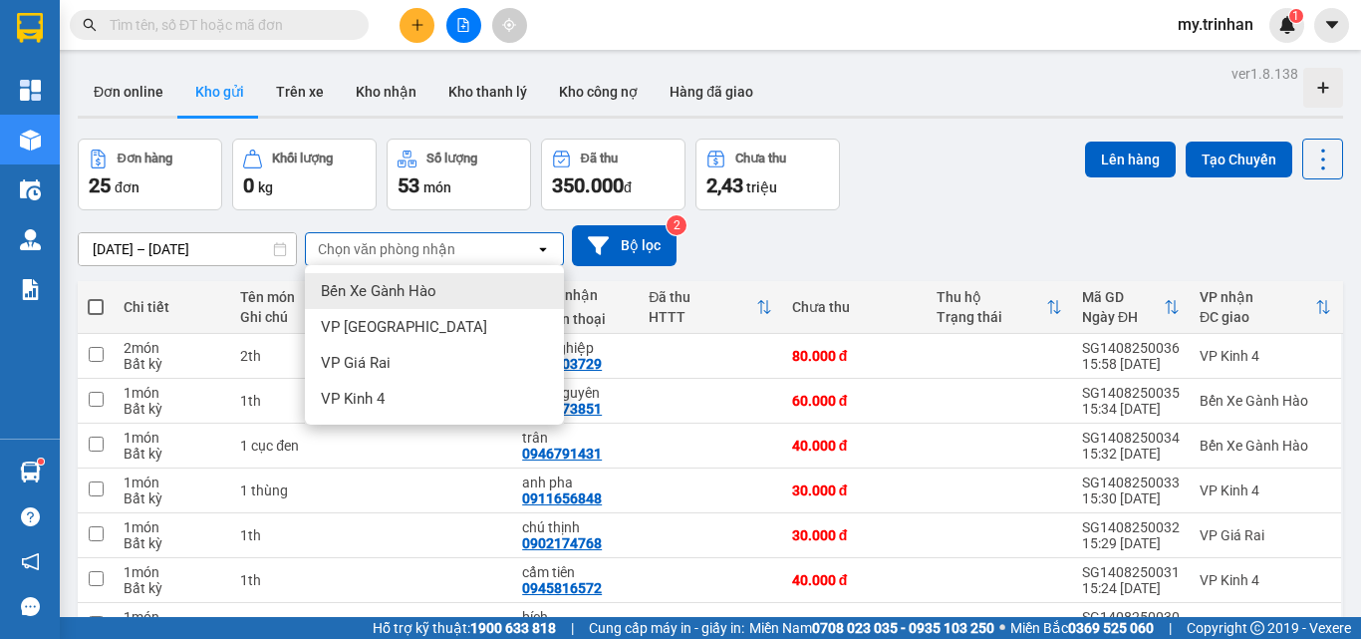
click at [523, 255] on div "Chọn văn phòng nhận" at bounding box center [420, 249] width 229 height 32
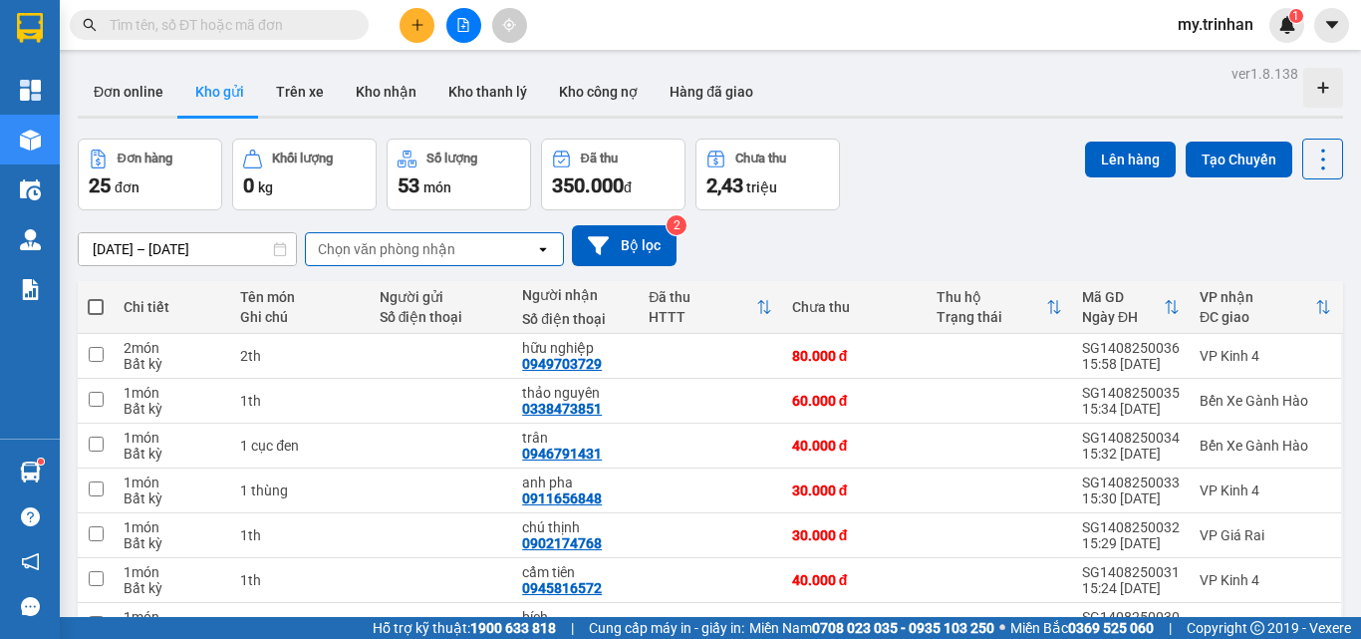
click at [840, 239] on div "[DATE] – [DATE] Press the down arrow key to interact with the calendar and sele…" at bounding box center [710, 245] width 1265 height 41
click at [419, 27] on icon "plus" at bounding box center [417, 25] width 14 height 14
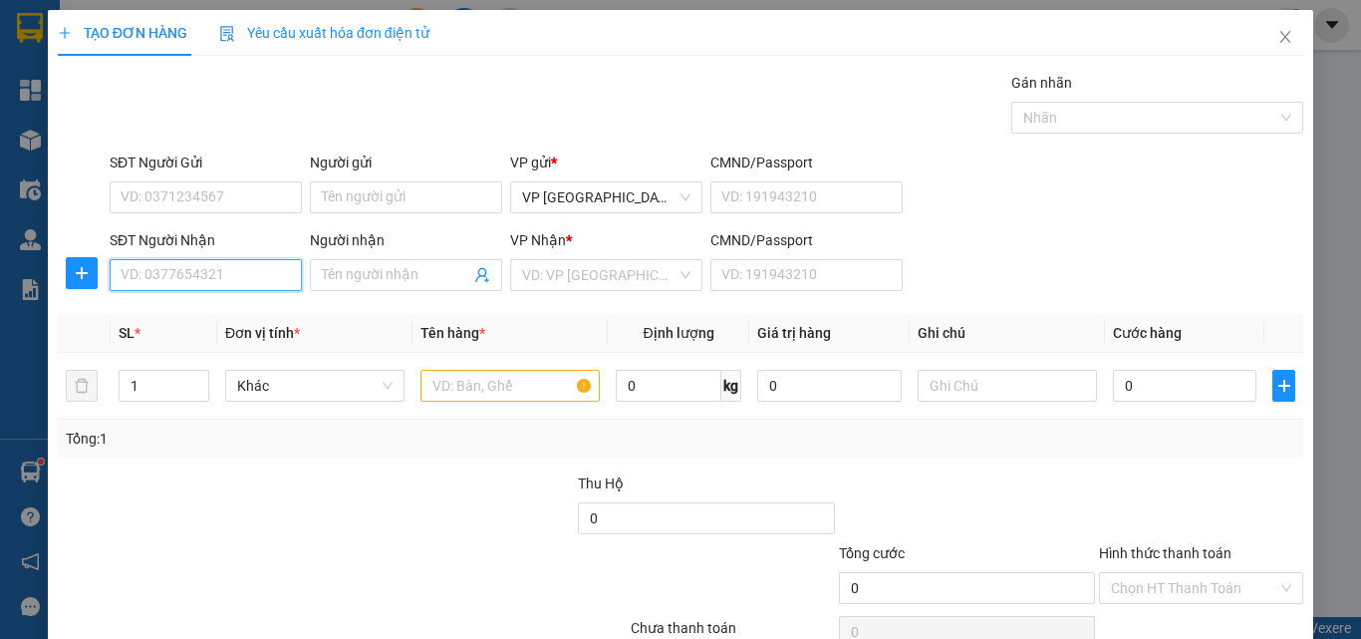
click at [207, 276] on input "SĐT Người Nhận" at bounding box center [206, 275] width 192 height 32
click at [192, 317] on div "0833340034 - đạt" at bounding box center [203, 315] width 165 height 22
type input "0833340034"
type input "đạt"
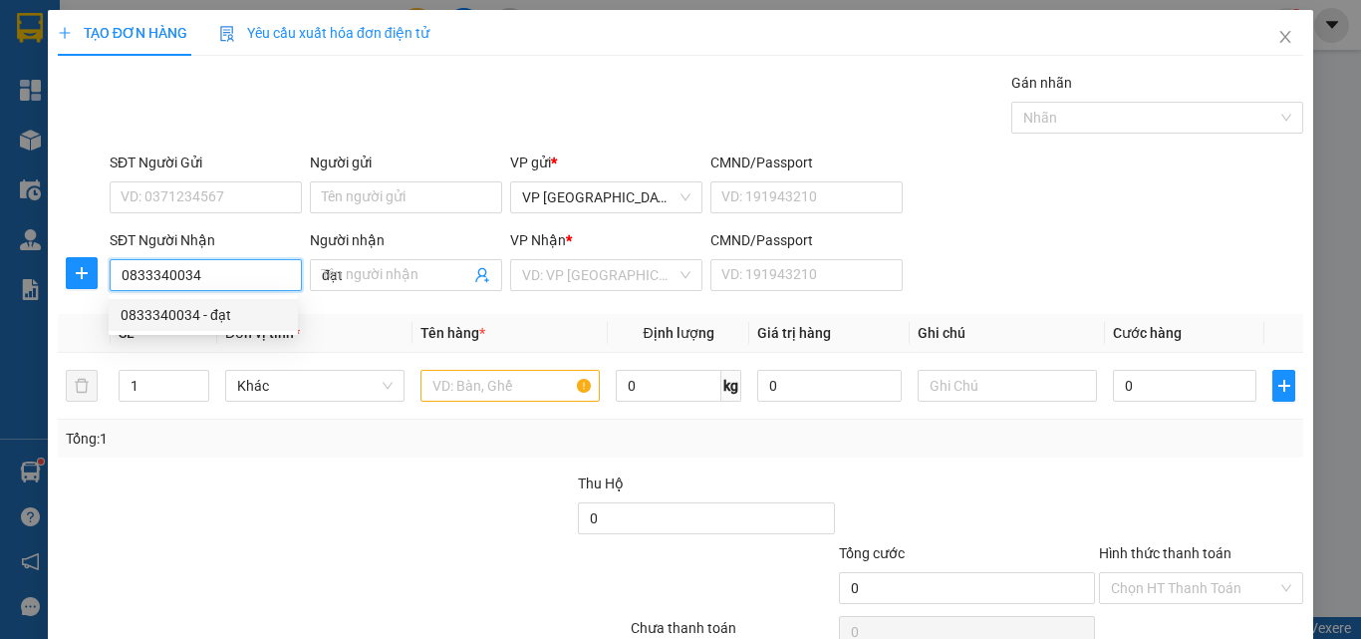
type input "30.000"
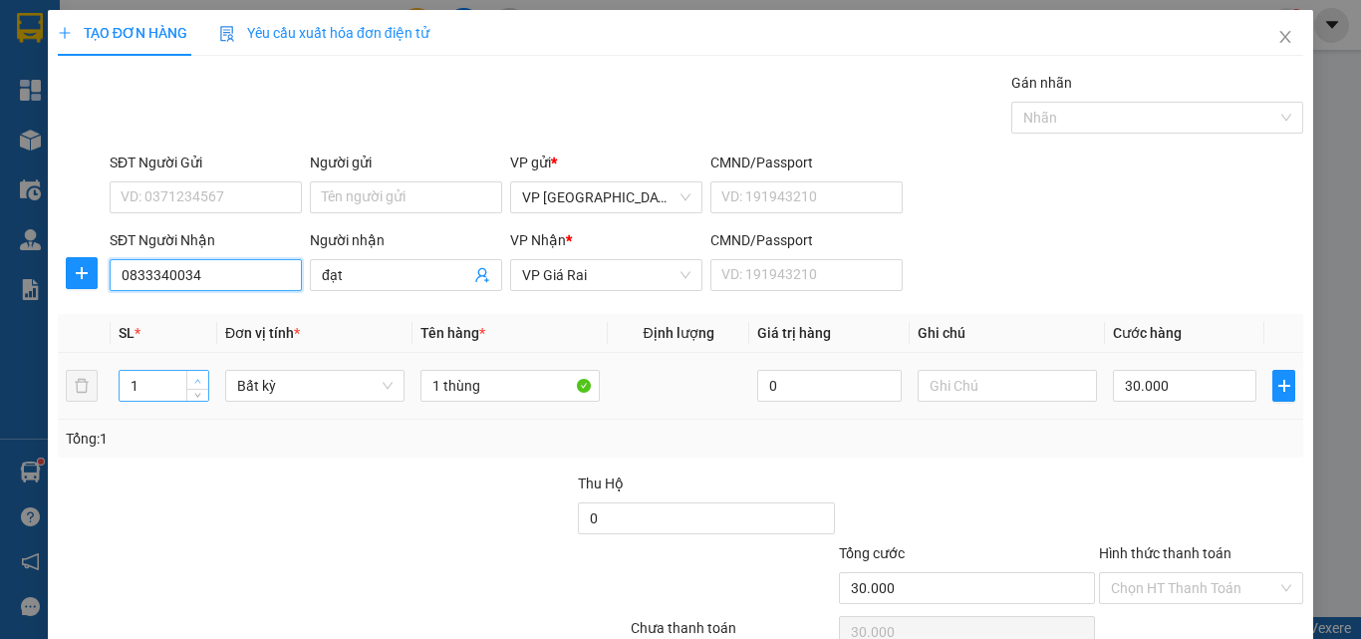
type input "0833340034"
type input "2"
click at [201, 381] on span "up" at bounding box center [198, 381] width 12 height 12
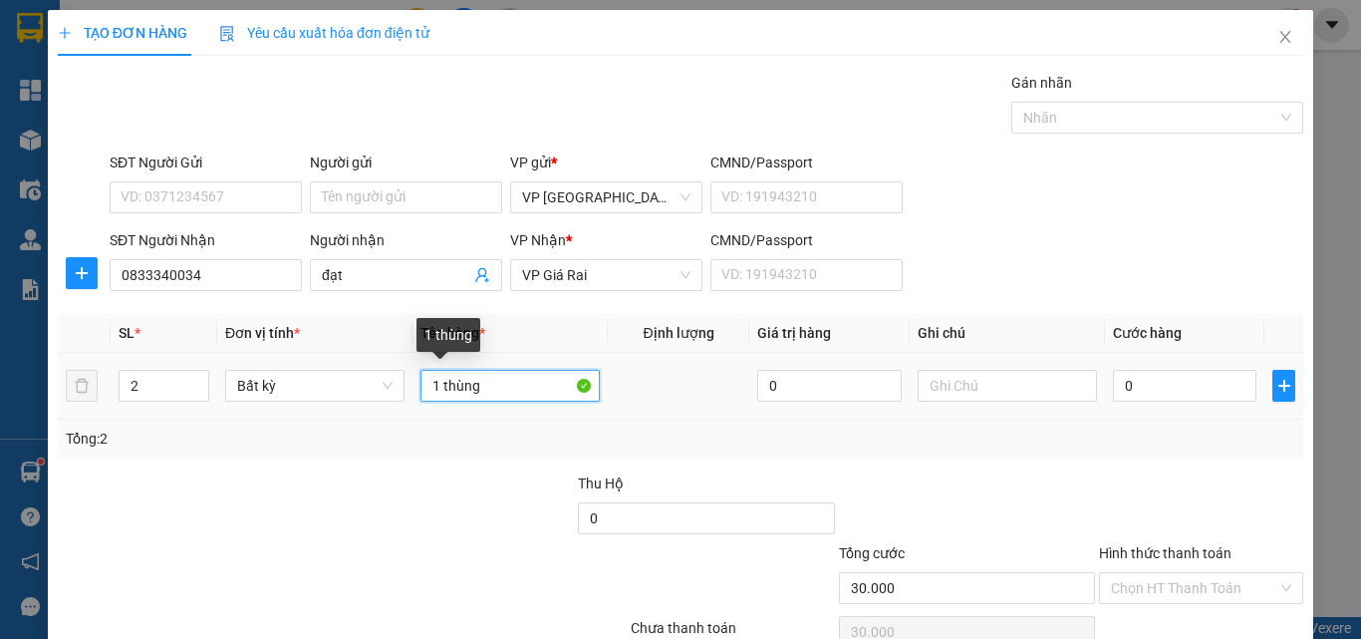
type input "0"
drag, startPoint x: 473, startPoint y: 390, endPoint x: 382, endPoint y: 414, distance: 95.0
click at [382, 414] on tr "2 Bất kỳ 1 thùng 0 0" at bounding box center [680, 386] width 1245 height 67
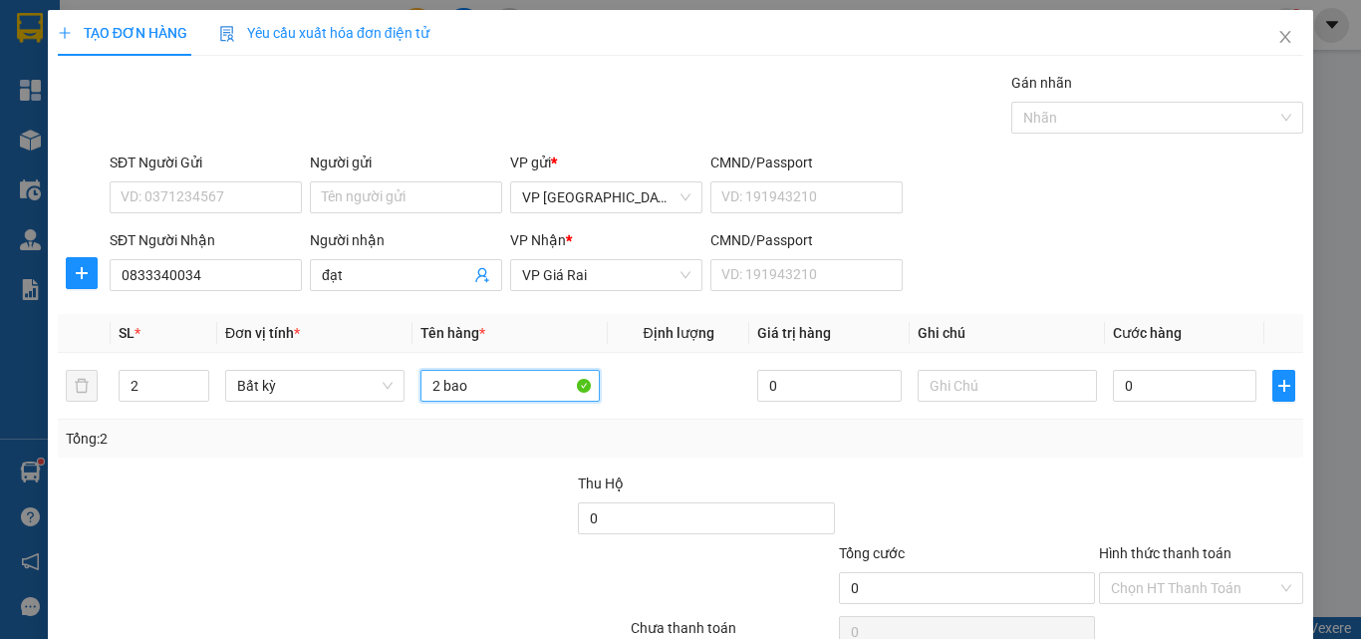
type input "2 bao"
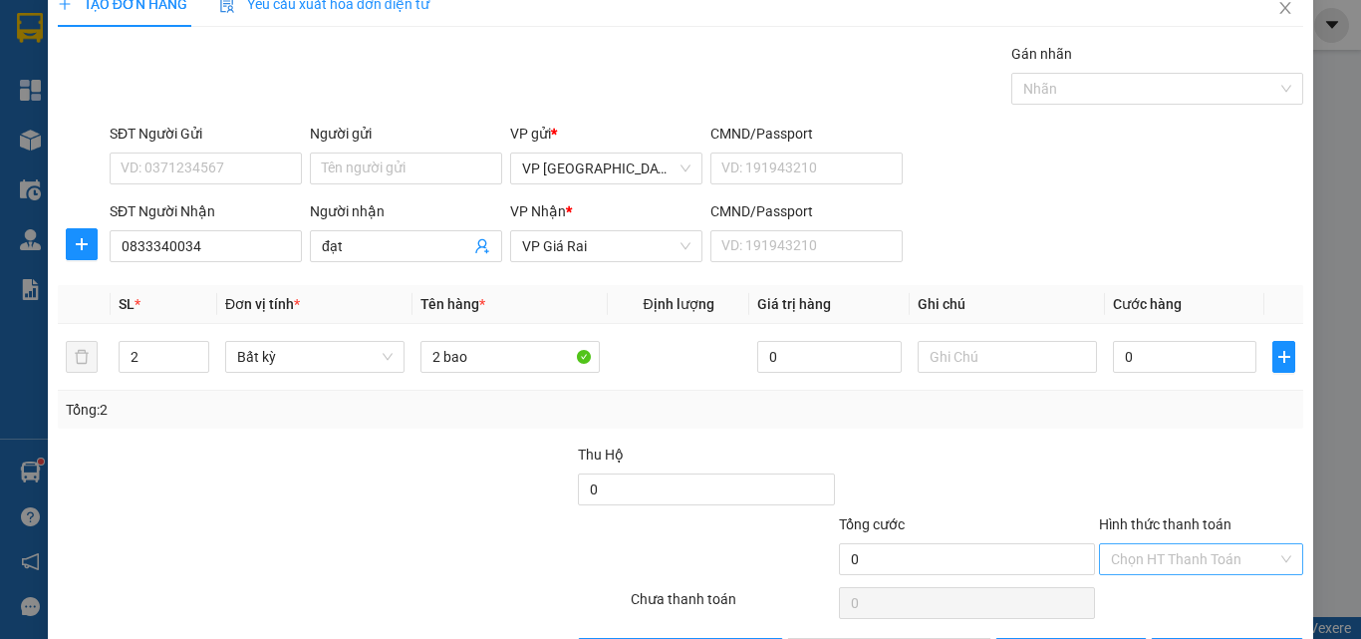
click at [1111, 549] on input "Hình thức thanh toán" at bounding box center [1194, 559] width 166 height 30
click at [1102, 522] on div "Miễn phí" at bounding box center [1186, 519] width 177 height 22
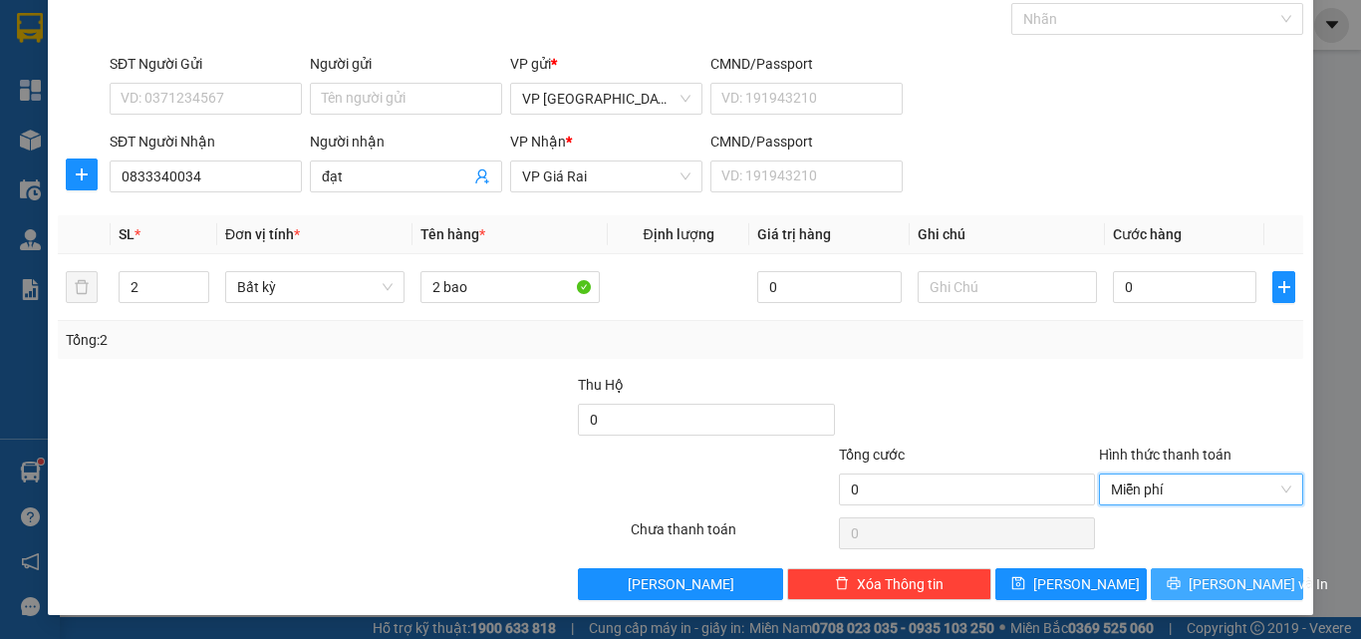
click at [1233, 593] on span "[PERSON_NAME] và In" at bounding box center [1257, 584] width 139 height 22
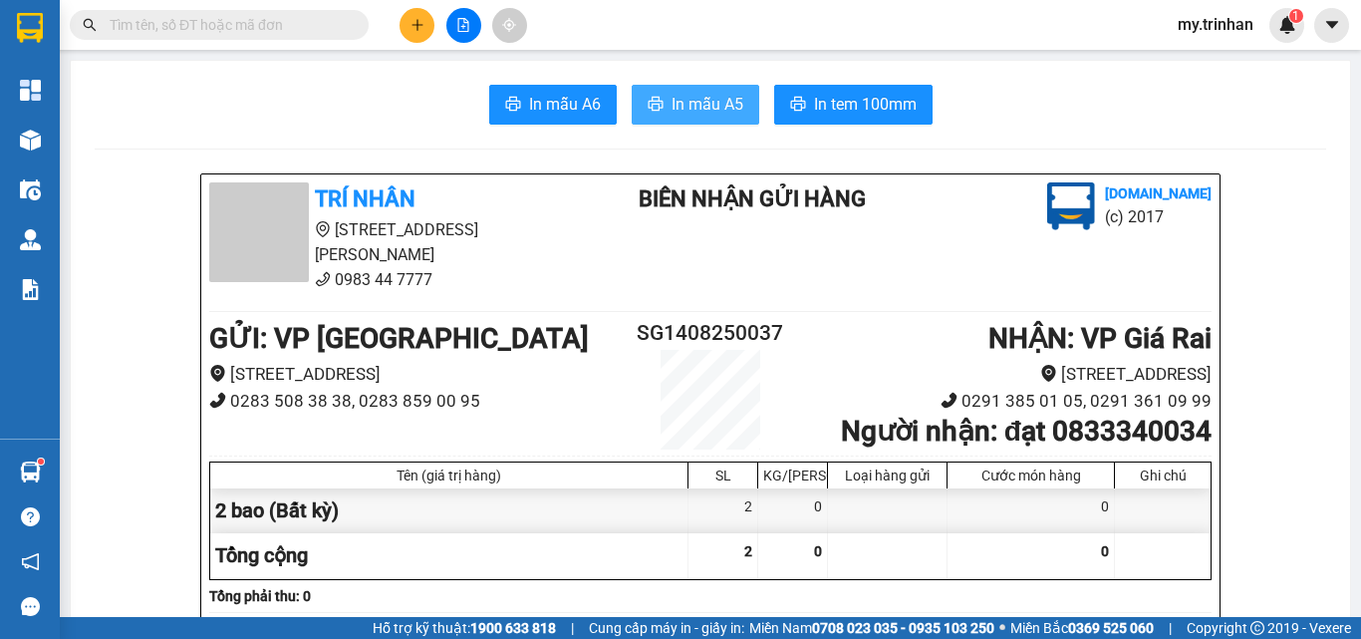
click at [669, 88] on button "In mẫu A5" at bounding box center [696, 105] width 128 height 40
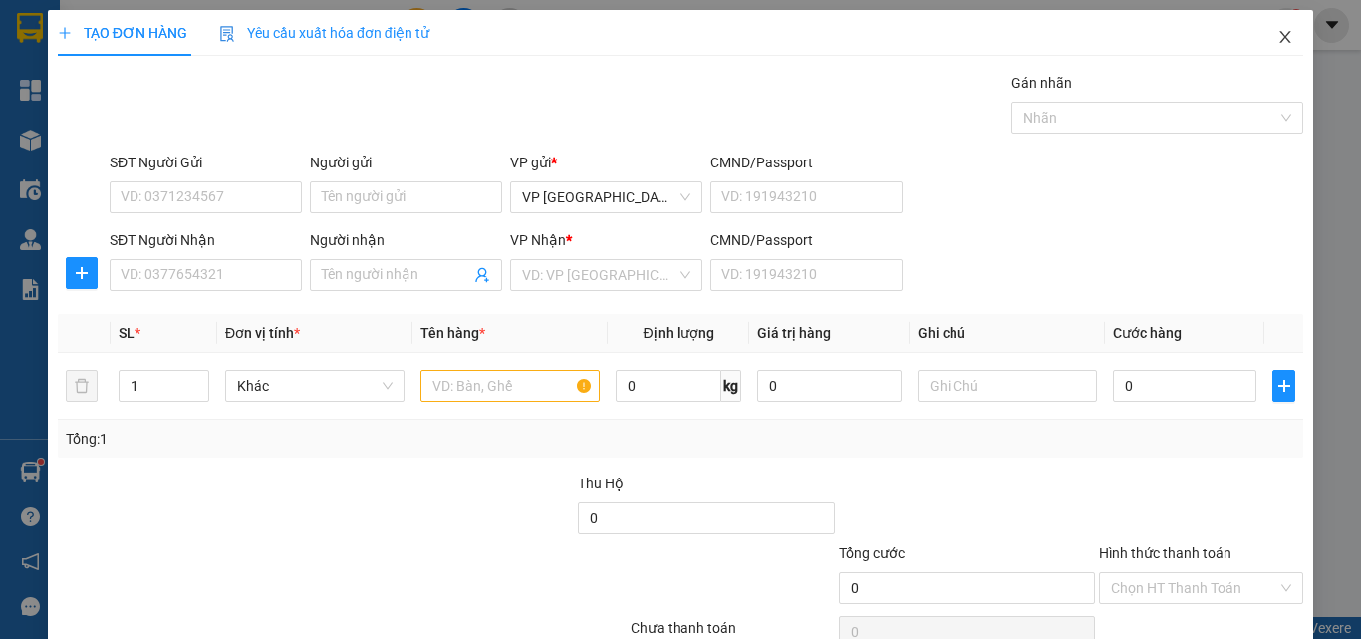
click at [1268, 48] on span "Close" at bounding box center [1285, 38] width 56 height 56
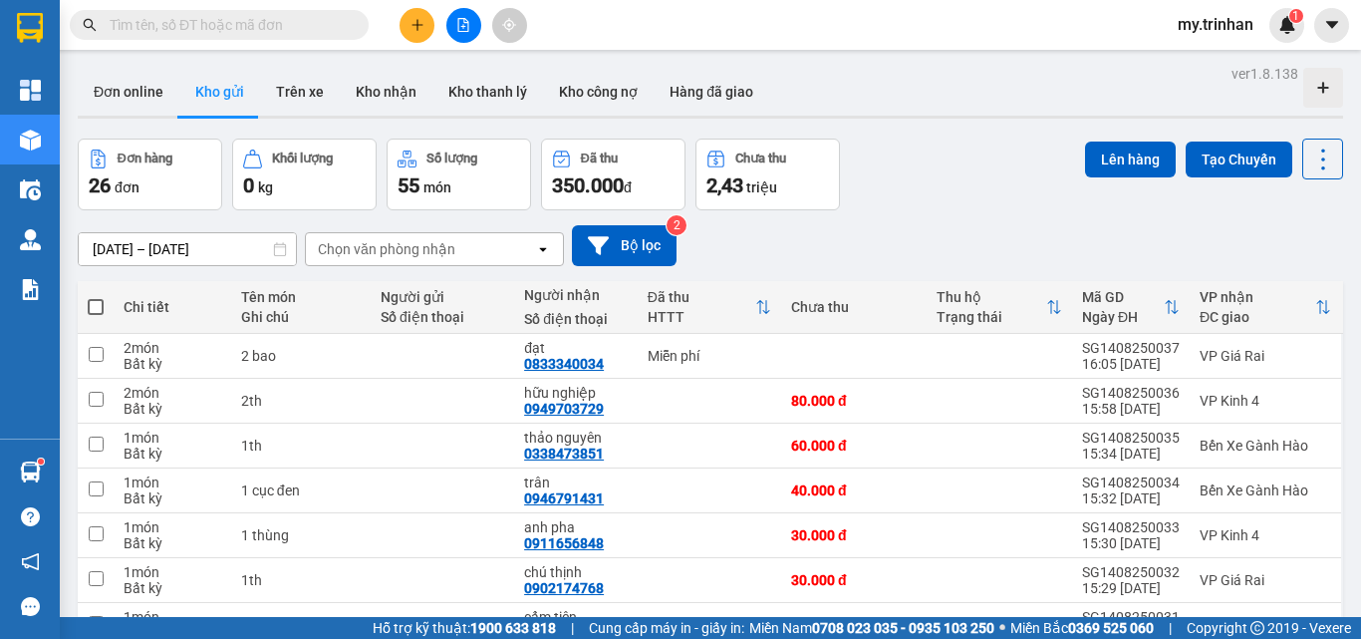
click at [452, 248] on div "Chọn văn phòng nhận" at bounding box center [386, 249] width 137 height 20
click at [803, 238] on div "[DATE] – [DATE] Press the down arrow key to interact with the calendar and sele…" at bounding box center [710, 245] width 1265 height 41
click at [808, 238] on div "[DATE] – [DATE] Press the down arrow key to interact with the calendar and sele…" at bounding box center [710, 245] width 1265 height 41
click at [820, 246] on div "[DATE] – [DATE] Press the down arrow key to interact with the calendar and sele…" at bounding box center [710, 245] width 1265 height 41
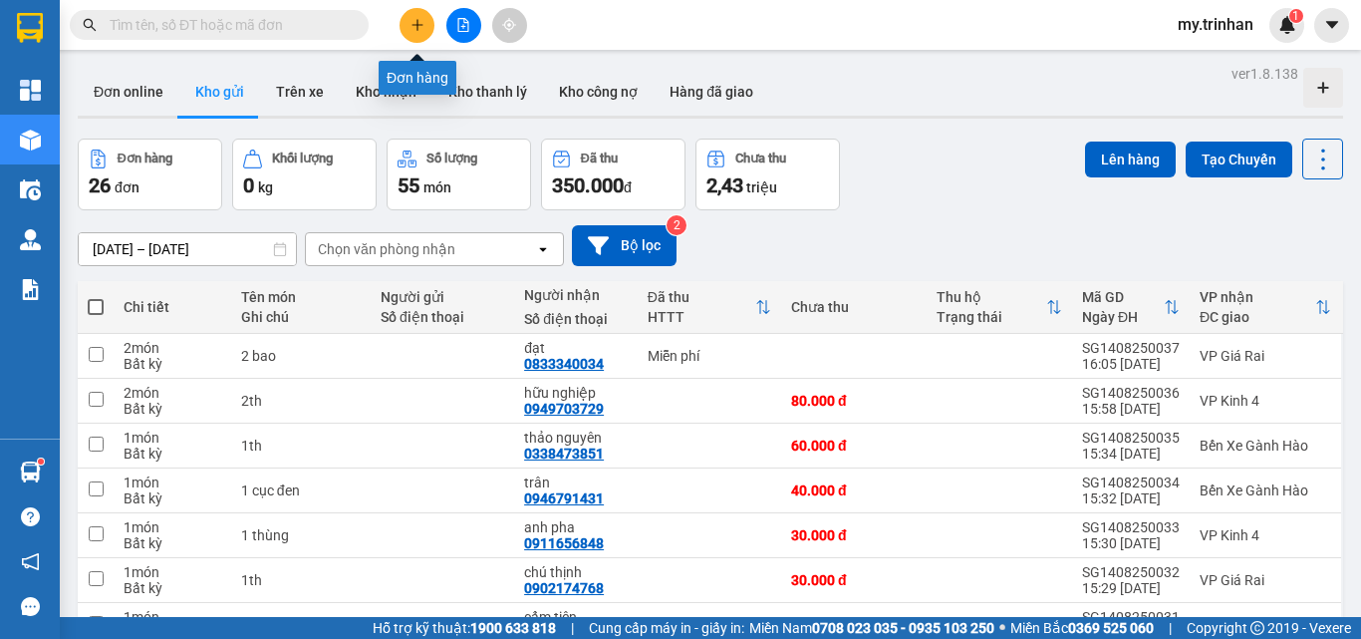
click at [419, 35] on button at bounding box center [416, 25] width 35 height 35
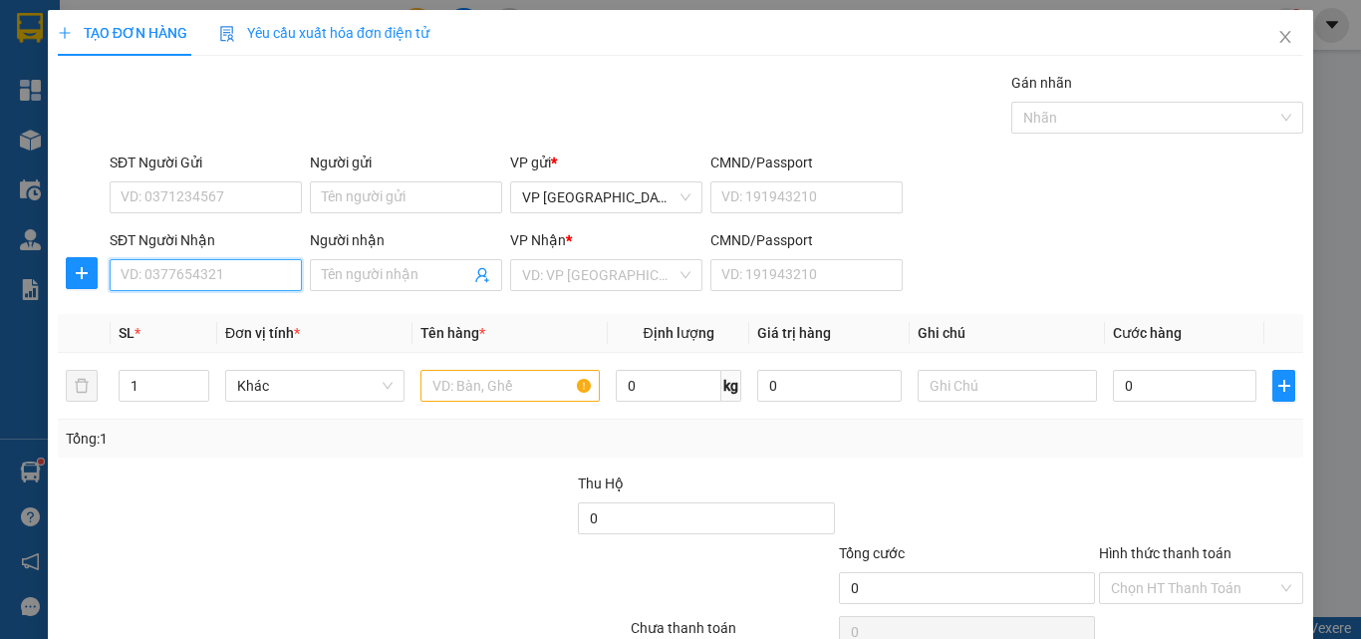
click at [233, 279] on input "SĐT Người Nhận" at bounding box center [206, 275] width 192 height 32
click at [237, 275] on input "450" at bounding box center [206, 275] width 192 height 32
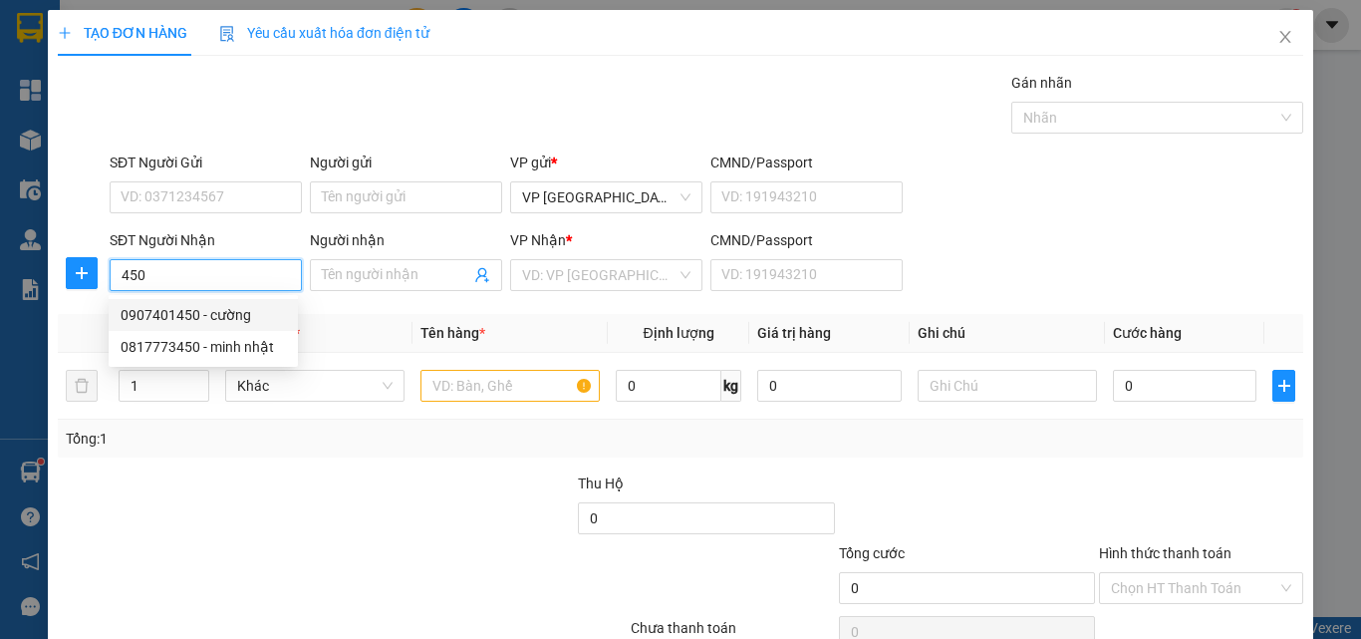
click at [246, 310] on div "0907401450 - cường" at bounding box center [203, 315] width 165 height 22
type input "0907401450"
type input "cường"
type input "30.000"
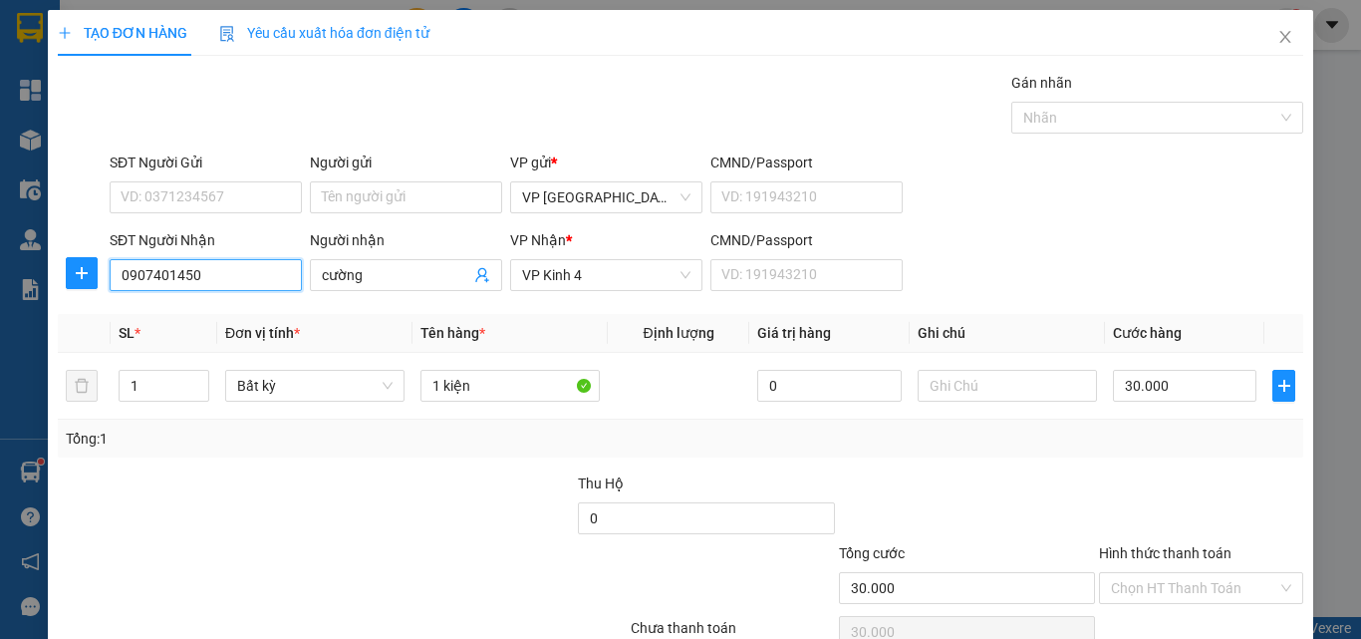
type input "0907401450"
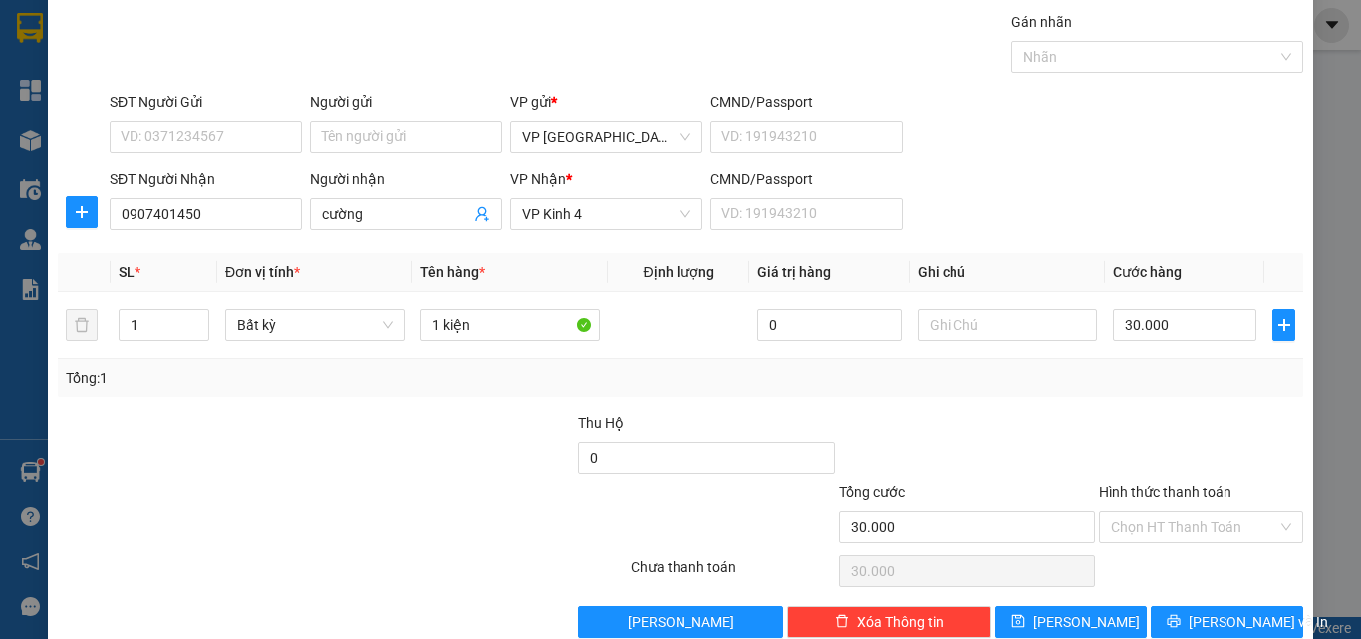
scroll to position [99, 0]
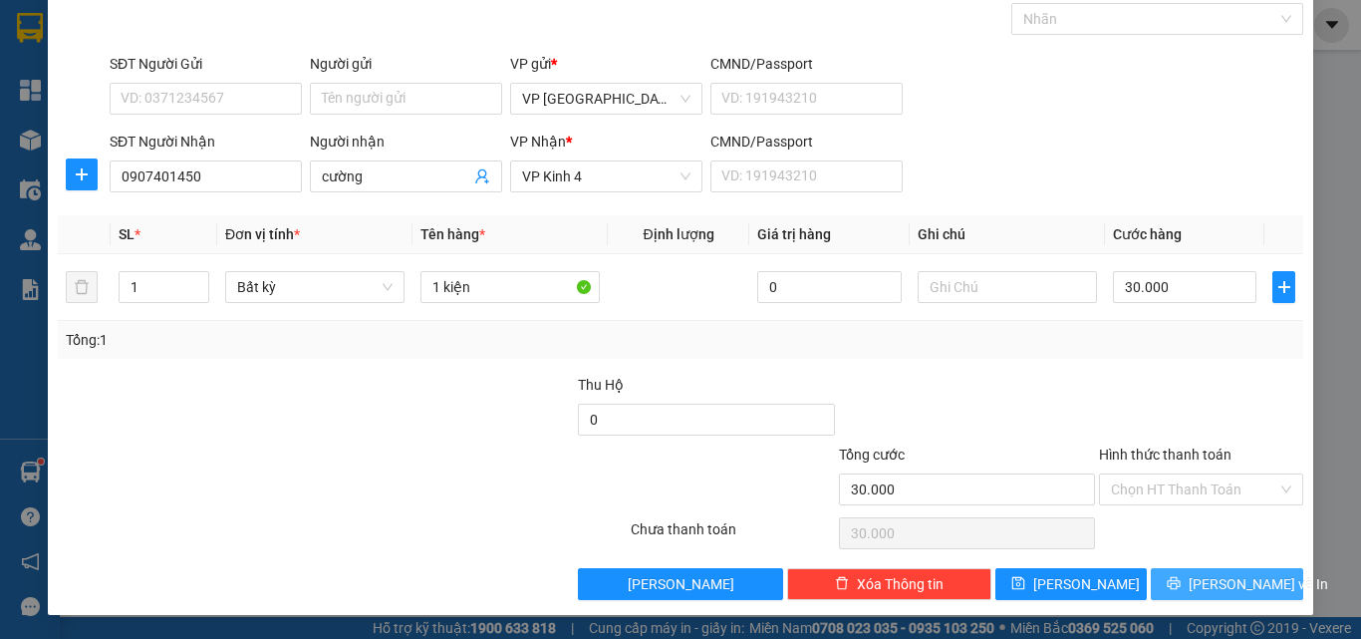
click at [1225, 574] on button "[PERSON_NAME] và In" at bounding box center [1227, 584] width 152 height 32
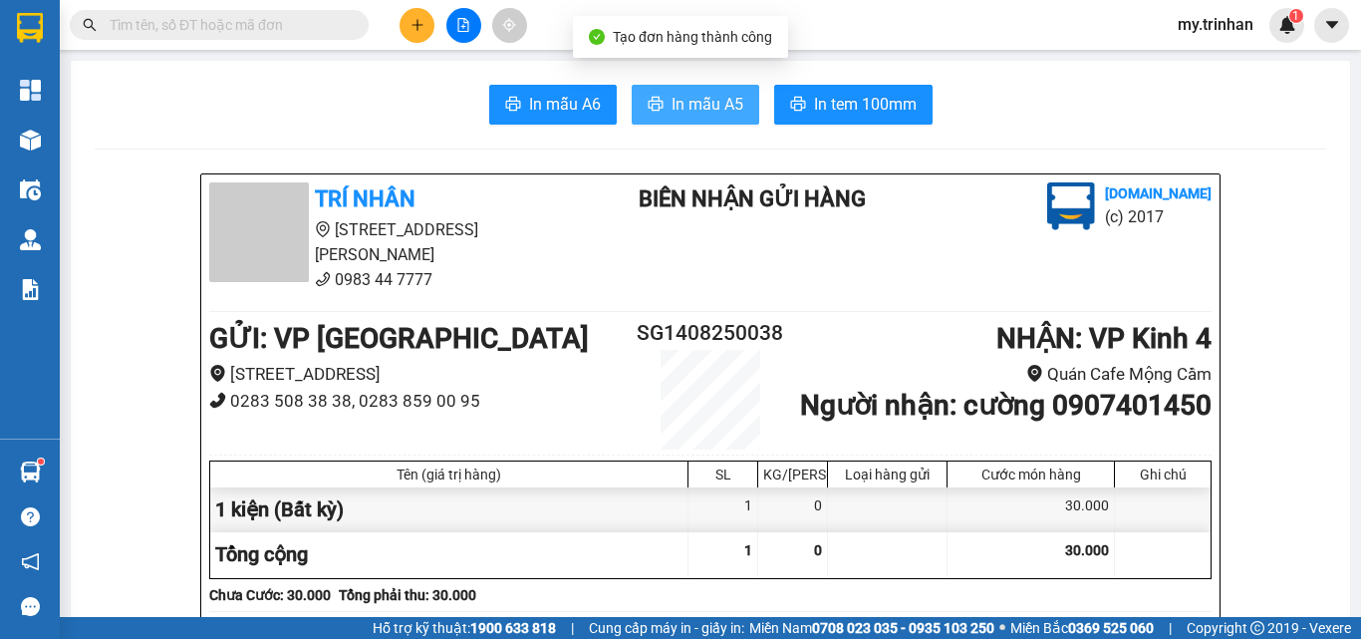
click at [671, 104] on span "In mẫu A5" at bounding box center [707, 104] width 72 height 25
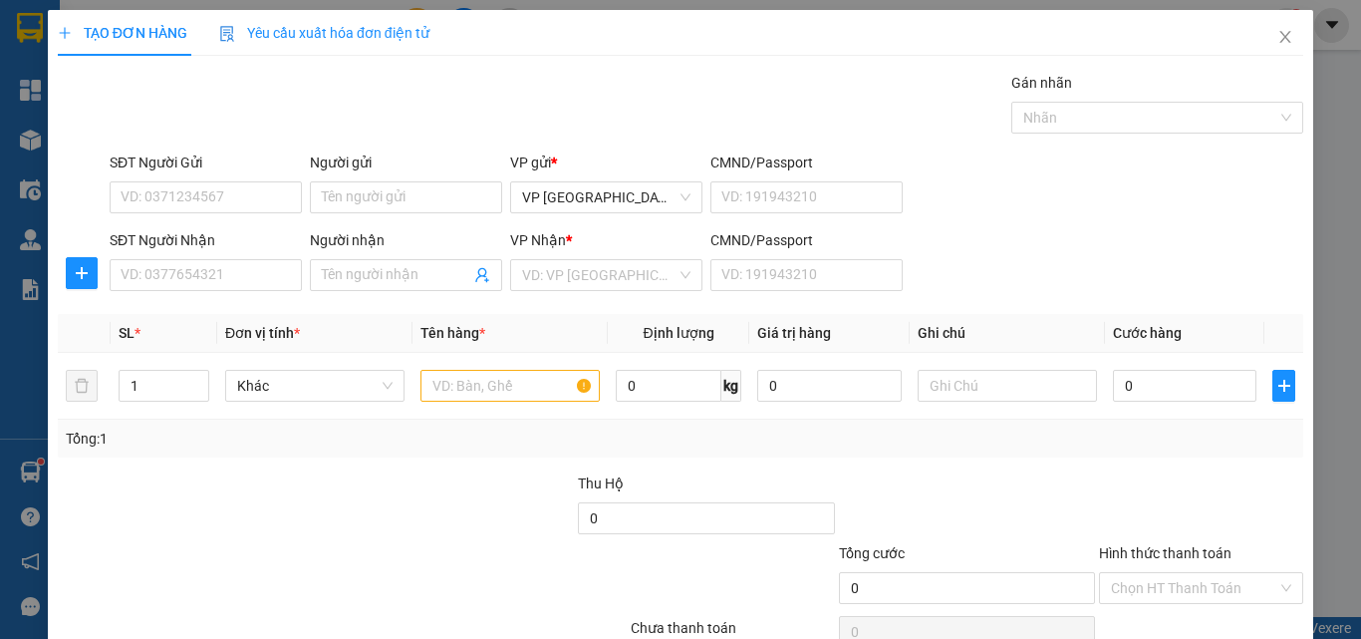
click at [1087, 241] on div "SĐT Người Nhận VD: 0377654321 Người nhận Tên người nhận VP Nhận * VD: VP Sài Gò…" at bounding box center [706, 264] width 1201 height 70
click at [270, 280] on input "SĐT Người Nhận" at bounding box center [206, 275] width 192 height 32
click at [219, 283] on input "SĐT Người Nhận" at bounding box center [206, 275] width 192 height 32
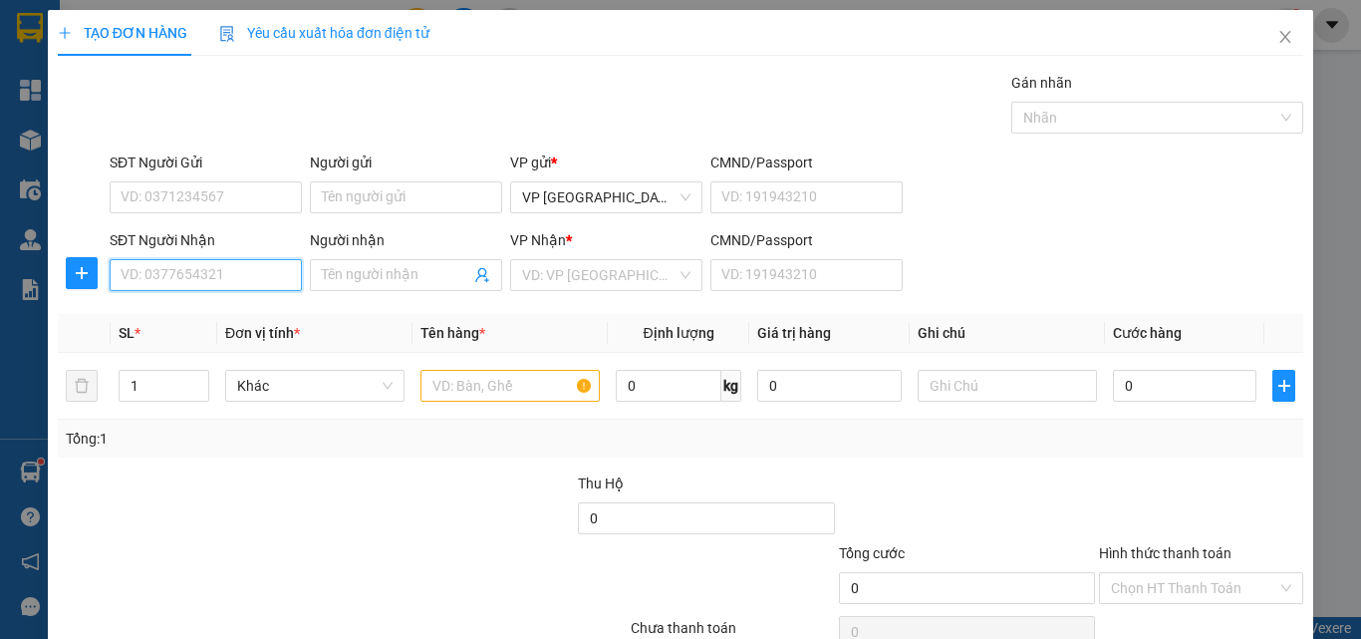
click at [220, 282] on input "SĐT Người Nhận" at bounding box center [206, 275] width 192 height 32
click at [209, 270] on input "SĐT Người Nhận" at bounding box center [206, 275] width 192 height 32
click at [167, 337] on div "SL *" at bounding box center [164, 333] width 91 height 22
click at [1099, 288] on div "SĐT Người Nhận VD: 0377654321 Người nhận Tên người nhận VP Nhận * VD: VP Sài Gò…" at bounding box center [706, 264] width 1201 height 70
click at [270, 271] on input "SĐT Người Nhận" at bounding box center [206, 275] width 192 height 32
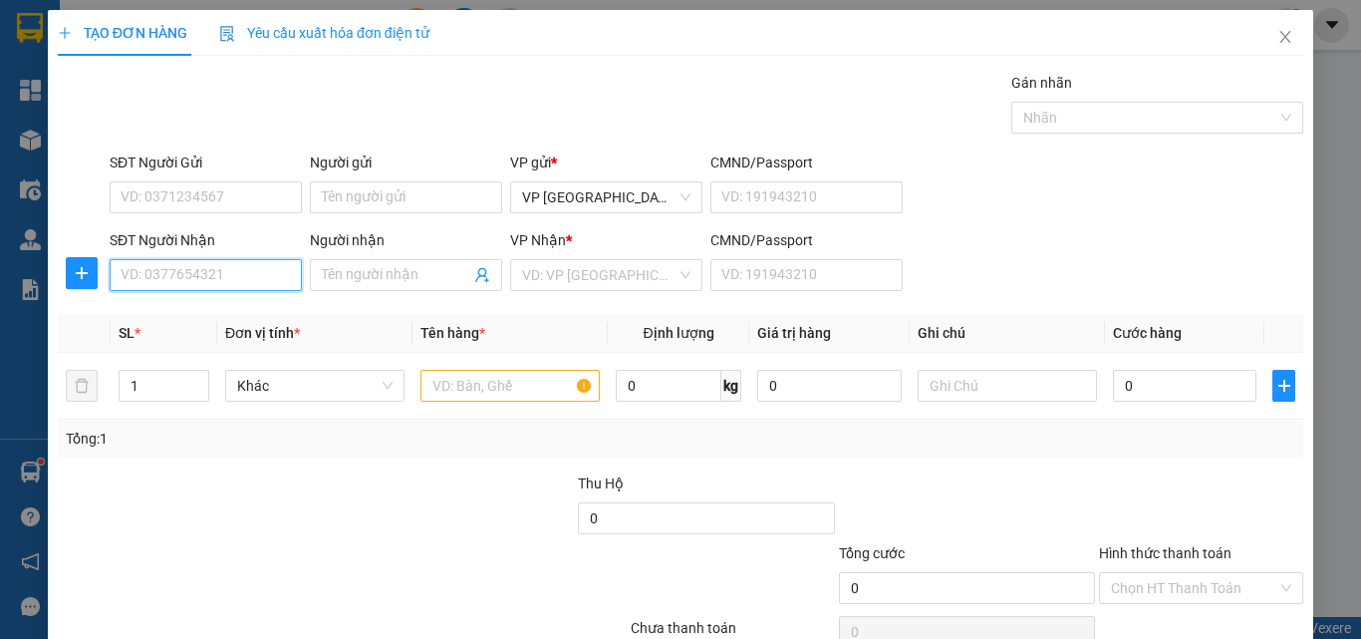
click at [172, 264] on input "SĐT Người Nhận" at bounding box center [206, 275] width 192 height 32
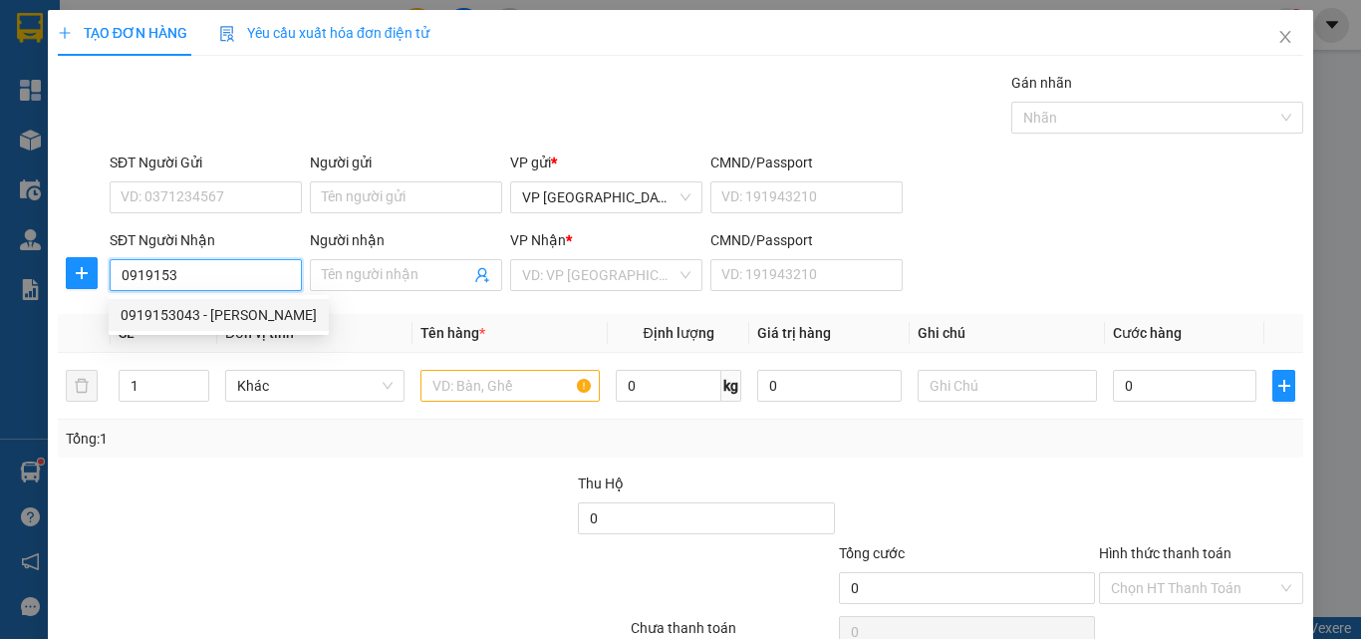
click at [241, 314] on div "0919153043 - [PERSON_NAME]" at bounding box center [219, 315] width 196 height 22
type input "0919153043"
type input "[PERSON_NAME]"
type input "30.000"
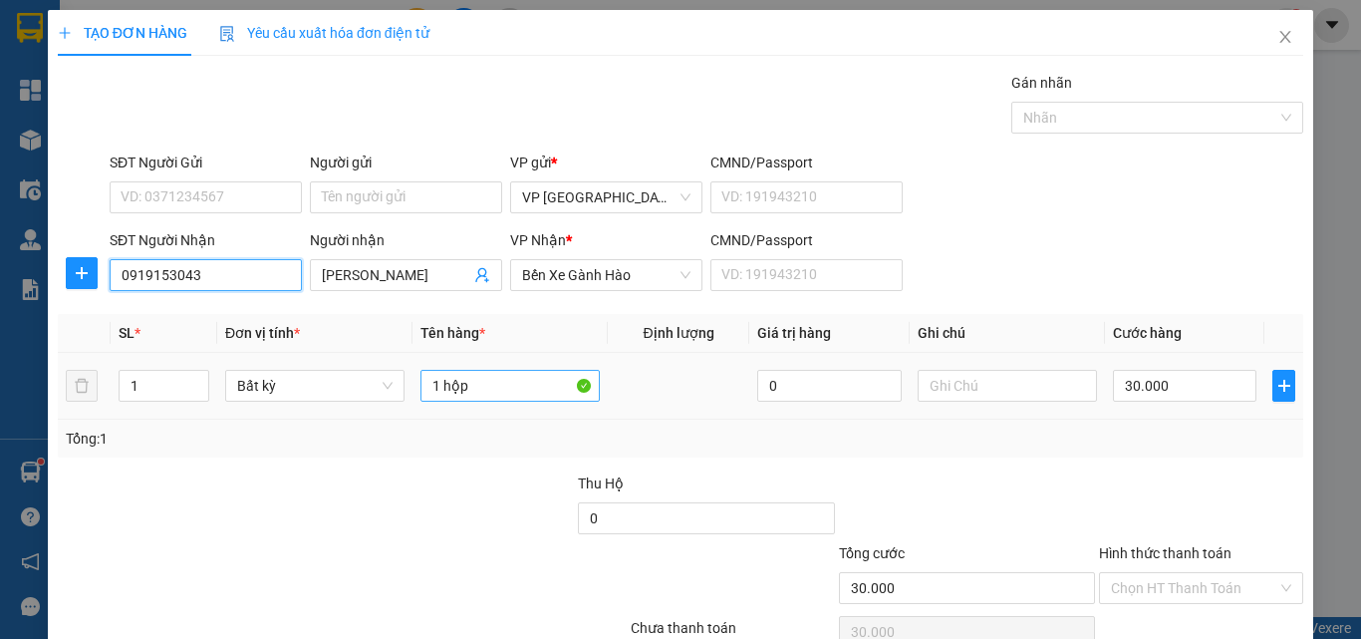
type input "0919153043"
drag, startPoint x: 488, startPoint y: 385, endPoint x: 368, endPoint y: 382, distance: 120.6
click at [368, 382] on tr "1 Bất kỳ 1 hộp 0 30.000" at bounding box center [680, 386] width 1245 height 67
type input "1th"
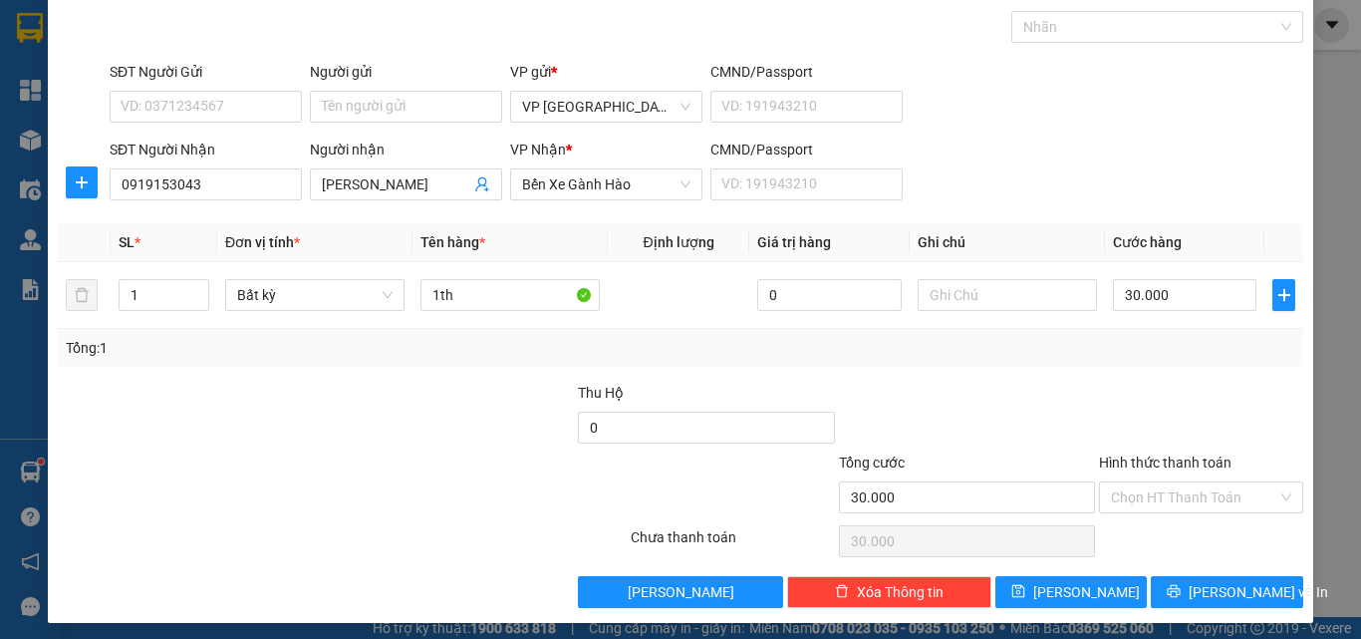
scroll to position [99, 0]
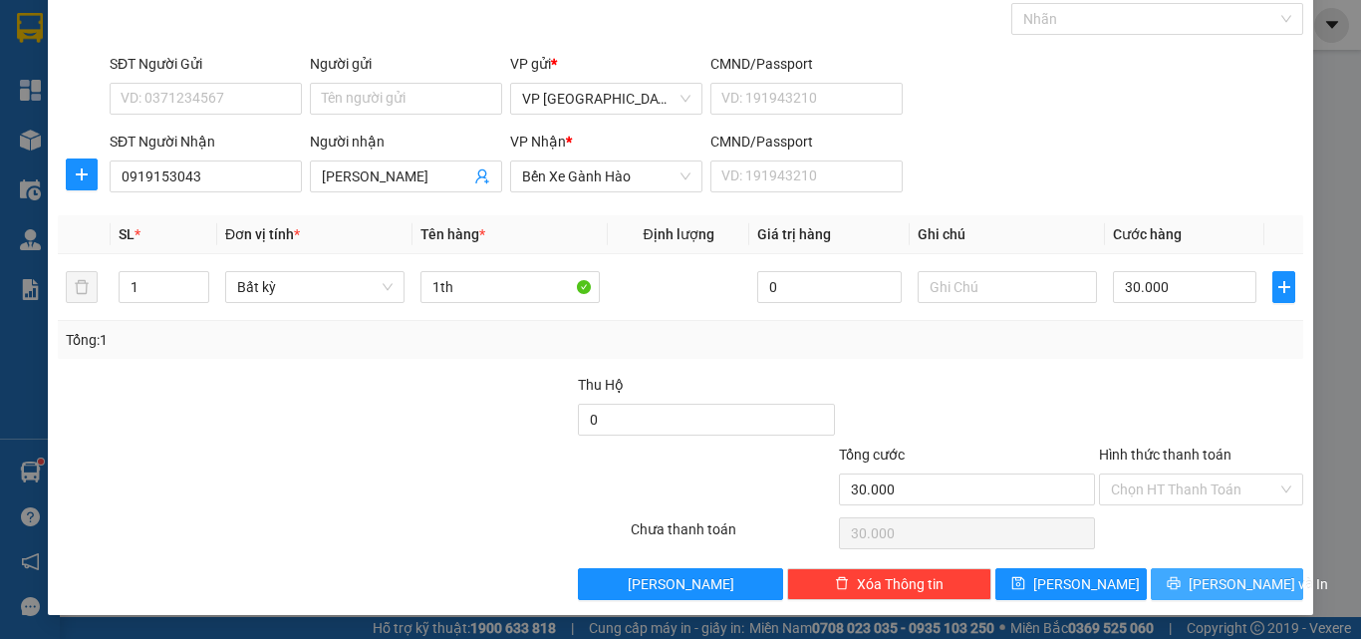
click at [1260, 581] on button "[PERSON_NAME] và In" at bounding box center [1227, 584] width 152 height 32
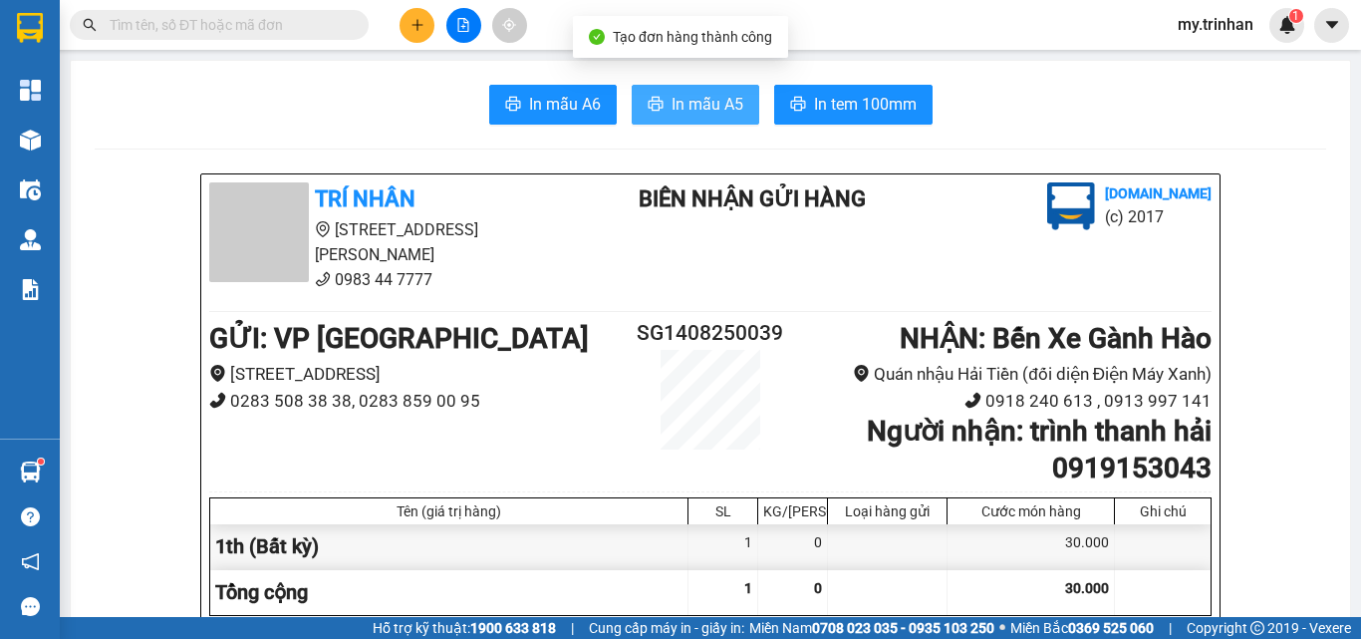
click at [690, 86] on button "In mẫu A5" at bounding box center [696, 105] width 128 height 40
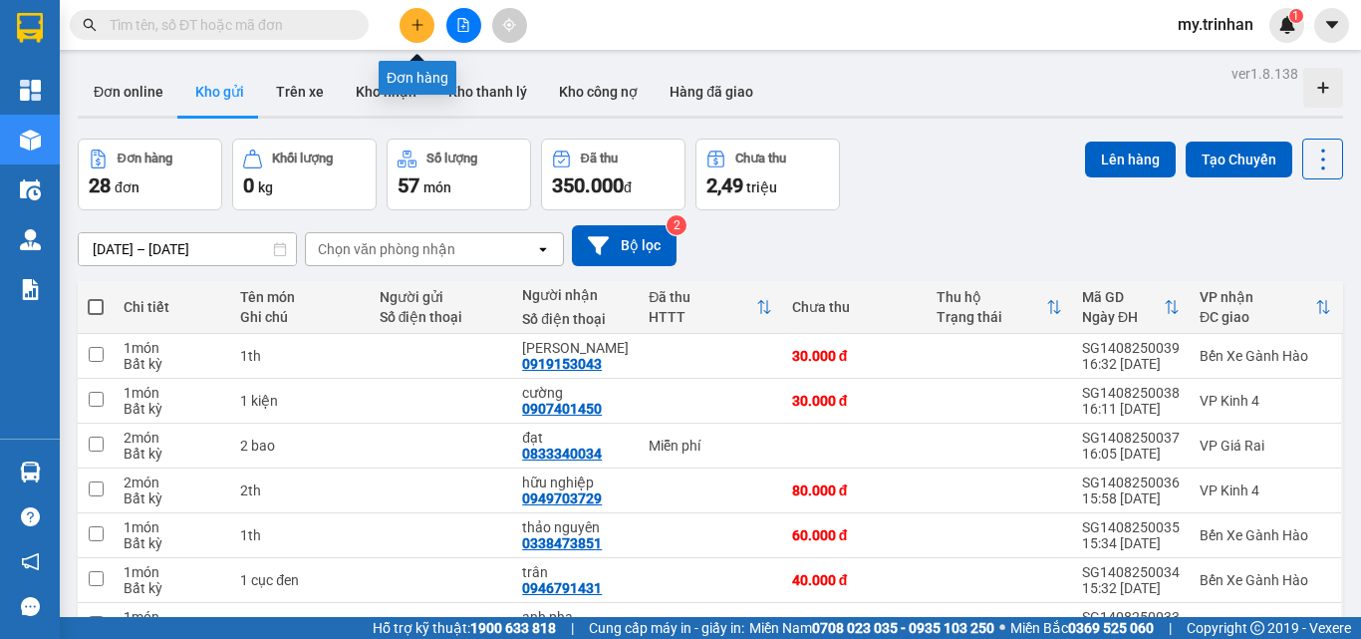
click at [426, 34] on button at bounding box center [416, 25] width 35 height 35
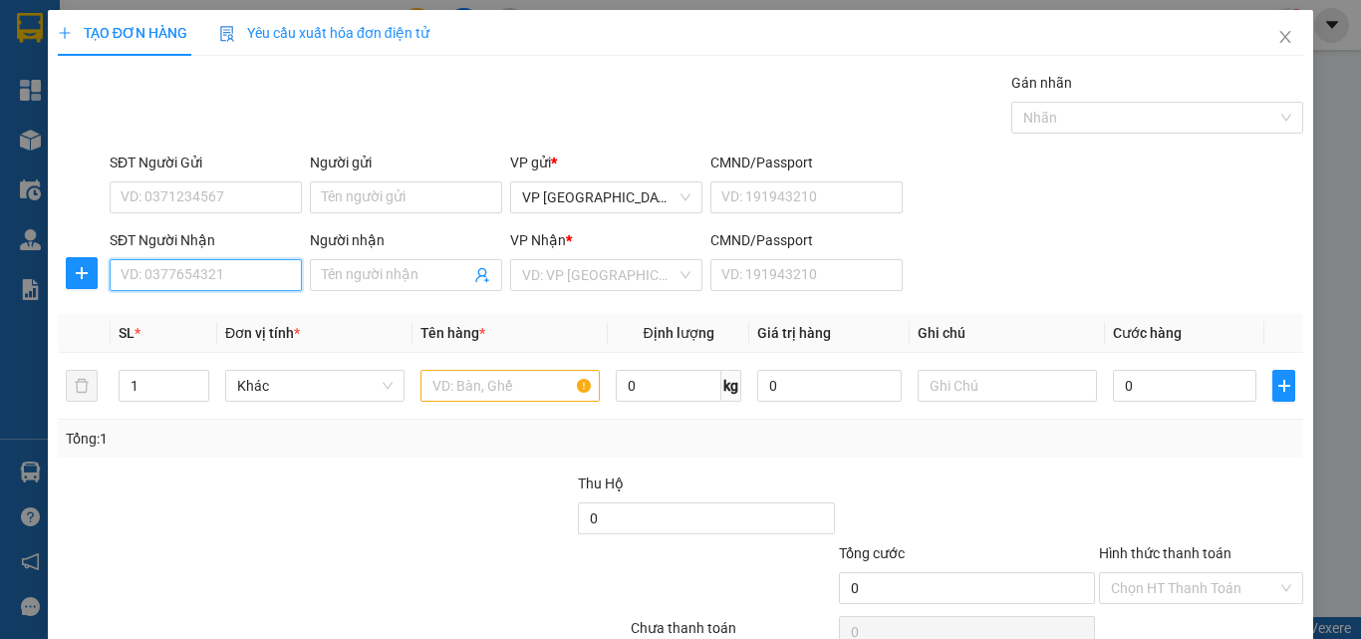
click at [268, 263] on input "SĐT Người Nhận" at bounding box center [206, 275] width 192 height 32
click at [241, 278] on input "1414" at bounding box center [206, 275] width 192 height 32
click at [204, 321] on div "0918441414 - yến thanh" at bounding box center [219, 315] width 196 height 22
type input "0918441414"
type input "yến thanh"
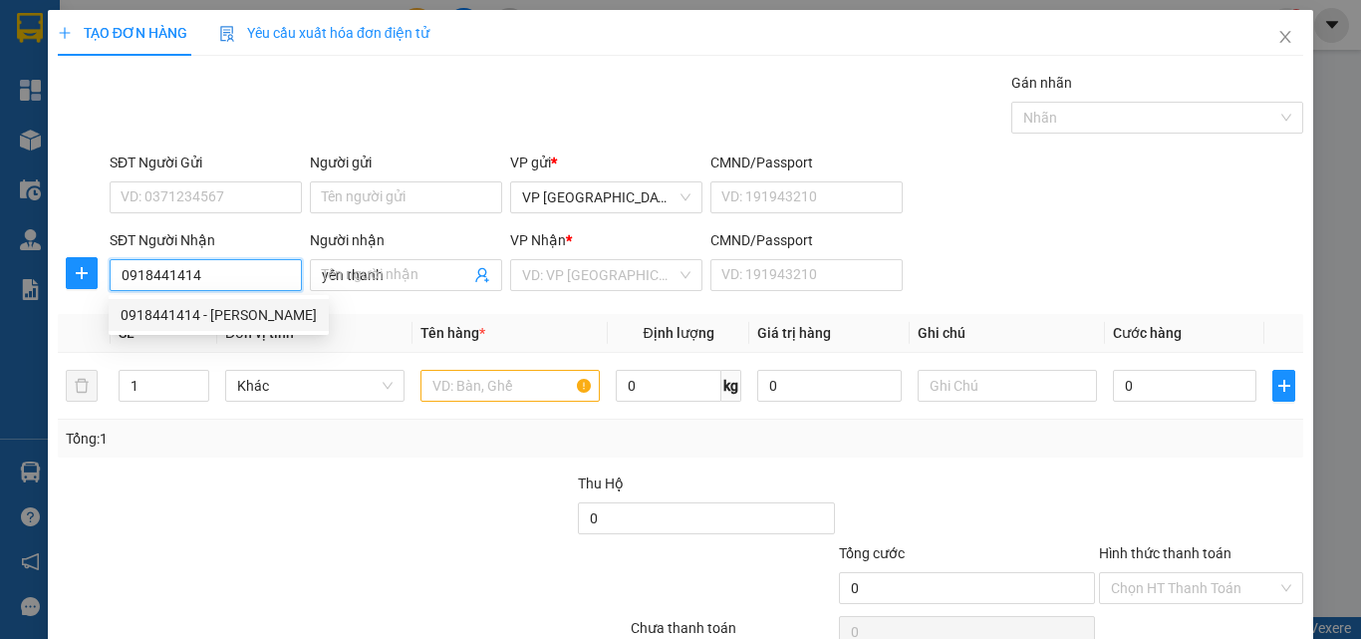
type input "200.000"
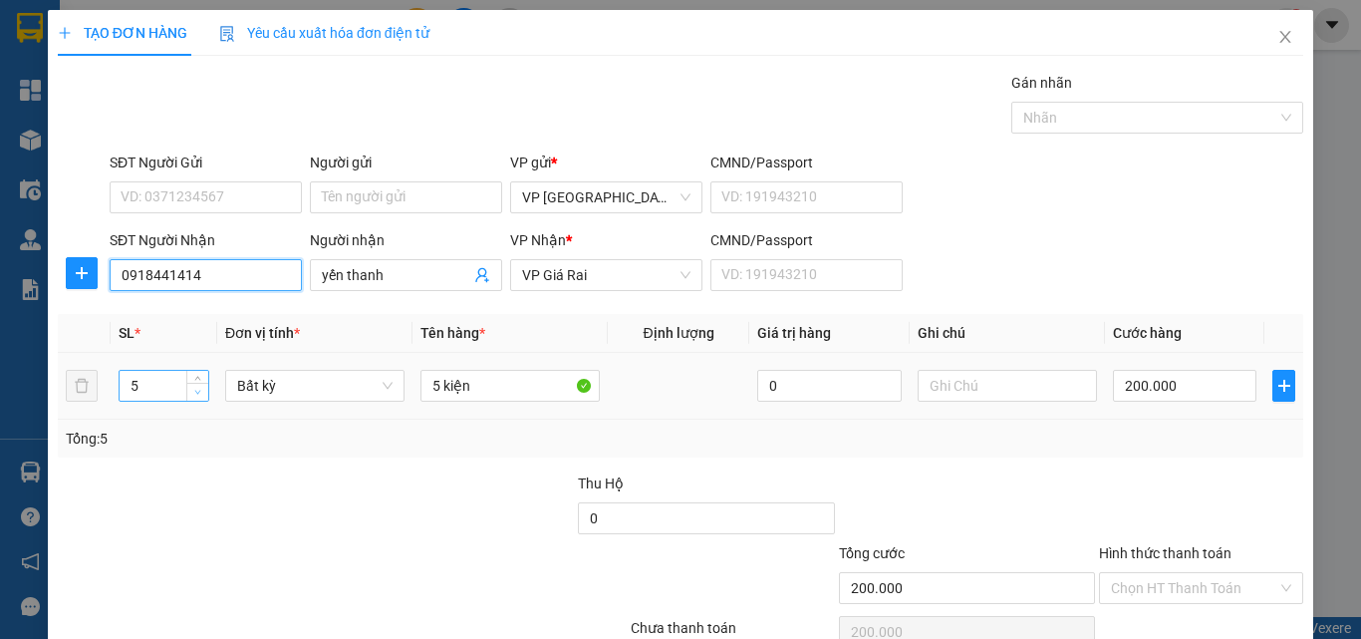
type input "0918441414"
click at [193, 398] on span "Decrease Value" at bounding box center [197, 392] width 22 height 18
type input "3"
click at [193, 398] on span "Decrease Value" at bounding box center [197, 392] width 22 height 18
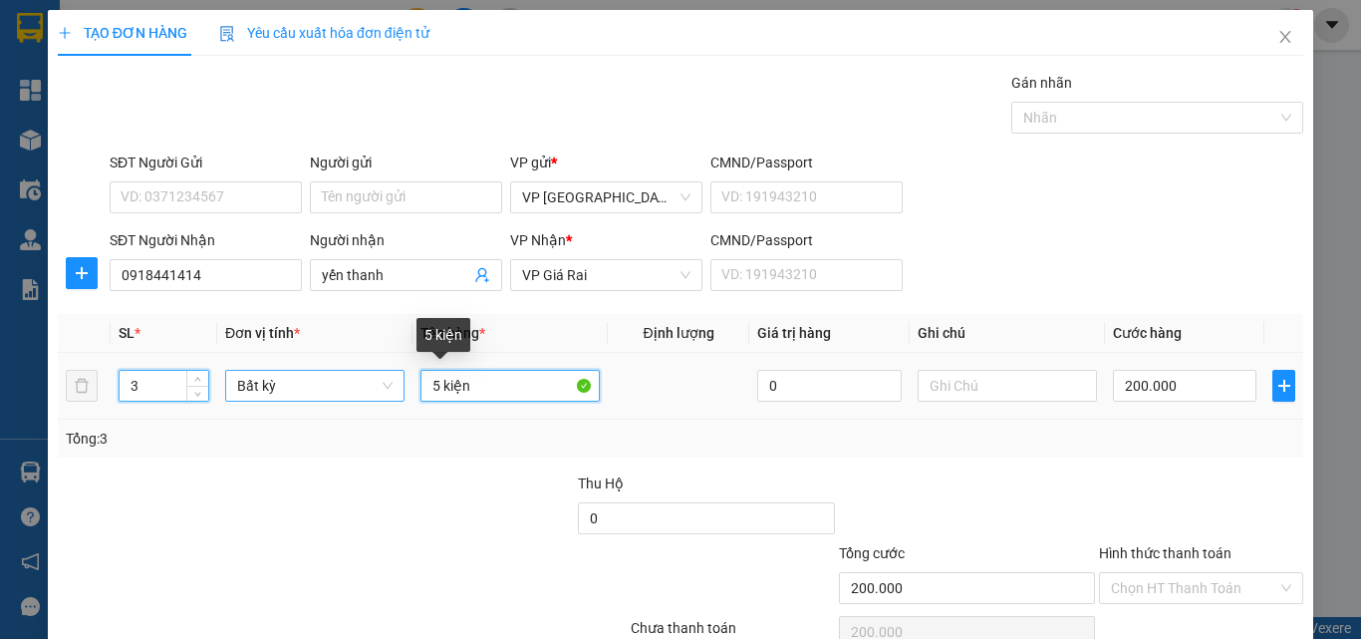
click at [381, 383] on tr "3 Bất kỳ 5 kiện 0 200.000" at bounding box center [680, 386] width 1245 height 67
type input "0"
click at [447, 387] on input "3 kện" at bounding box center [509, 386] width 179 height 32
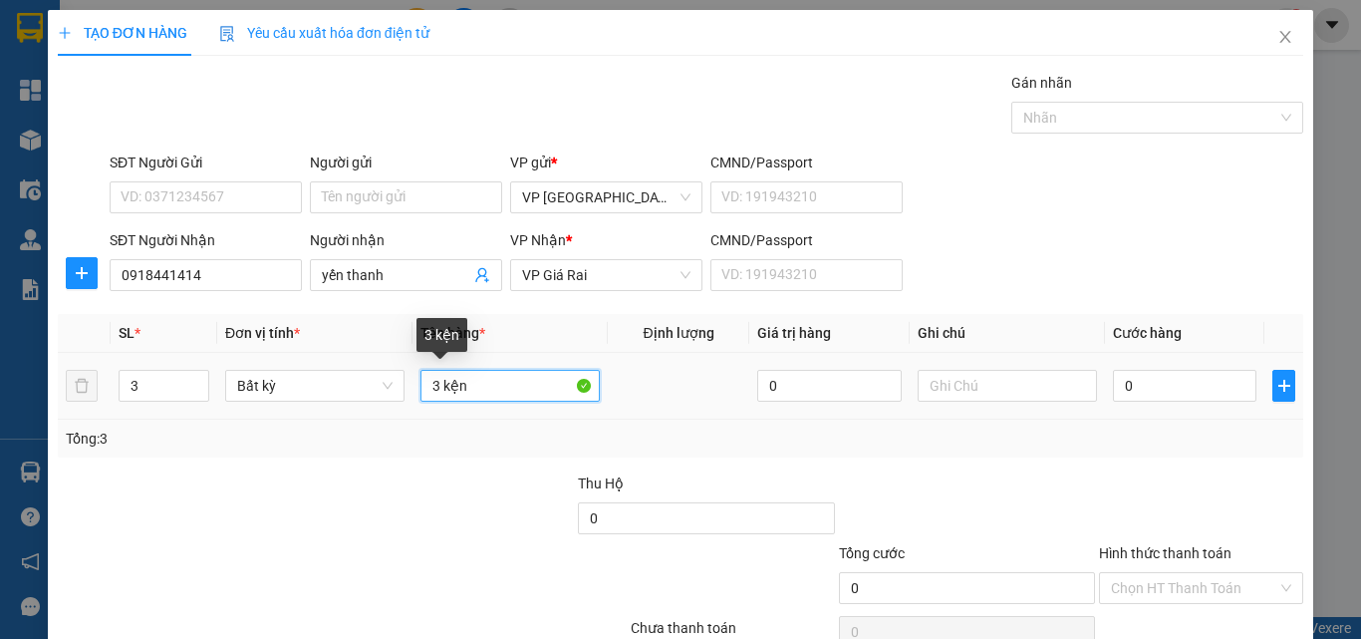
type input "3 kện"
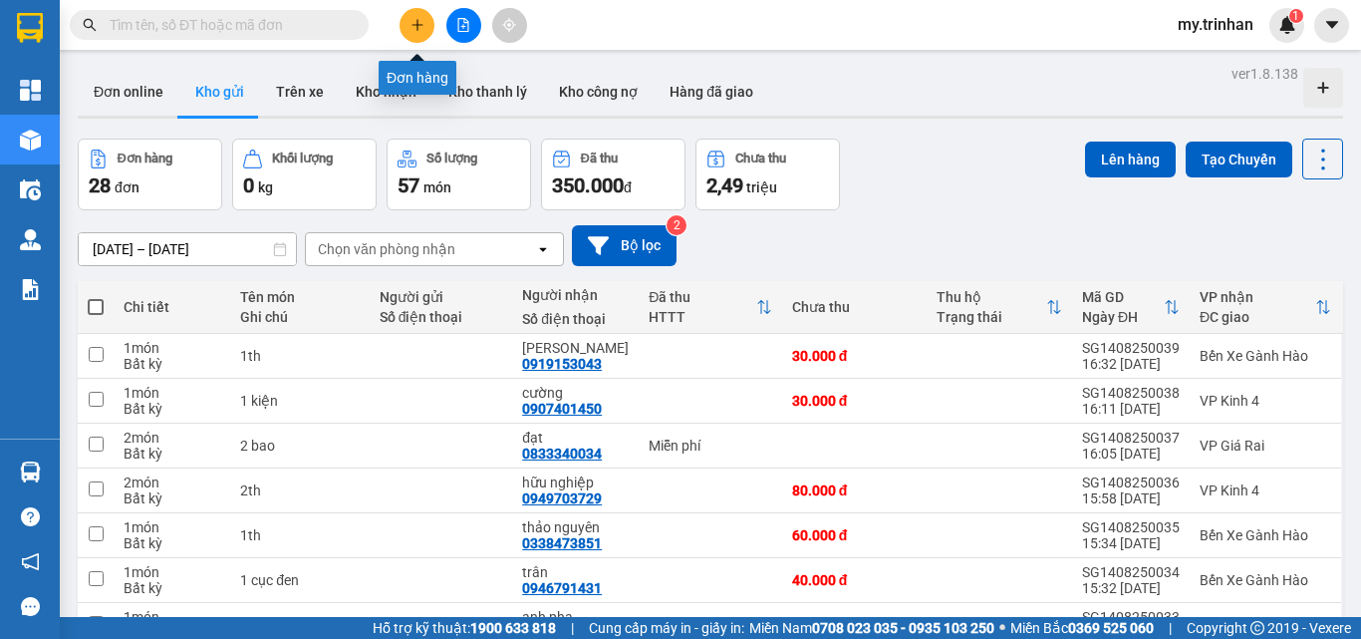
click at [417, 35] on button at bounding box center [416, 25] width 35 height 35
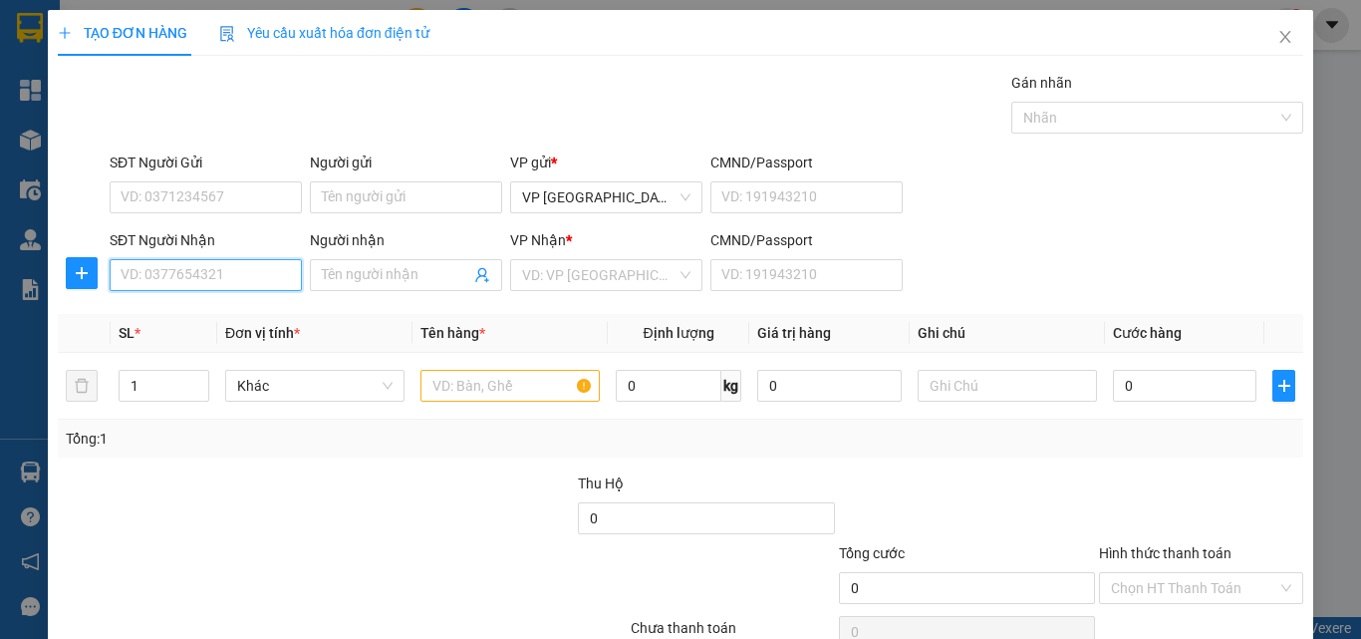
click at [229, 274] on input "SĐT Người Nhận" at bounding box center [206, 275] width 192 height 32
click at [232, 318] on div "0918441414 - yến thanh" at bounding box center [219, 315] width 196 height 22
type input "0918441414"
type input "yến thanh"
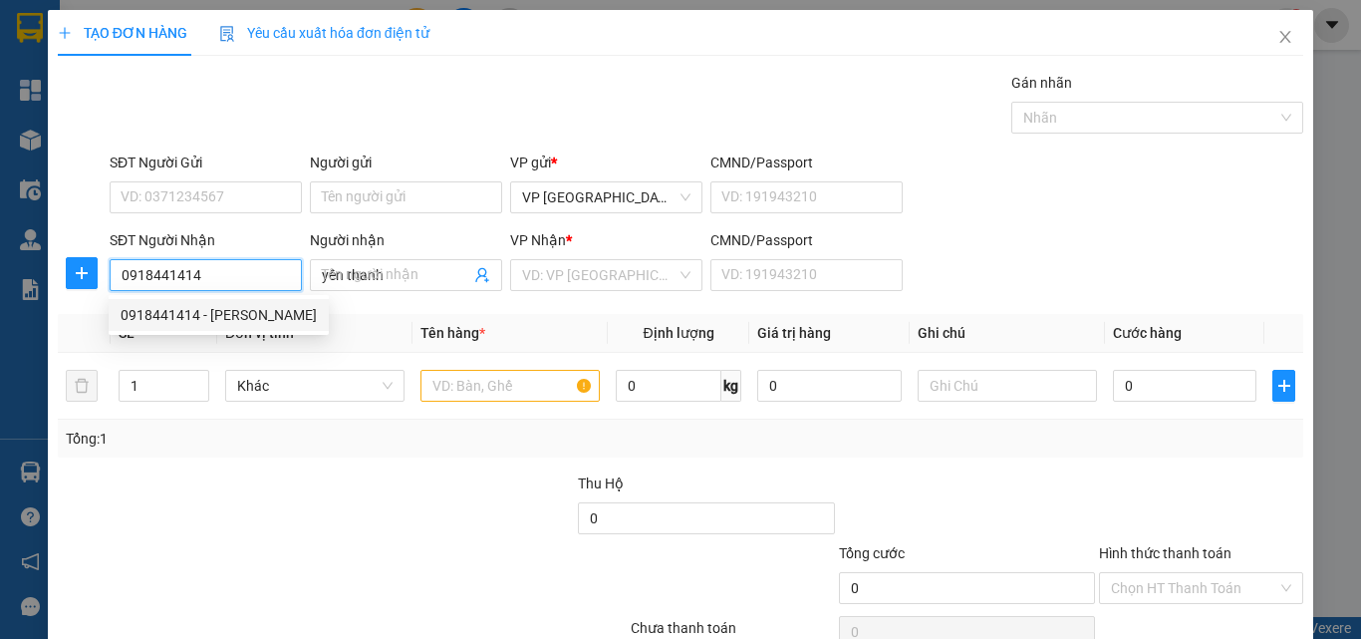
type input "200.000"
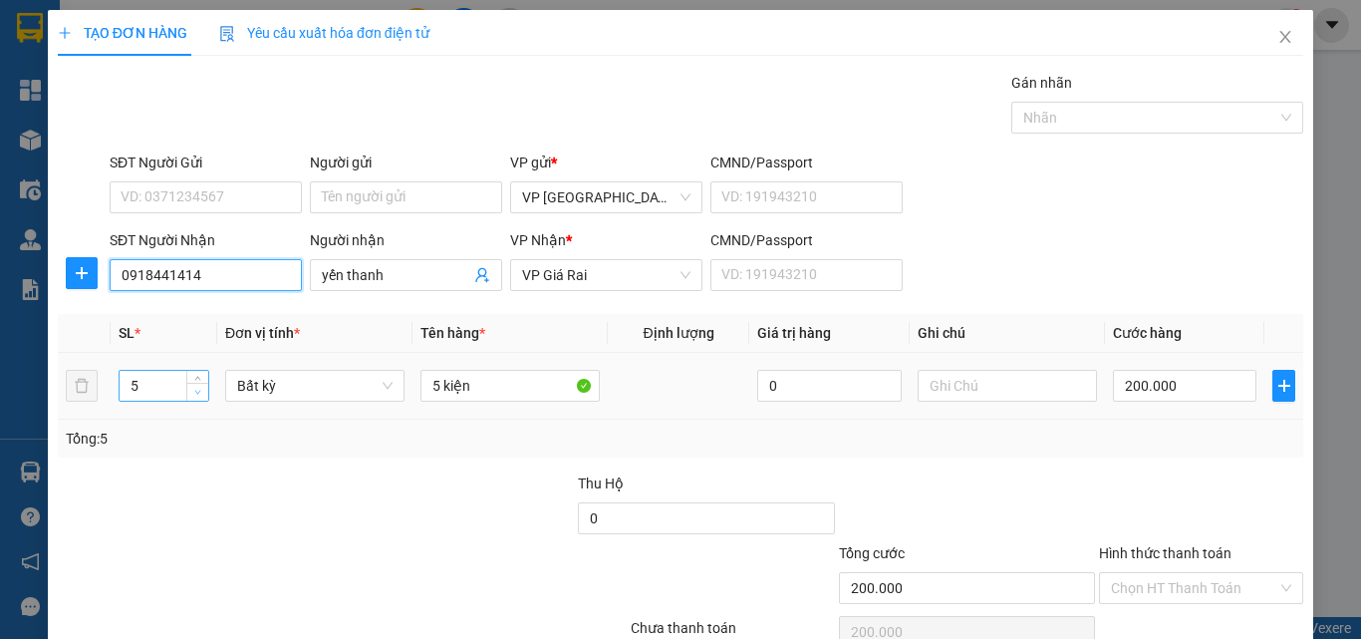
type input "0918441414"
click at [199, 396] on span "down" at bounding box center [198, 393] width 12 height 12
type input "3"
click at [199, 396] on span "down" at bounding box center [198, 393] width 12 height 12
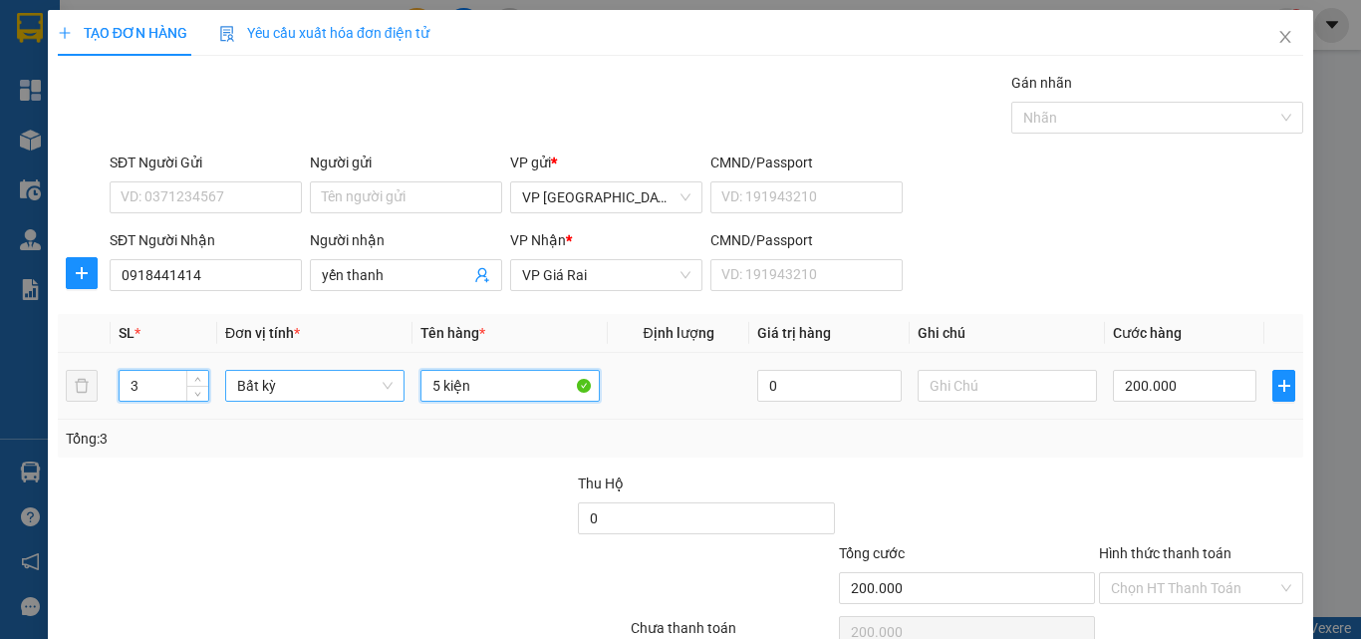
drag, startPoint x: 435, startPoint y: 389, endPoint x: 385, endPoint y: 384, distance: 51.1
click at [400, 388] on tr "3 Bất kỳ 5 kiện 0 200.000" at bounding box center [680, 386] width 1245 height 67
type input "0"
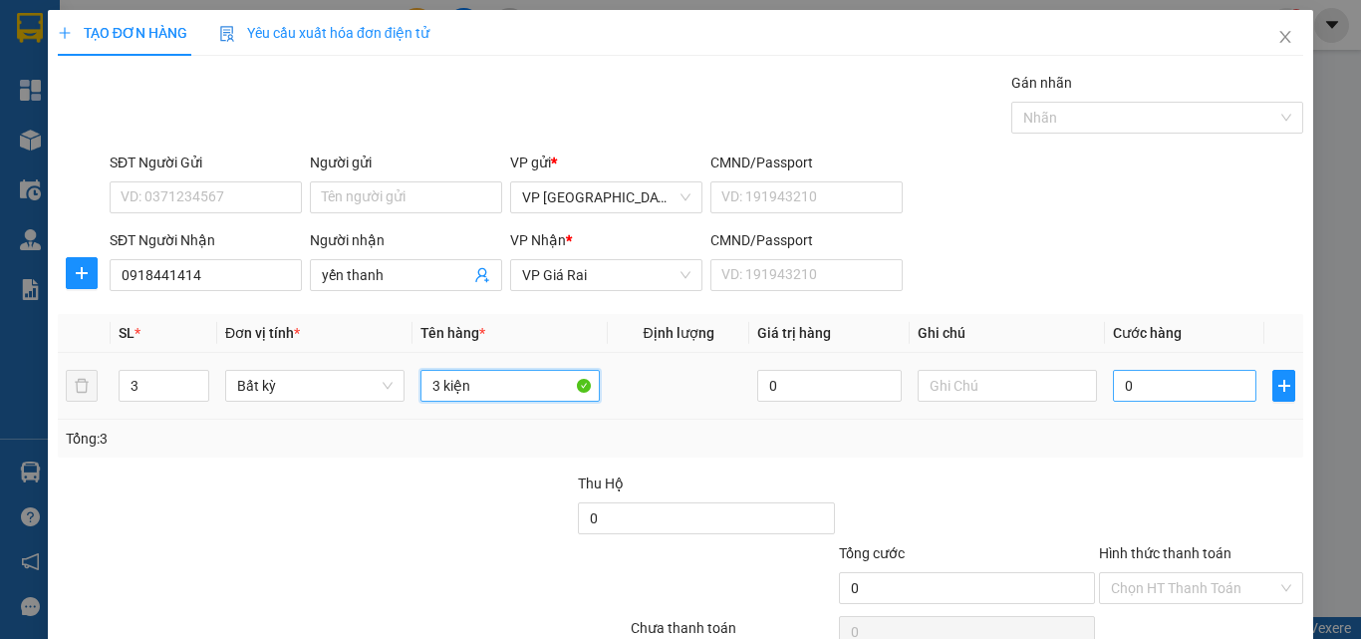
type input "3 kiện"
click at [1144, 397] on input "0" at bounding box center [1184, 386] width 143 height 32
type input "1"
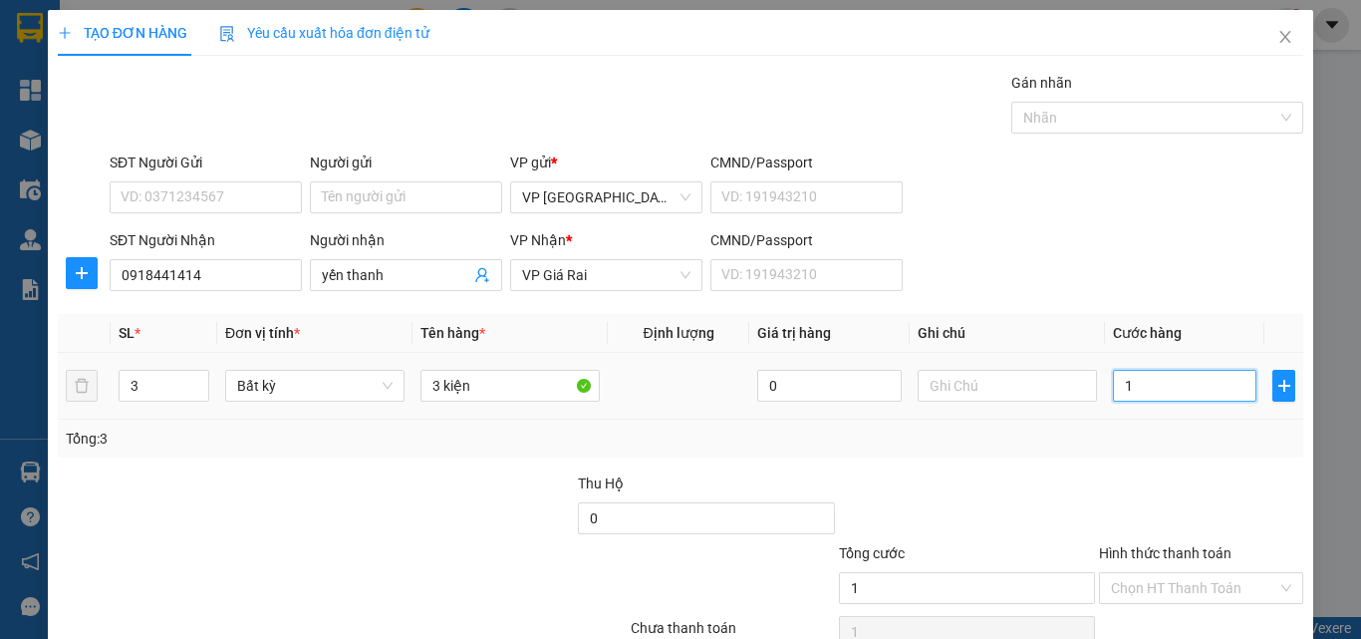
type input "13"
type input "130"
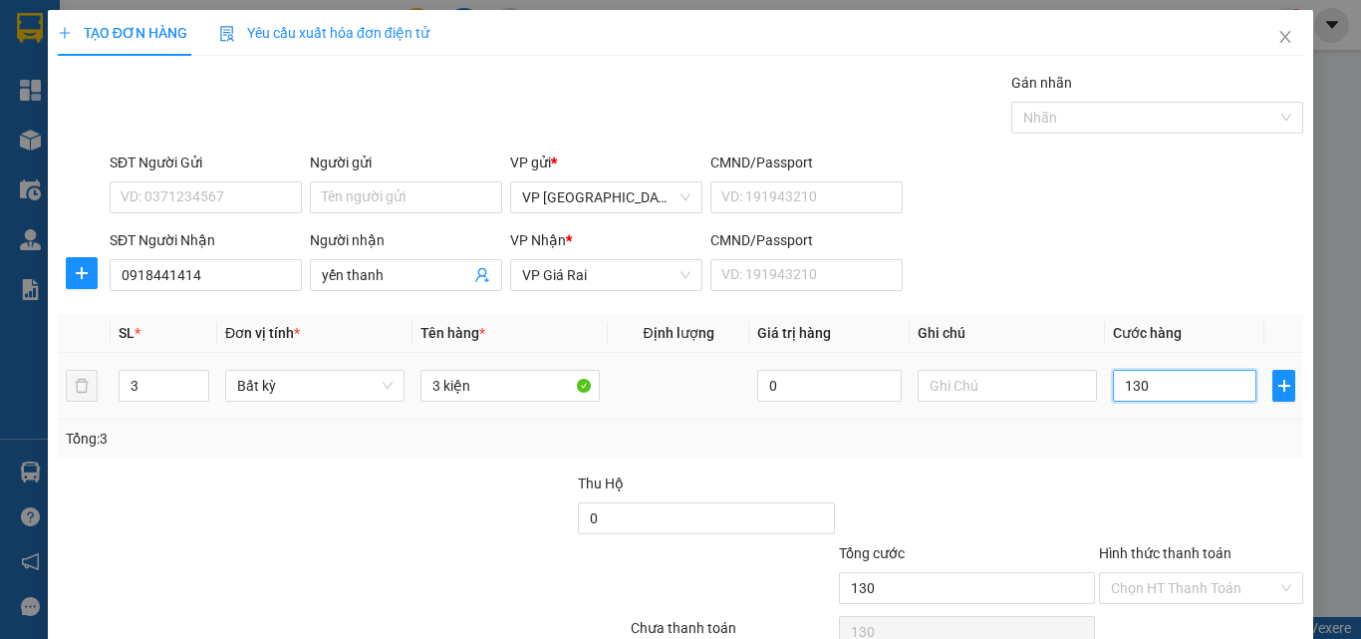
type input "130"
type input "130.000"
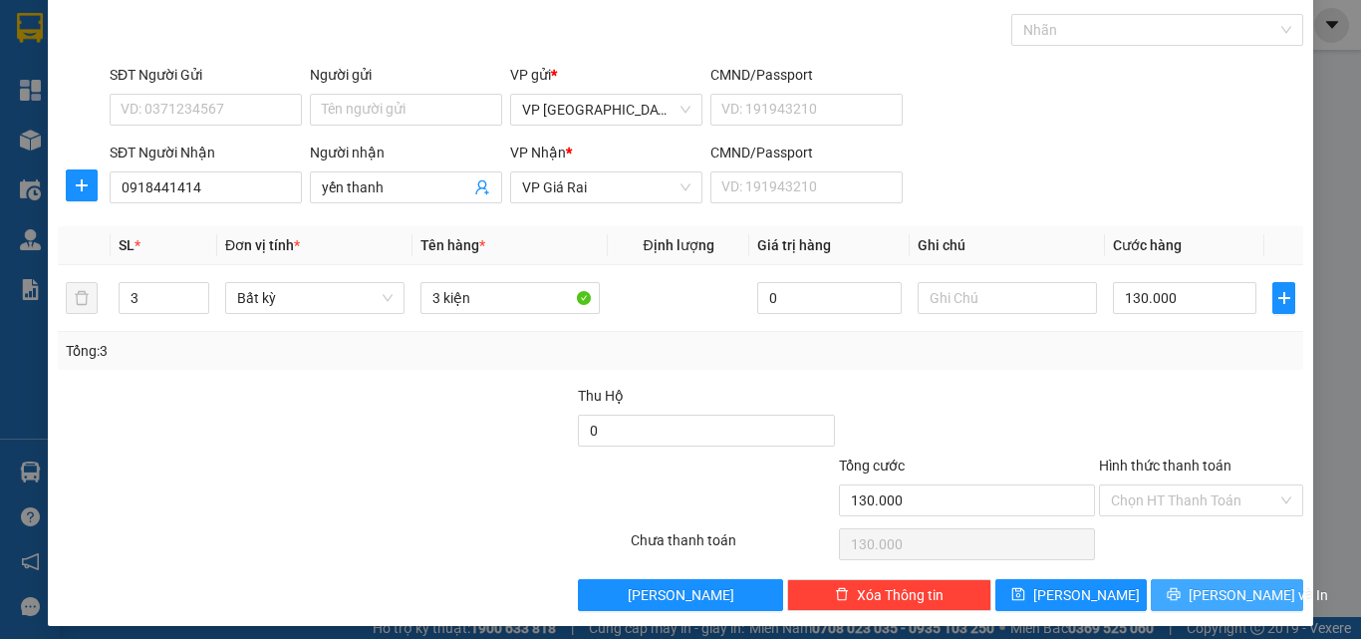
scroll to position [95, 0]
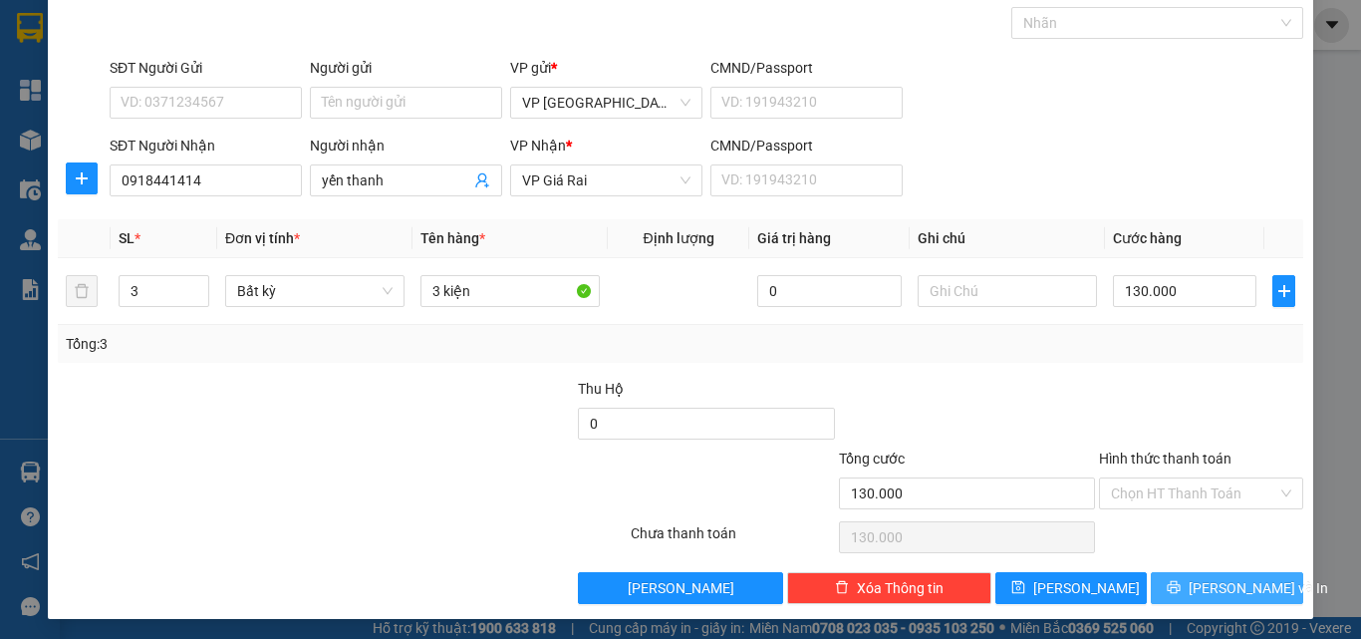
click at [1200, 602] on button "[PERSON_NAME] và In" at bounding box center [1227, 588] width 152 height 32
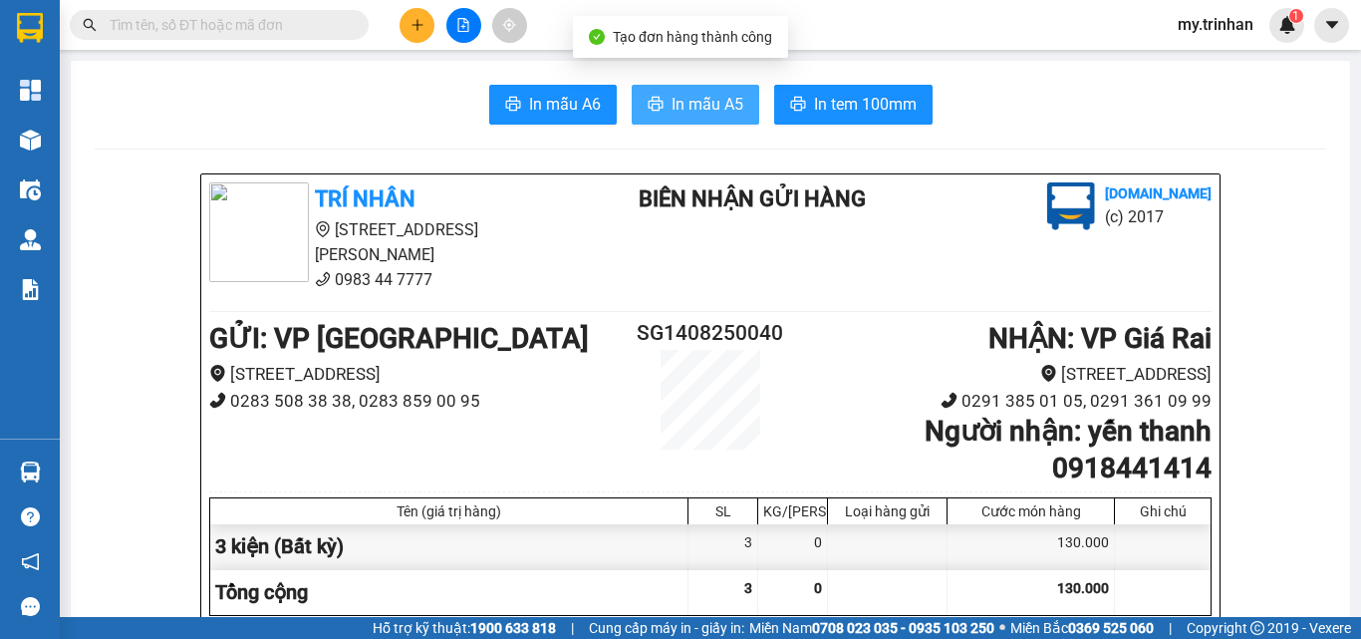
click at [718, 111] on span "In mẫu A5" at bounding box center [707, 104] width 72 height 25
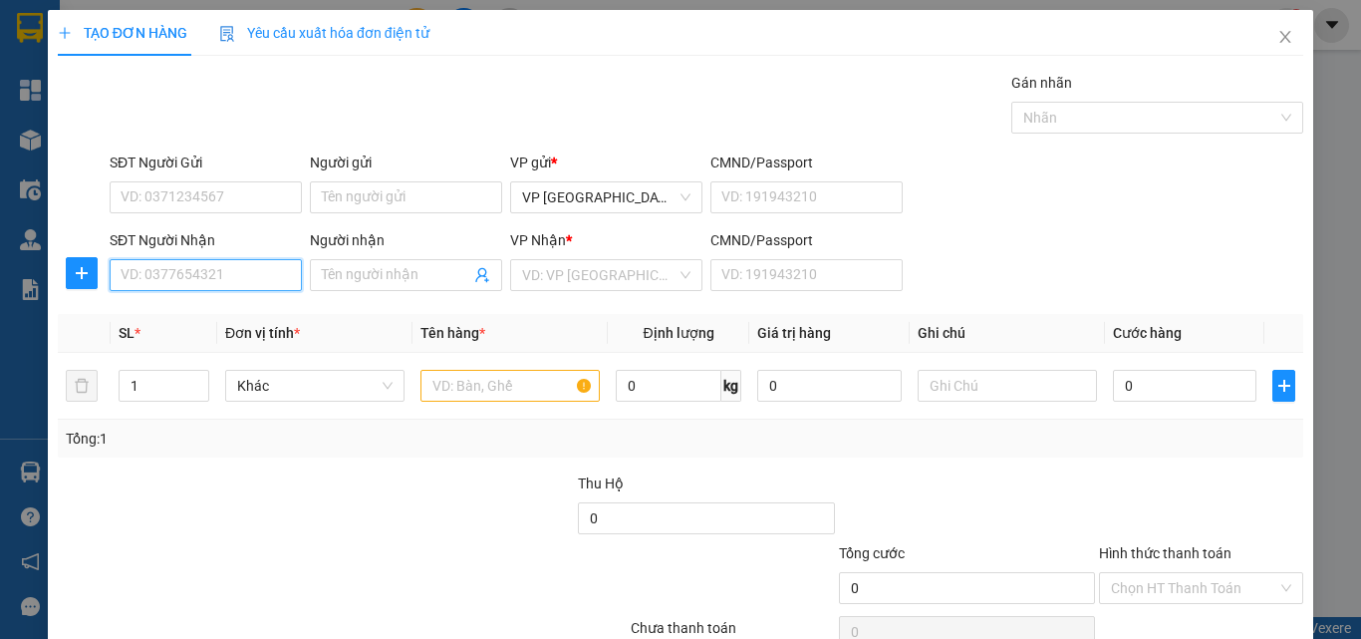
click at [207, 279] on input "SĐT Người Nhận" at bounding box center [206, 275] width 192 height 32
click at [980, 246] on div "SĐT Người Nhận VD: 0377654321 Người nhận Tên người nhận VP Nhận * VD: VP Sài Gò…" at bounding box center [706, 264] width 1201 height 70
click at [251, 285] on input "SĐT Người Nhận" at bounding box center [206, 275] width 192 height 32
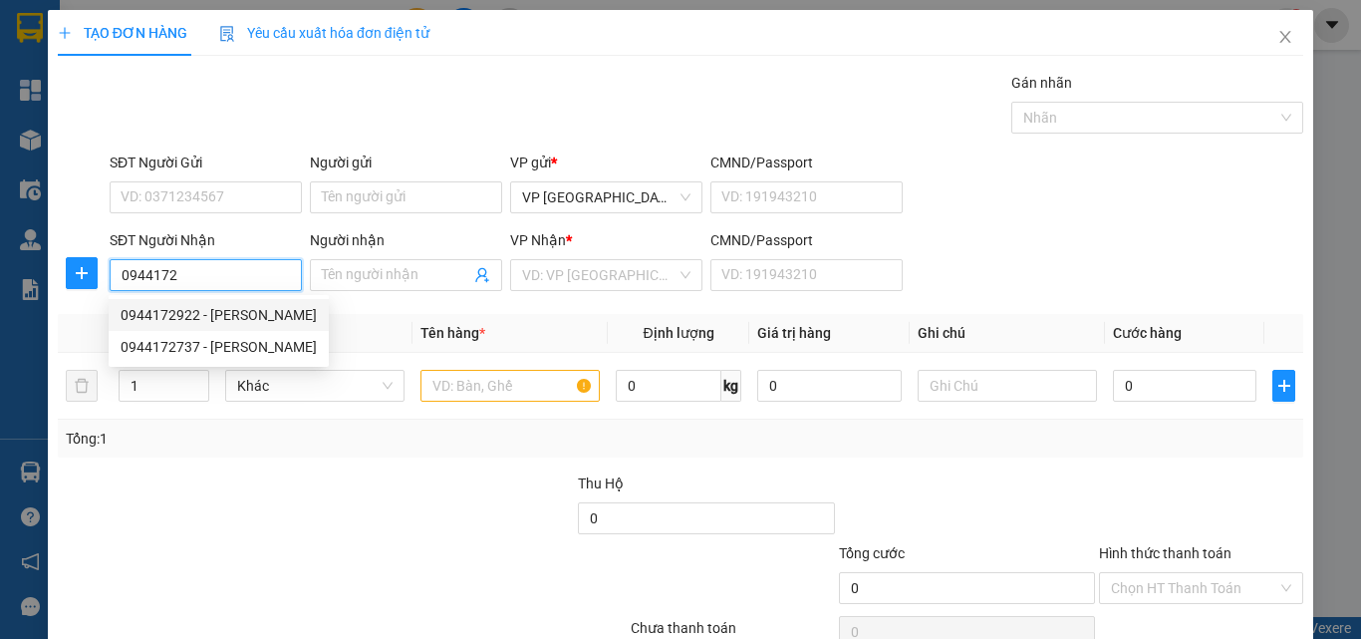
click at [252, 315] on div "0944172922 - quách hữu tấn" at bounding box center [219, 315] width 196 height 22
type input "0944172922"
type input "quách hữu tấn"
type input "30.000"
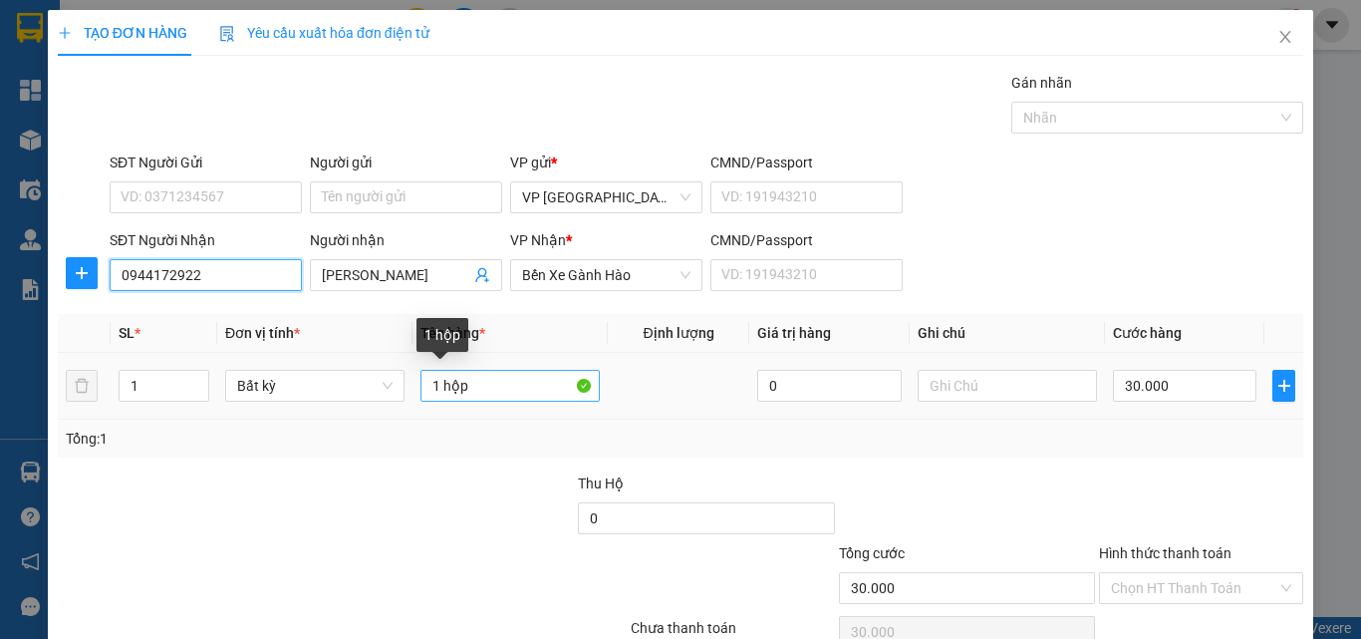
type input "0944172922"
drag, startPoint x: 417, startPoint y: 388, endPoint x: 218, endPoint y: 349, distance: 203.0
click at [337, 379] on tr "1 Bất kỳ 1 hộp 0 30.000" at bounding box center [680, 386] width 1245 height 67
type input "1th"
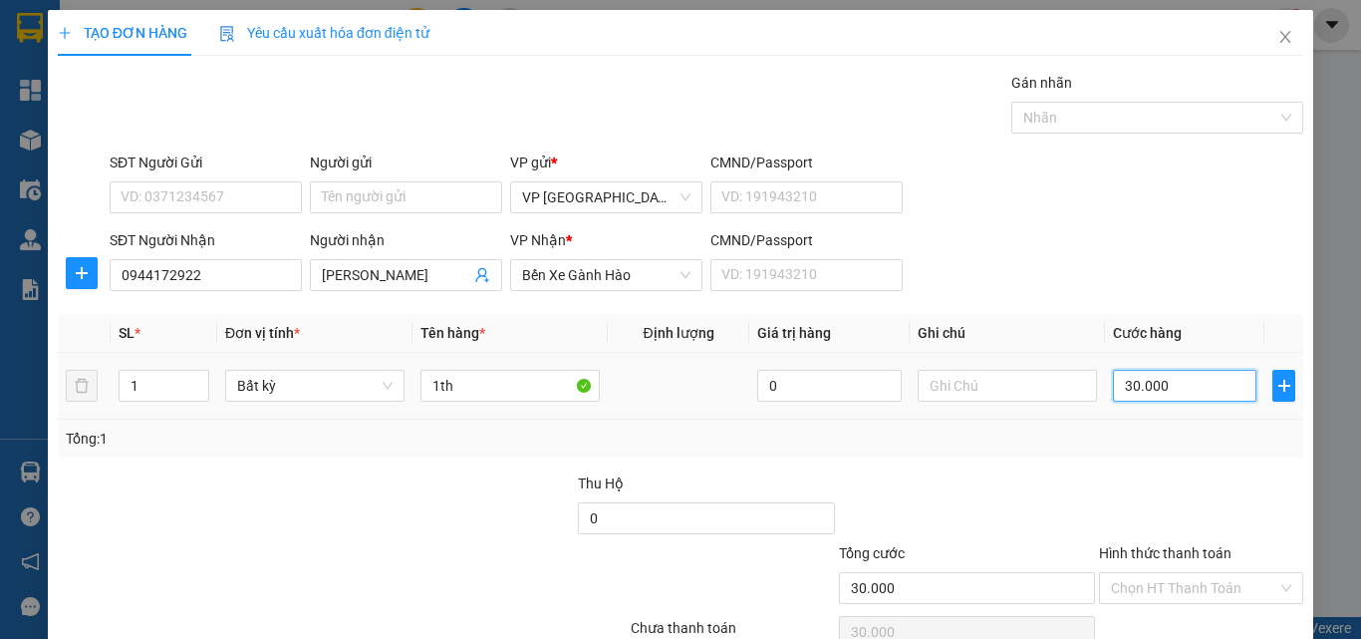
click at [1144, 397] on input "30.000" at bounding box center [1184, 386] width 143 height 32
type input "4"
type input "40"
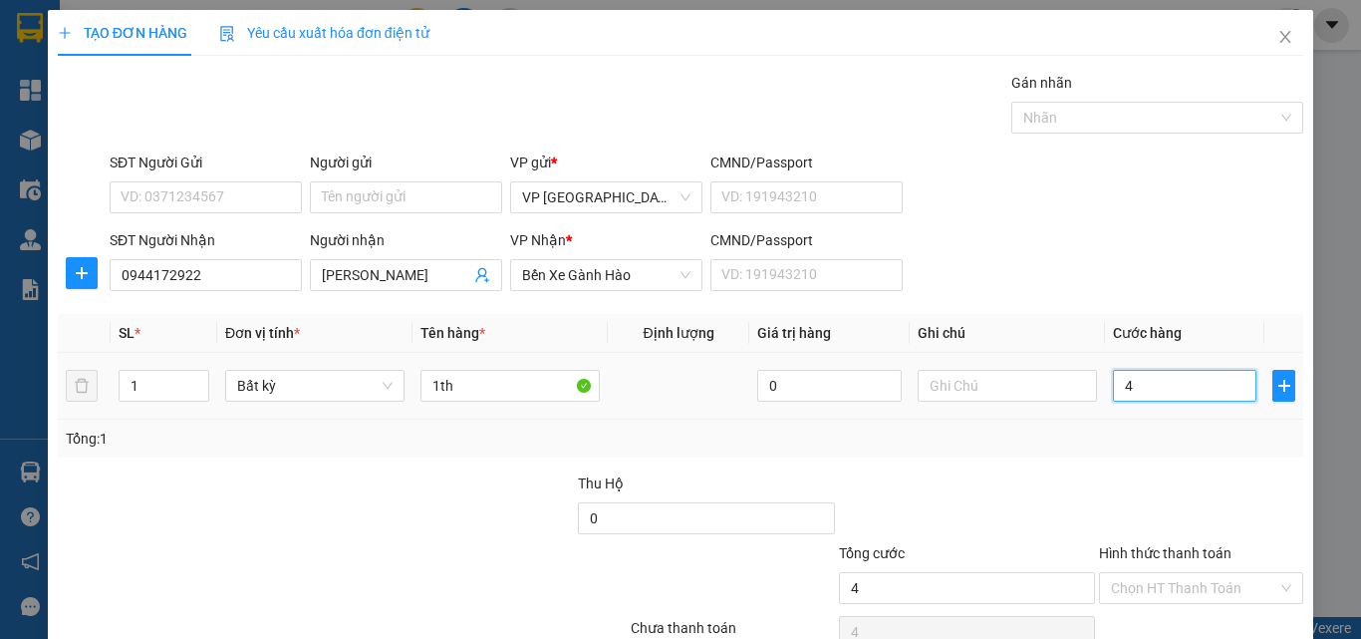
type input "40"
type input "40.000"
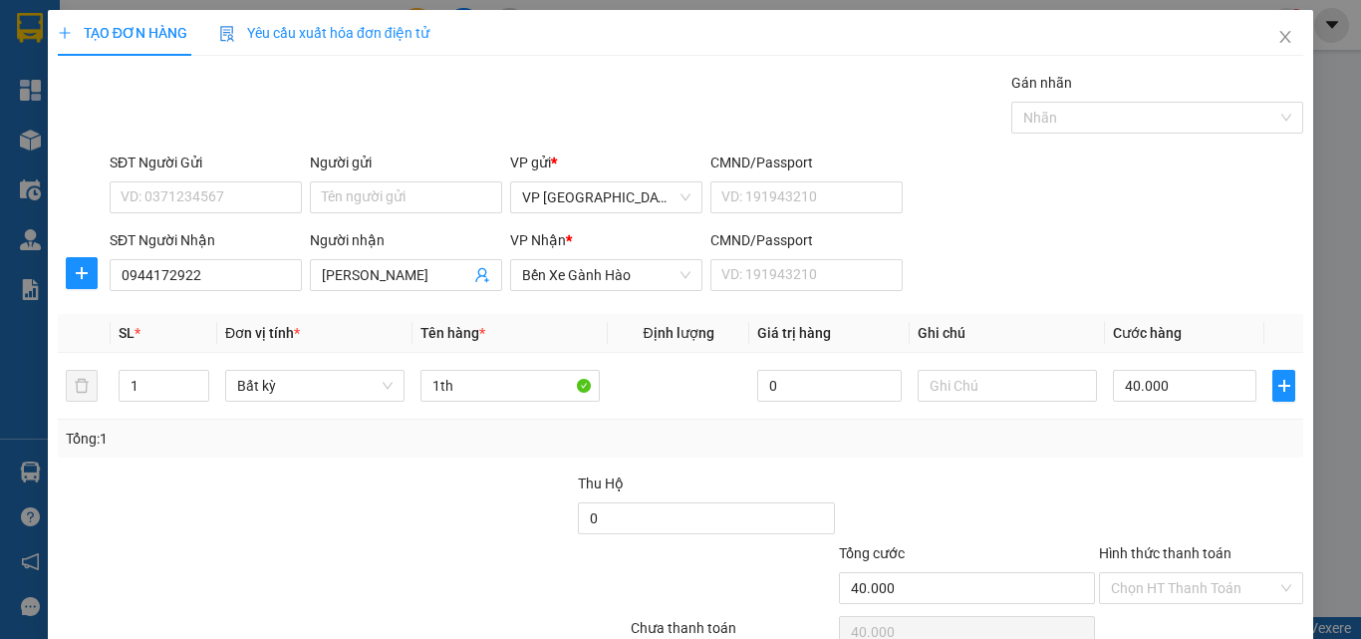
scroll to position [99, 0]
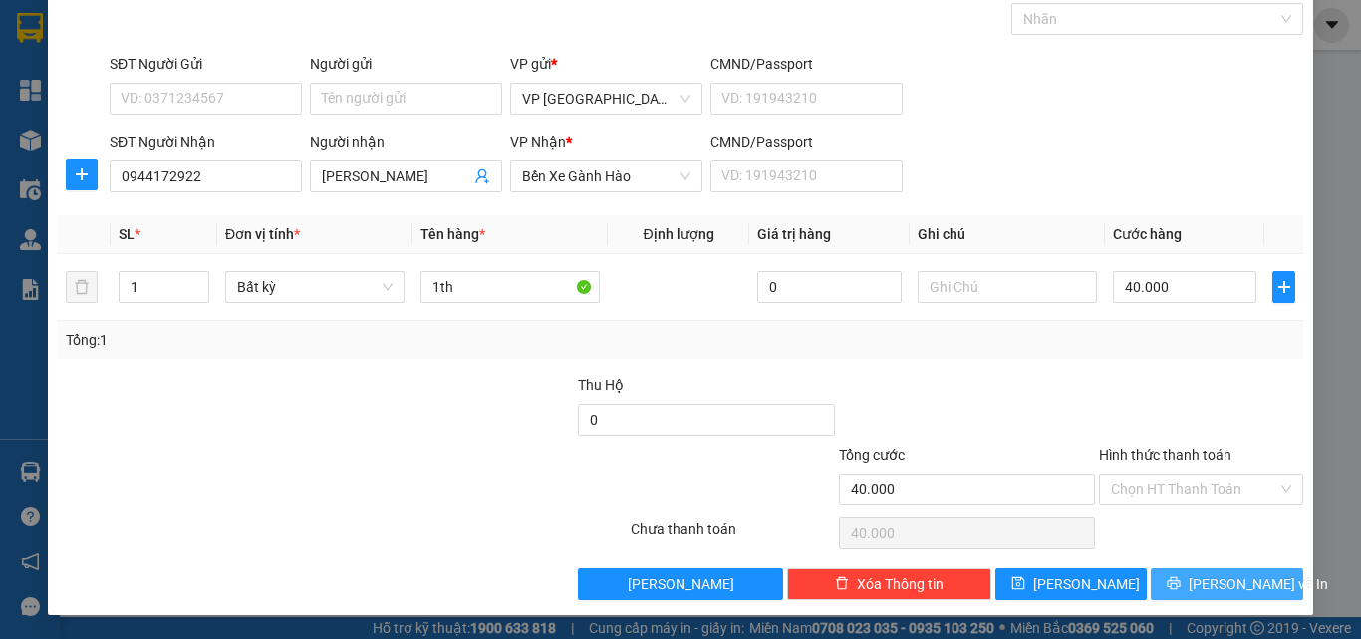
click at [1199, 582] on span "[PERSON_NAME] và In" at bounding box center [1257, 584] width 139 height 22
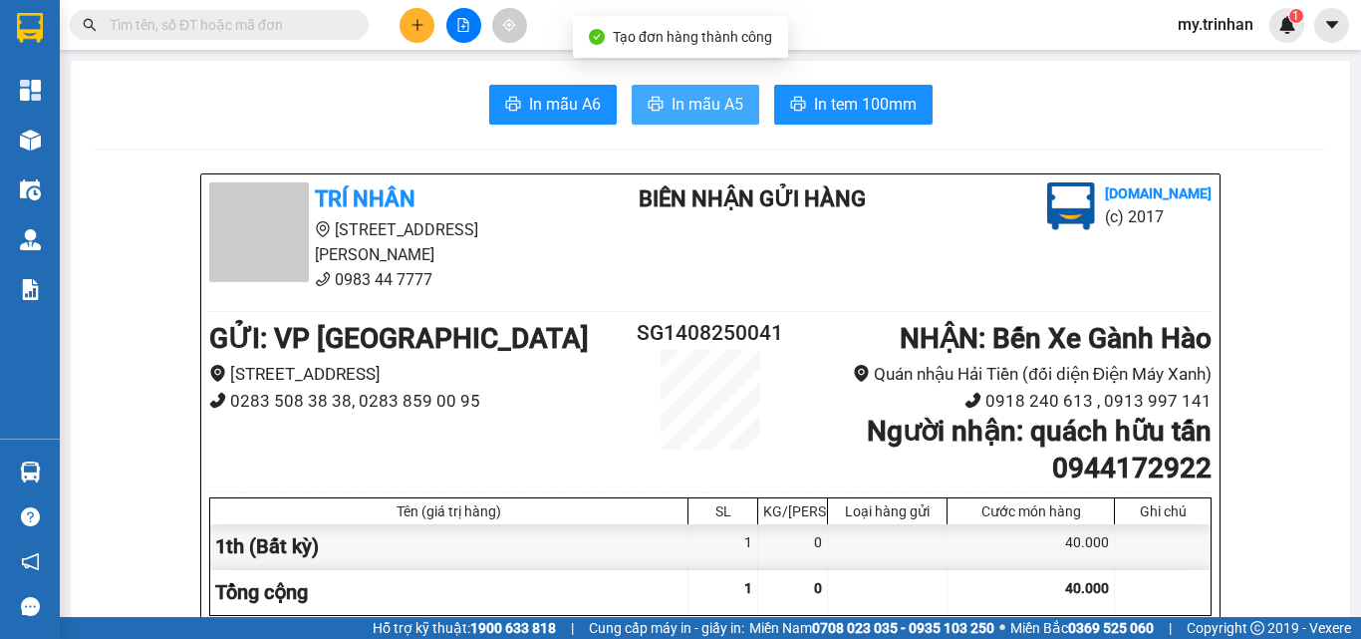
click at [732, 109] on span "In mẫu A5" at bounding box center [707, 104] width 72 height 25
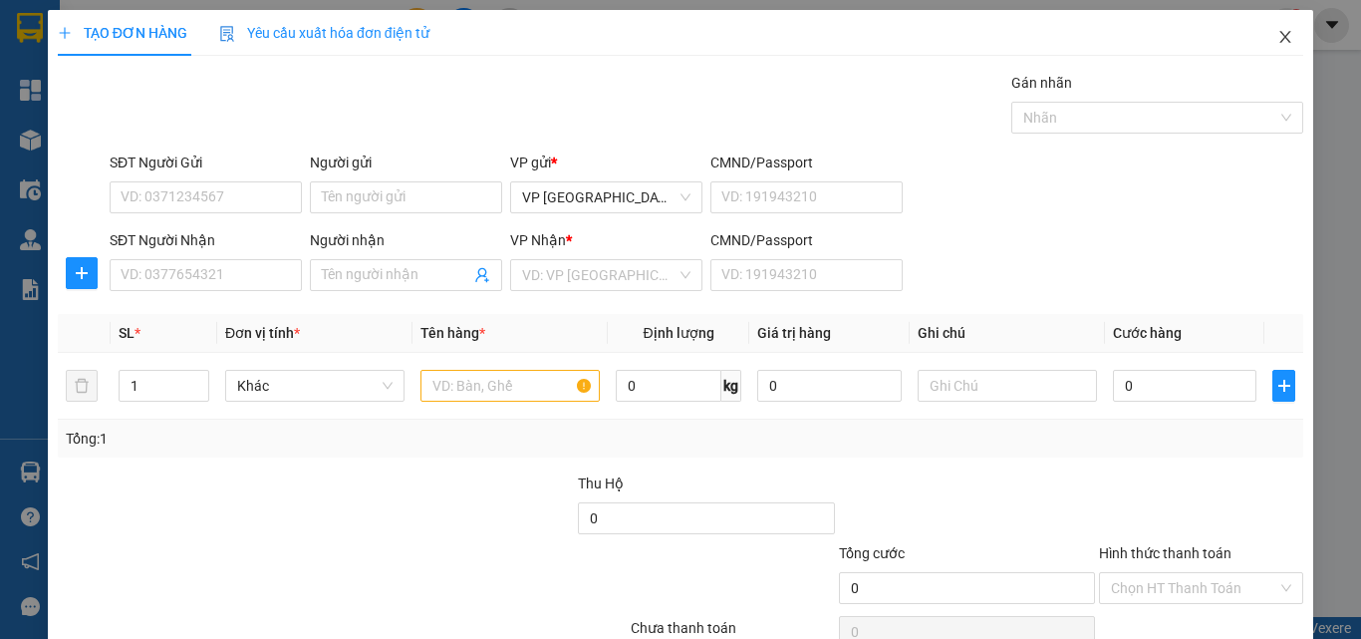
click at [1273, 39] on span "Close" at bounding box center [1285, 38] width 56 height 56
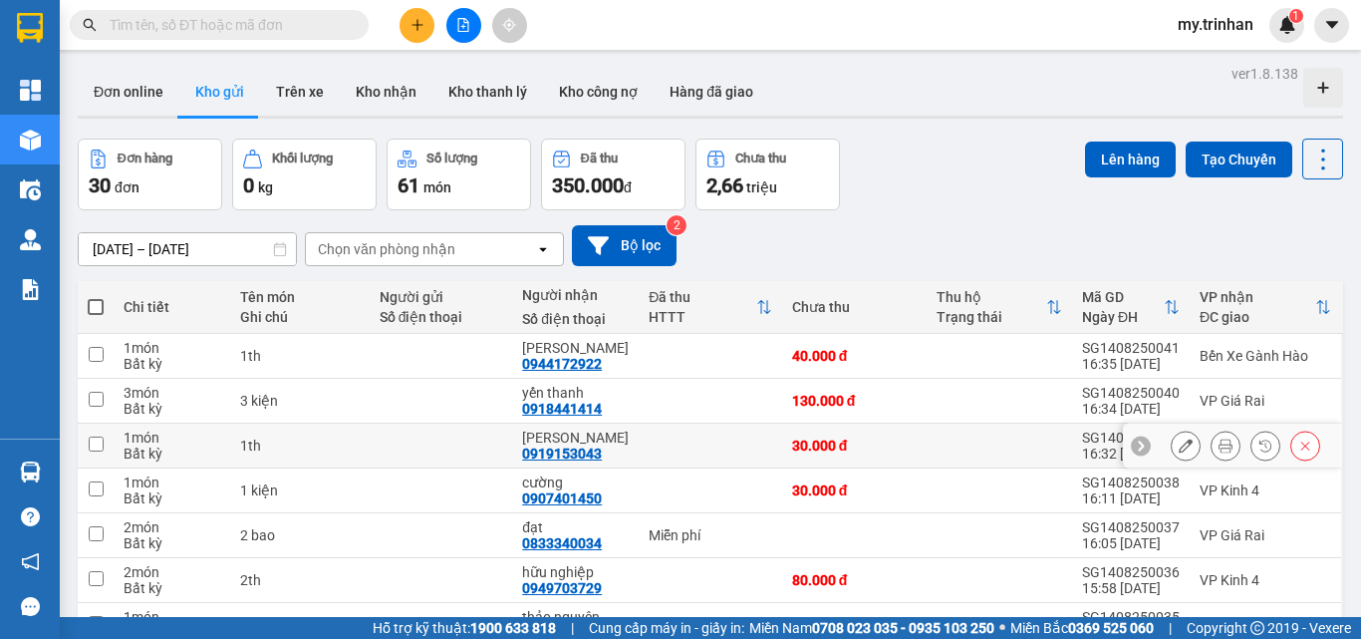
click at [1212, 436] on button at bounding box center [1225, 445] width 28 height 35
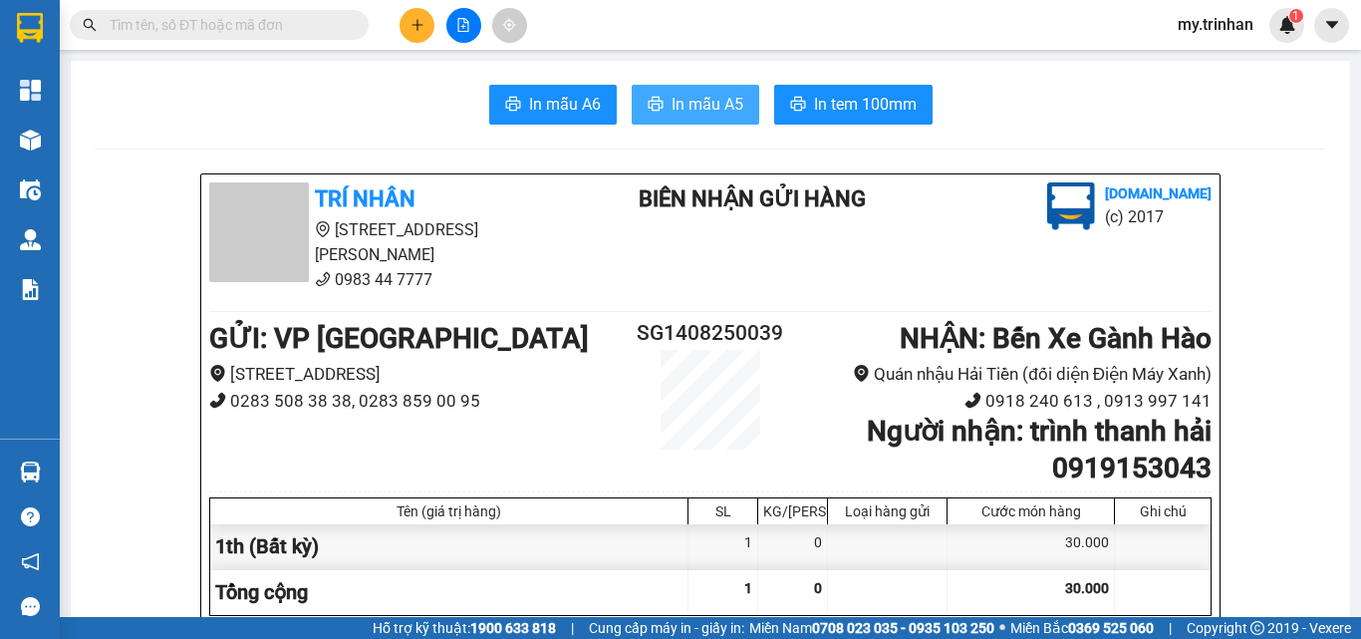
click at [703, 95] on span "In mẫu A5" at bounding box center [707, 104] width 72 height 25
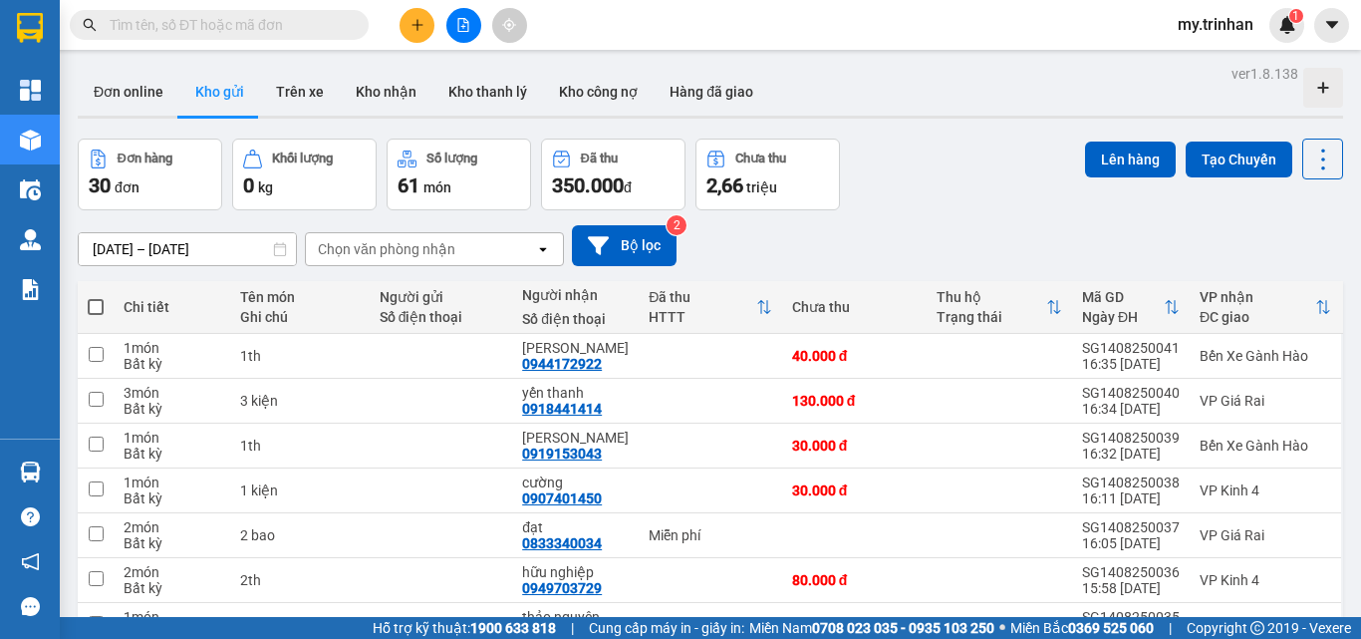
click at [973, 234] on div "[DATE] – [DATE] Press the down arrow key to interact with the calendar and sele…" at bounding box center [710, 245] width 1265 height 41
